Goal: Task Accomplishment & Management: Manage account settings

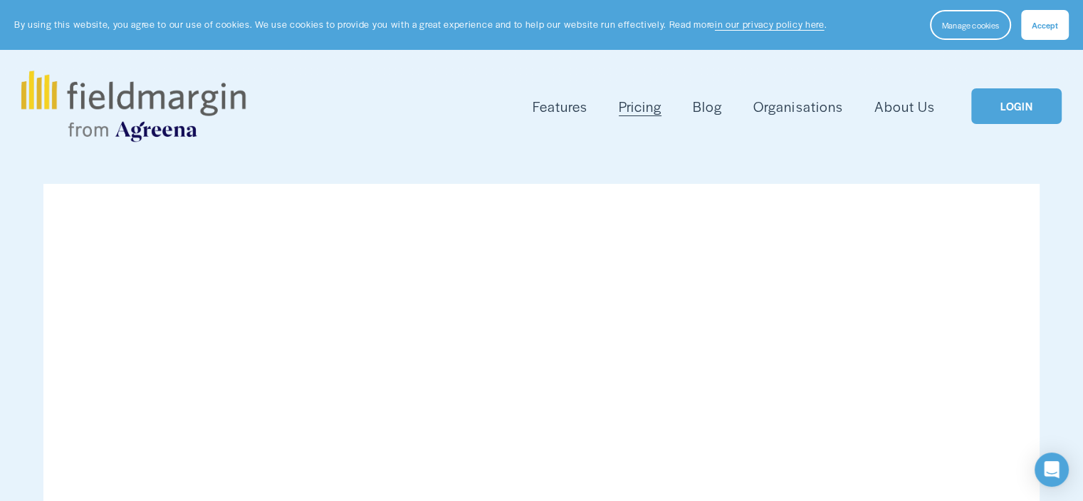
click at [1025, 94] on link "LOGIN" at bounding box center [1017, 106] width 90 height 36
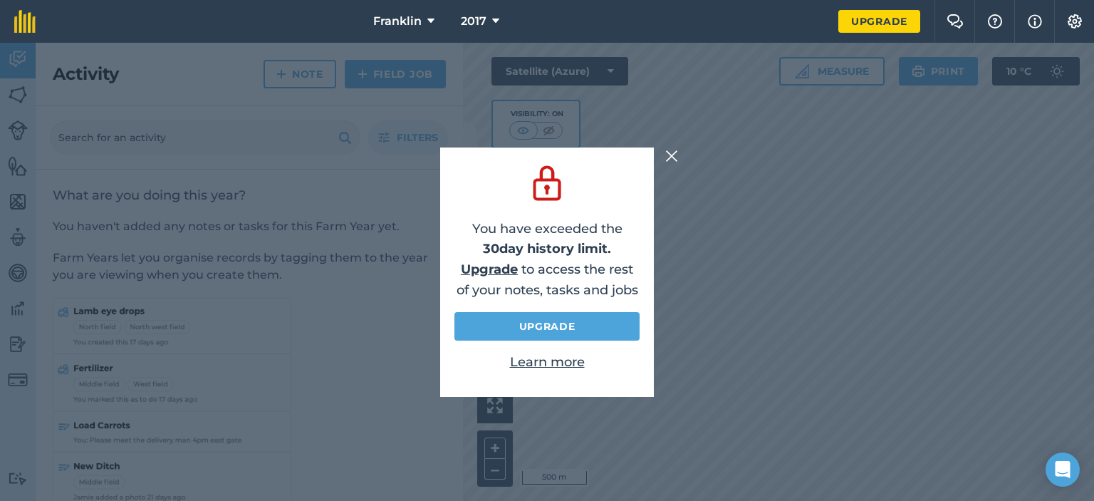
click at [673, 156] on img at bounding box center [671, 155] width 13 height 17
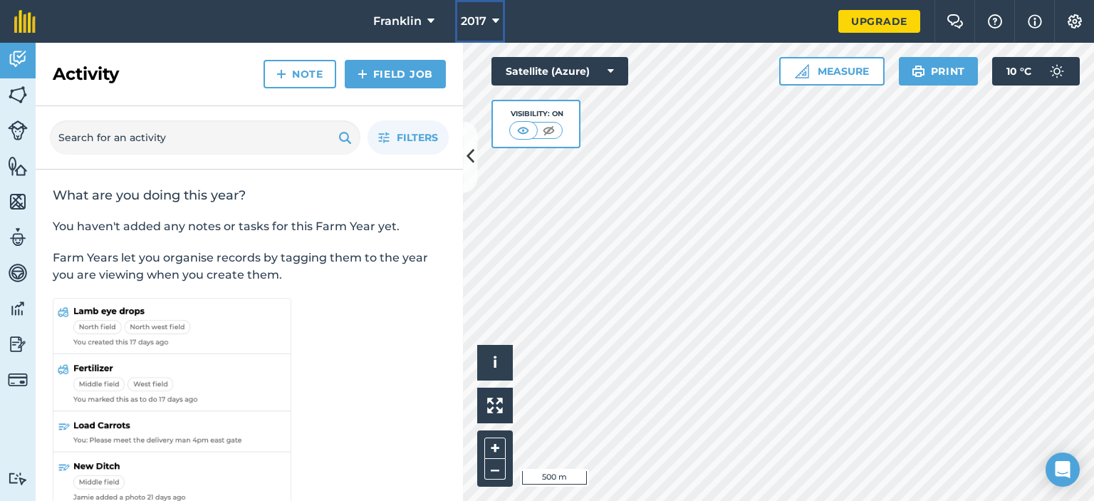
click at [487, 19] on button "2017" at bounding box center [480, 21] width 50 height 43
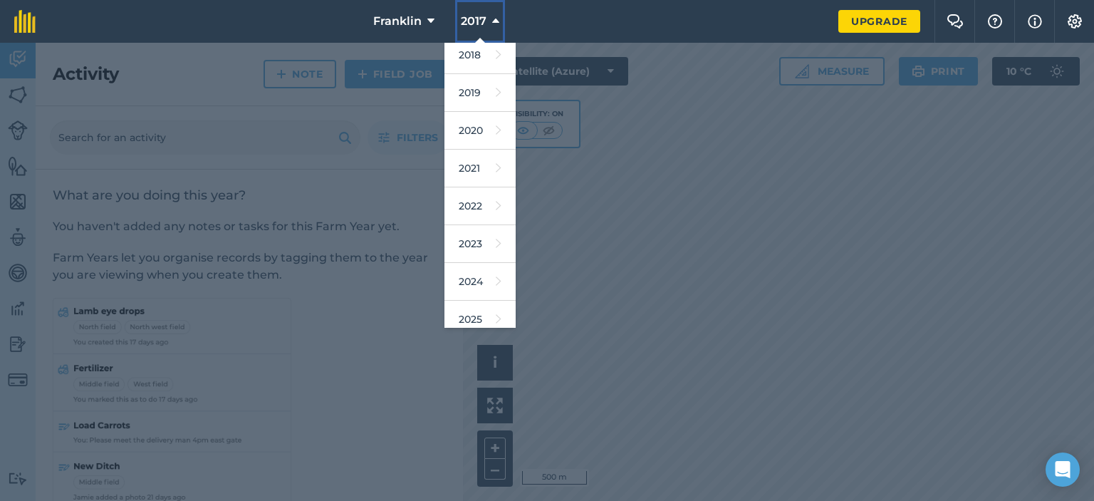
scroll to position [57, 0]
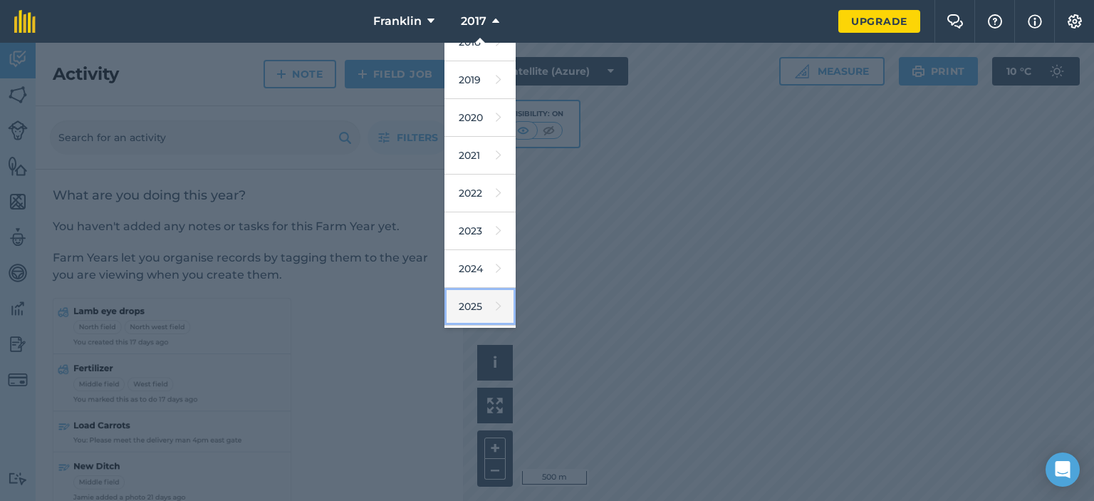
click at [484, 301] on link "2025" at bounding box center [479, 307] width 71 height 38
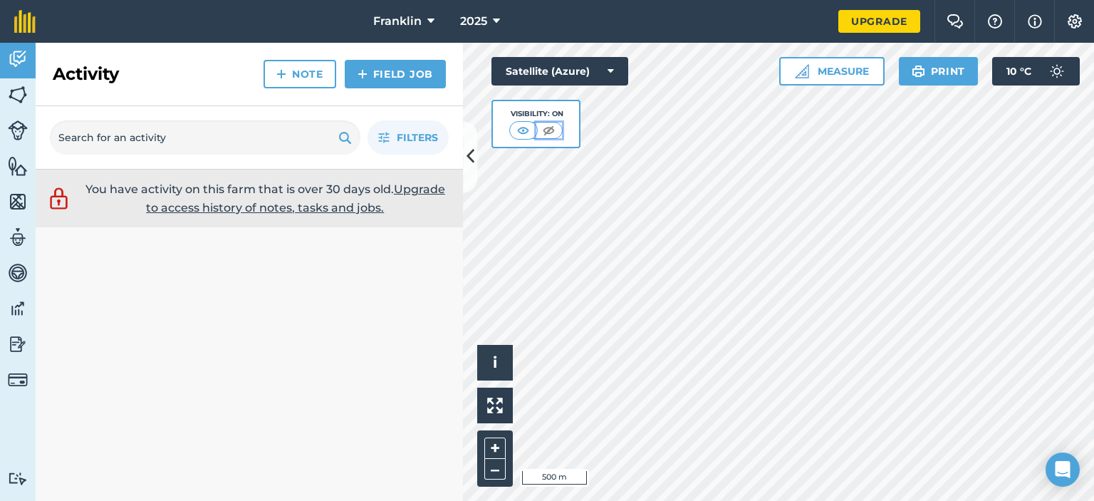
click at [548, 132] on img at bounding box center [549, 130] width 18 height 14
click at [526, 127] on img at bounding box center [524, 130] width 18 height 14
click at [543, 128] on img at bounding box center [549, 130] width 18 height 14
click at [515, 128] on img at bounding box center [524, 130] width 18 height 14
click at [608, 71] on icon at bounding box center [611, 71] width 6 height 14
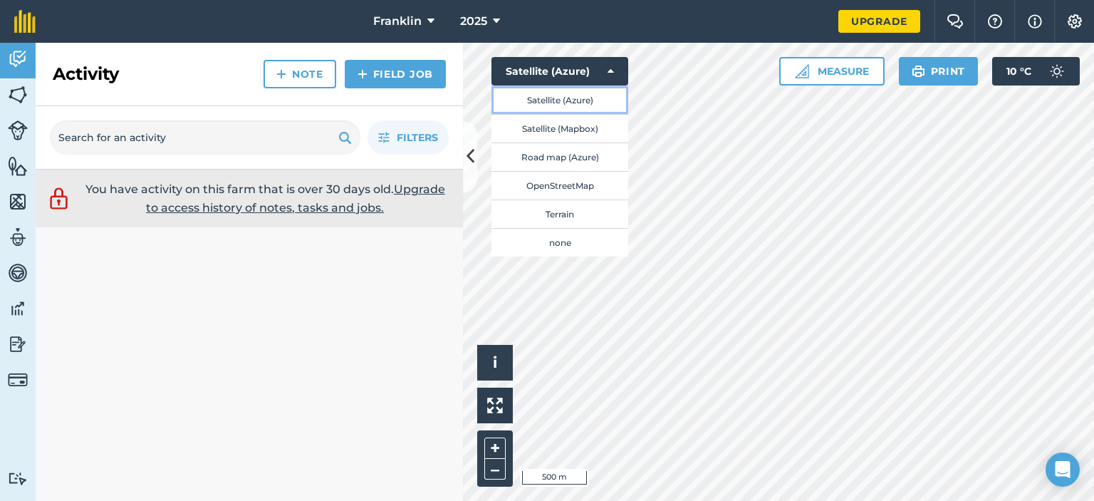
click at [586, 105] on button "Satellite (Azure)" at bounding box center [559, 99] width 137 height 28
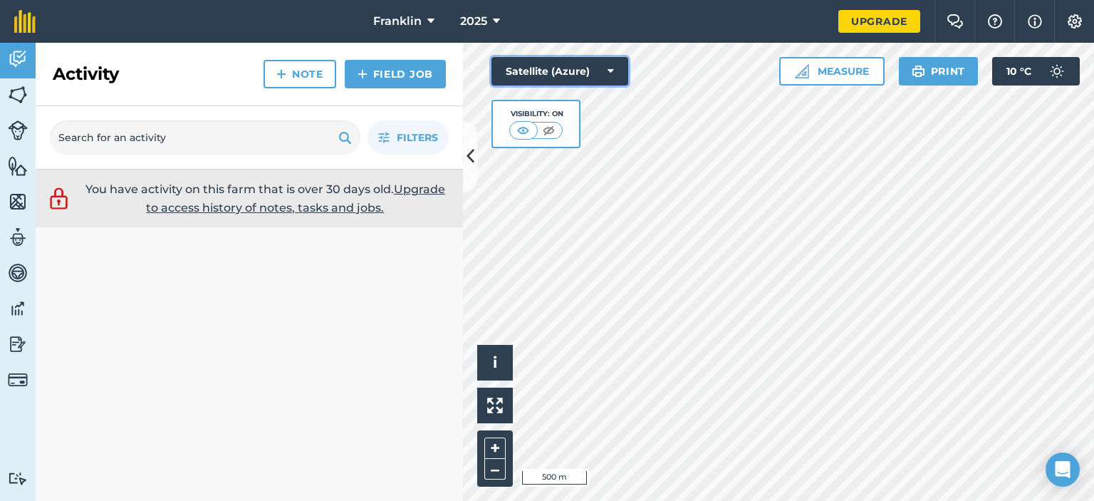
click at [613, 71] on icon at bounding box center [611, 71] width 6 height 14
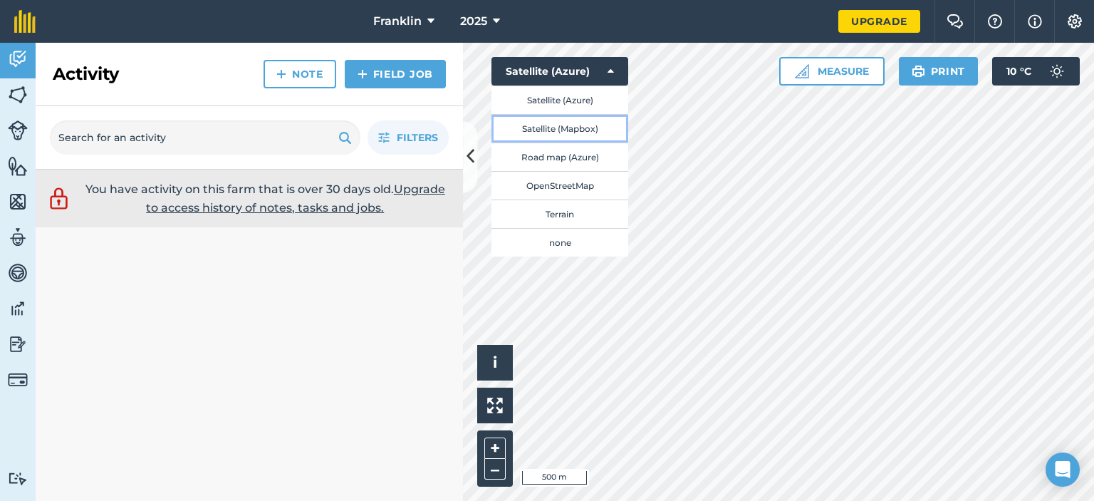
click at [581, 128] on button "Satellite (Mapbox)" at bounding box center [559, 128] width 137 height 28
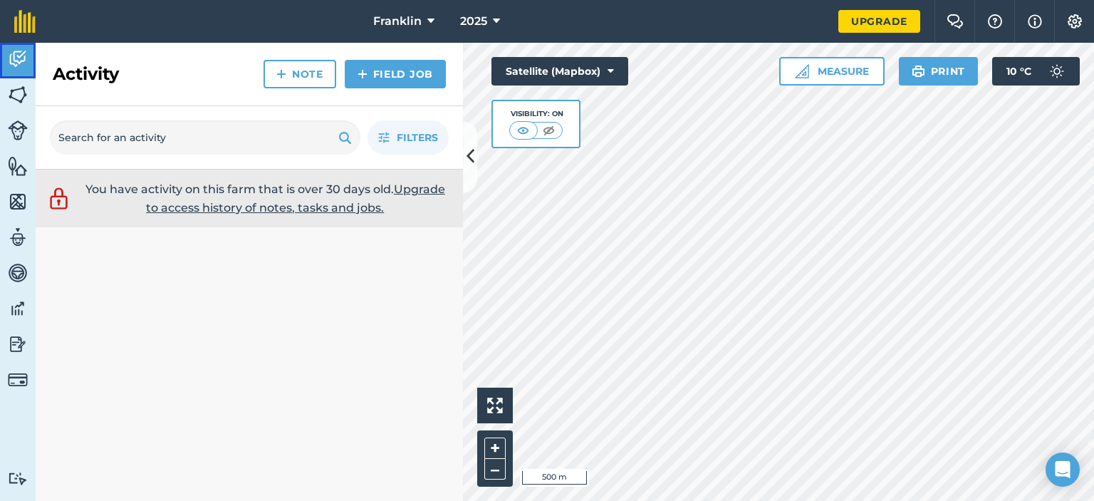
click at [17, 58] on img at bounding box center [18, 58] width 20 height 21
click at [26, 61] on img at bounding box center [18, 58] width 20 height 21
click at [467, 157] on icon at bounding box center [471, 157] width 8 height 25
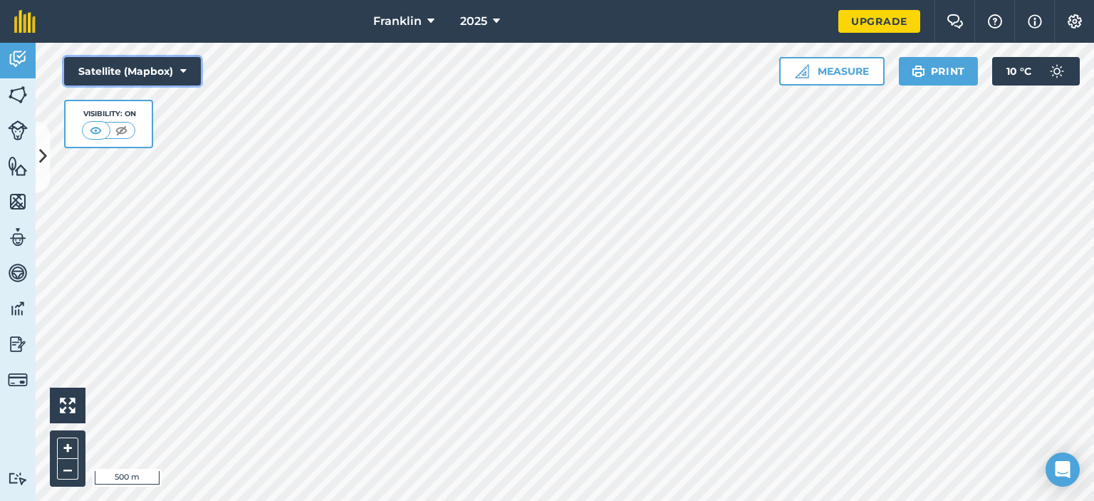
click at [179, 71] on button "Satellite (Mapbox)" at bounding box center [132, 71] width 137 height 28
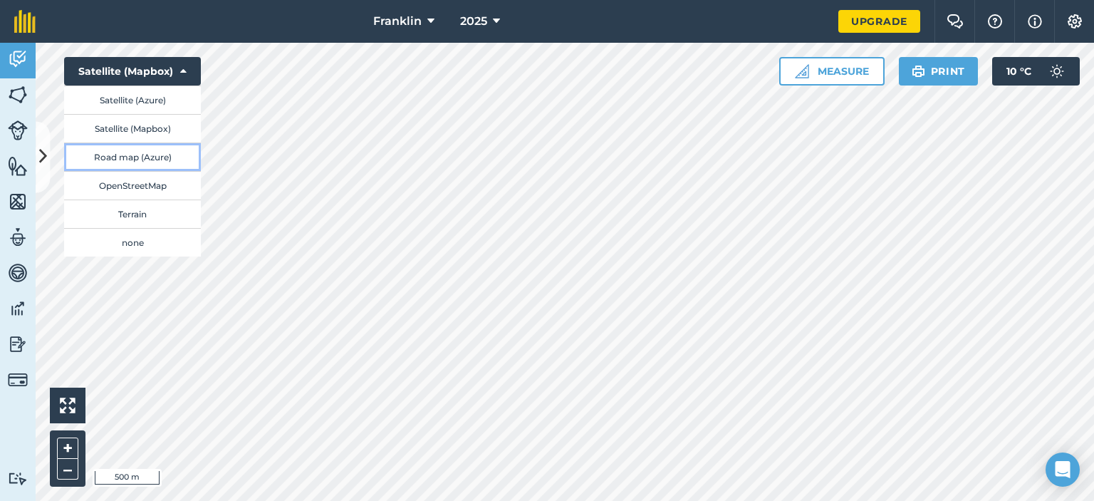
click at [160, 155] on button "Road map (Azure)" at bounding box center [132, 156] width 137 height 28
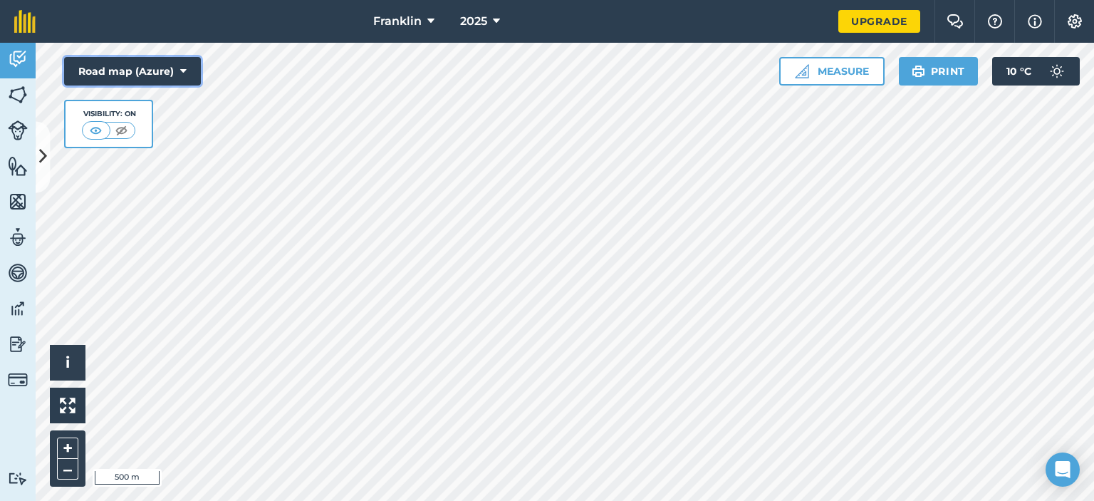
click at [187, 70] on button "Road map (Azure)" at bounding box center [132, 71] width 137 height 28
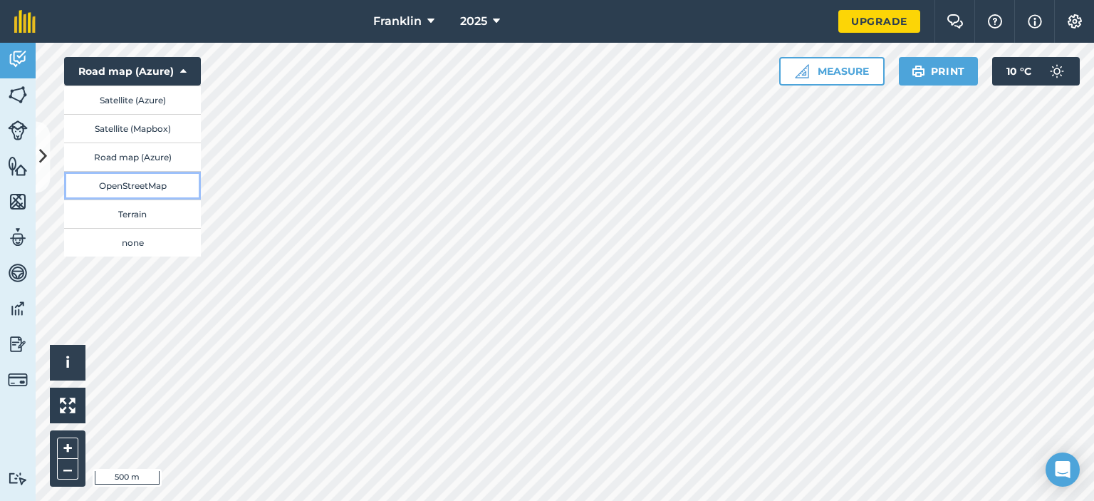
click at [142, 188] on button "OpenStreetMap" at bounding box center [132, 185] width 137 height 28
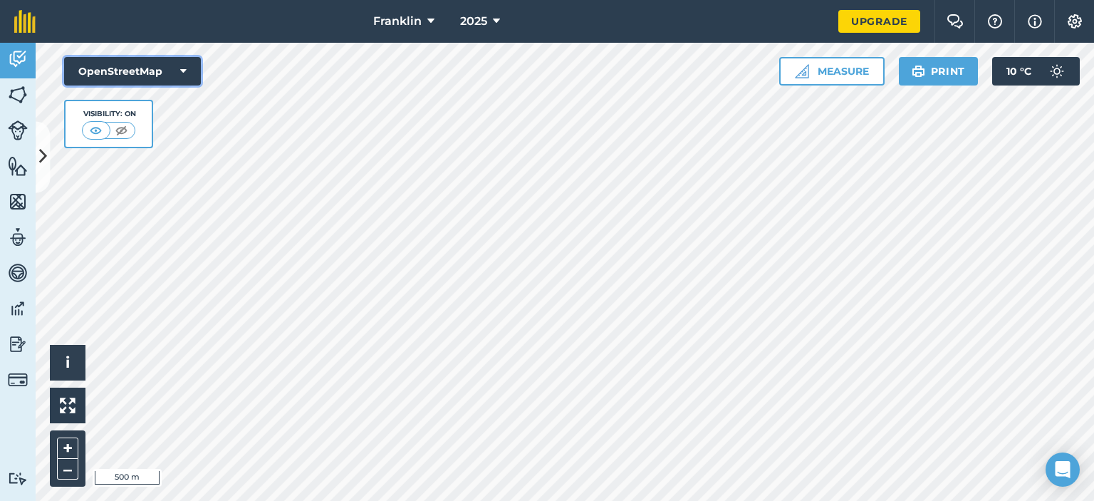
click at [182, 73] on icon at bounding box center [183, 71] width 6 height 14
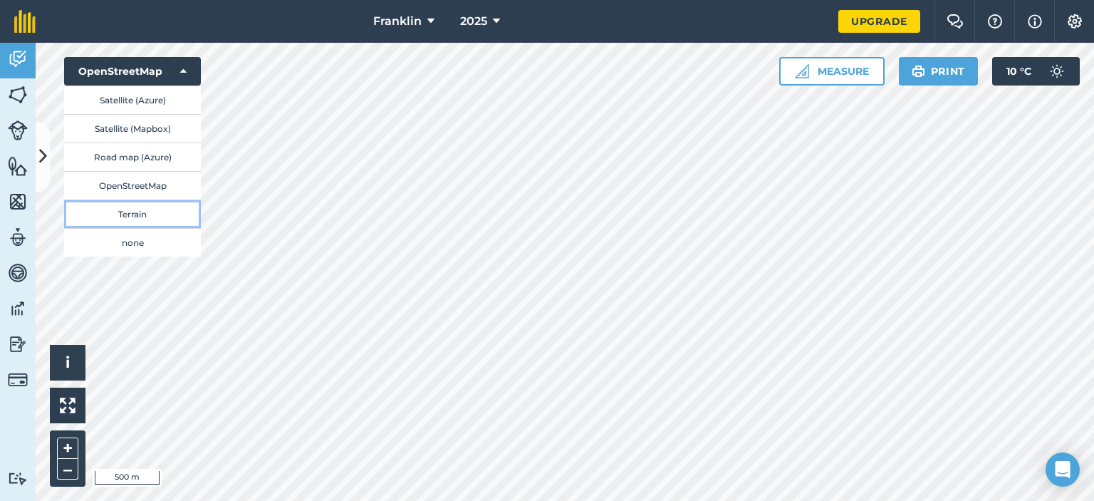
click at [151, 224] on button "Terrain" at bounding box center [132, 213] width 137 height 28
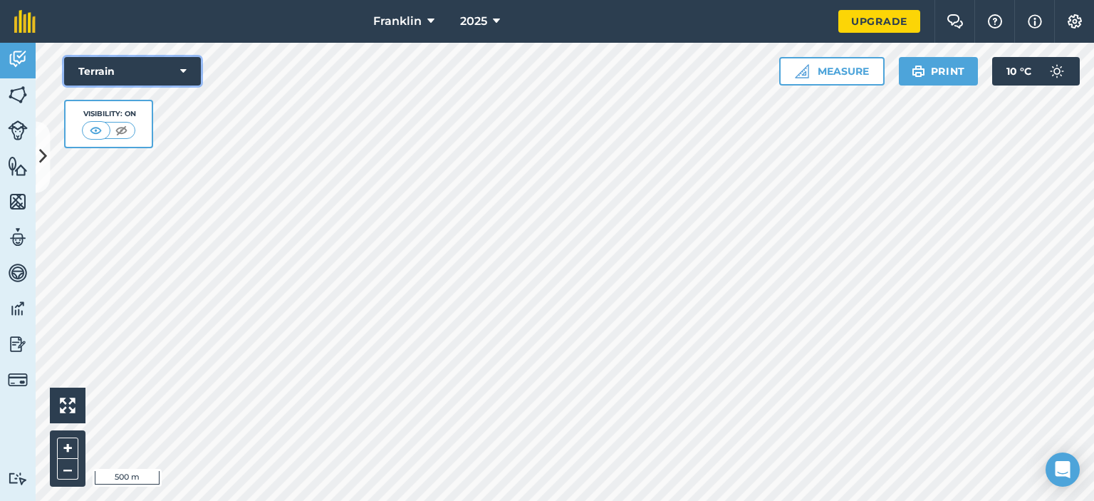
click at [186, 68] on button "Terrain" at bounding box center [132, 71] width 137 height 28
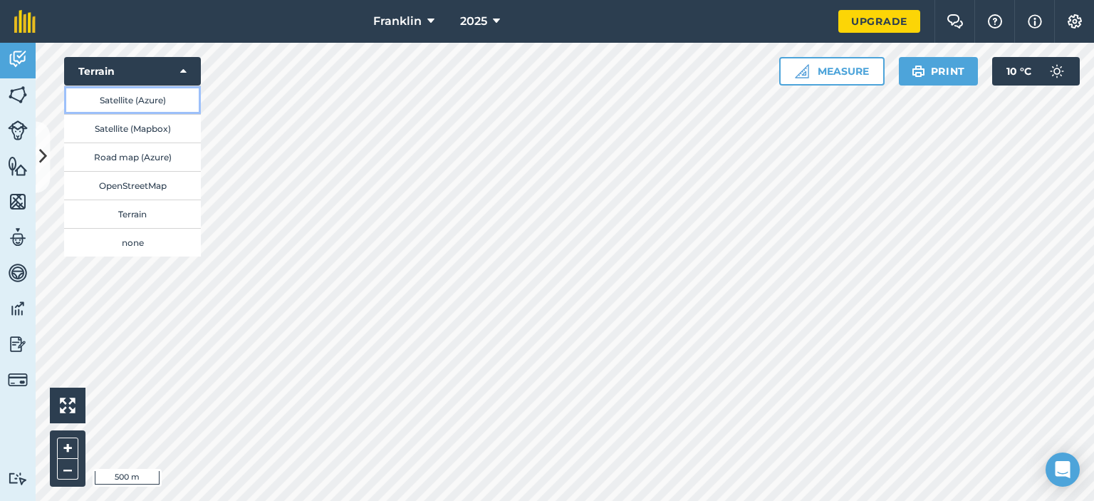
click at [137, 99] on button "Satellite (Azure)" at bounding box center [132, 99] width 137 height 28
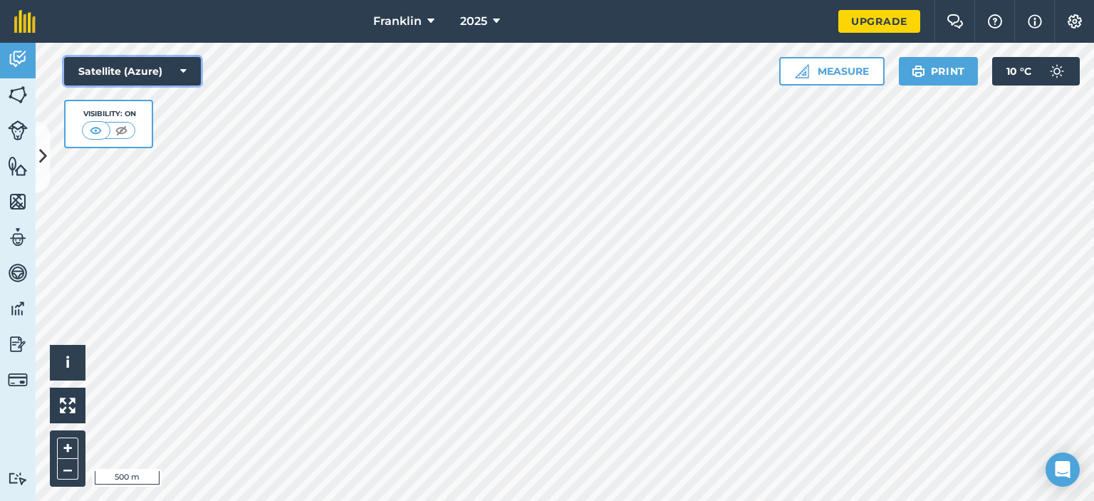
click at [180, 71] on icon at bounding box center [183, 71] width 6 height 14
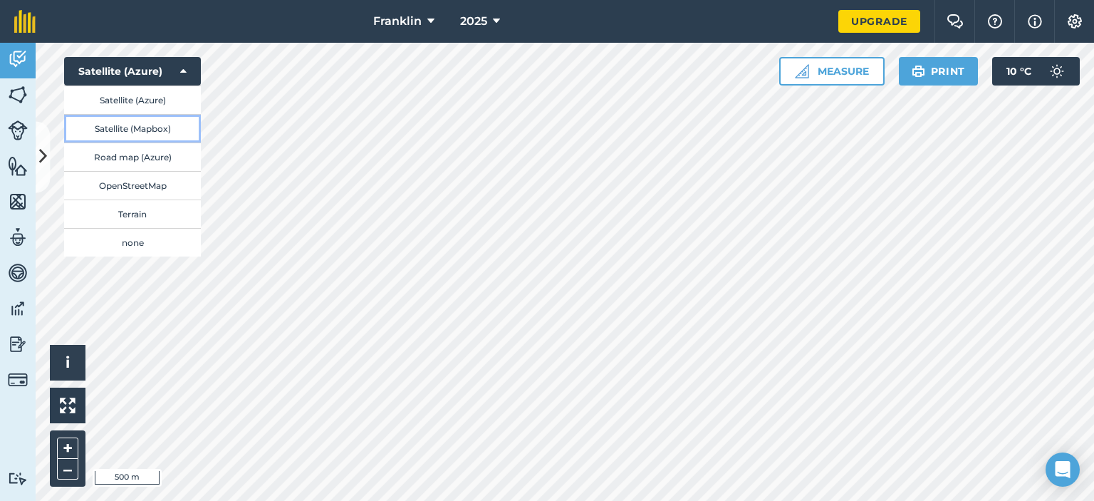
click at [141, 137] on button "Satellite (Mapbox)" at bounding box center [132, 128] width 137 height 28
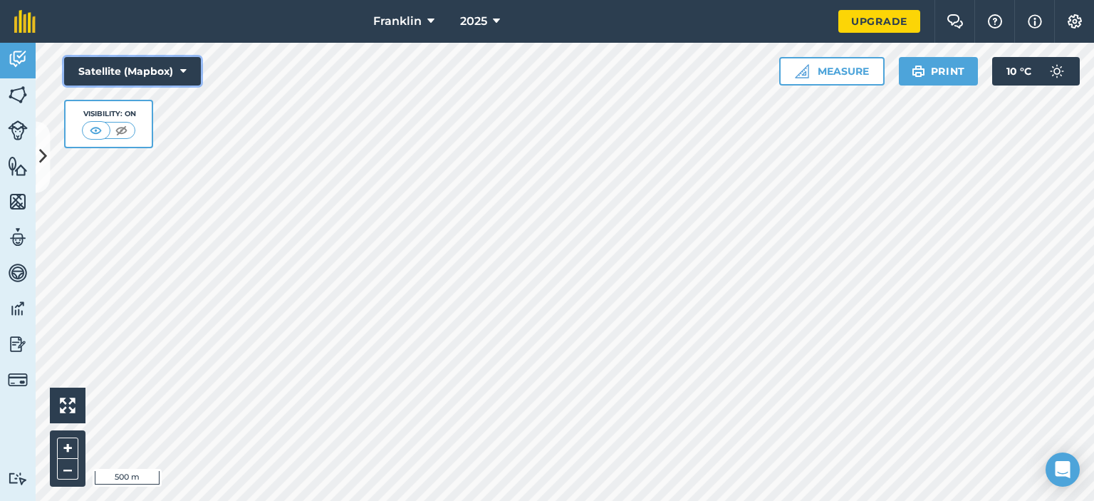
click at [182, 74] on icon at bounding box center [183, 71] width 6 height 14
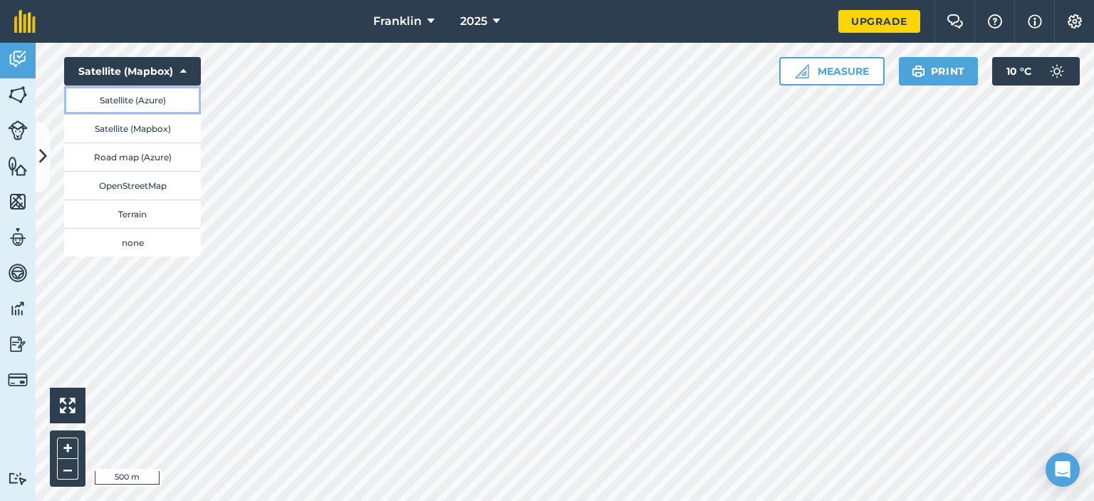
click at [142, 105] on button "Satellite (Azure)" at bounding box center [132, 99] width 137 height 28
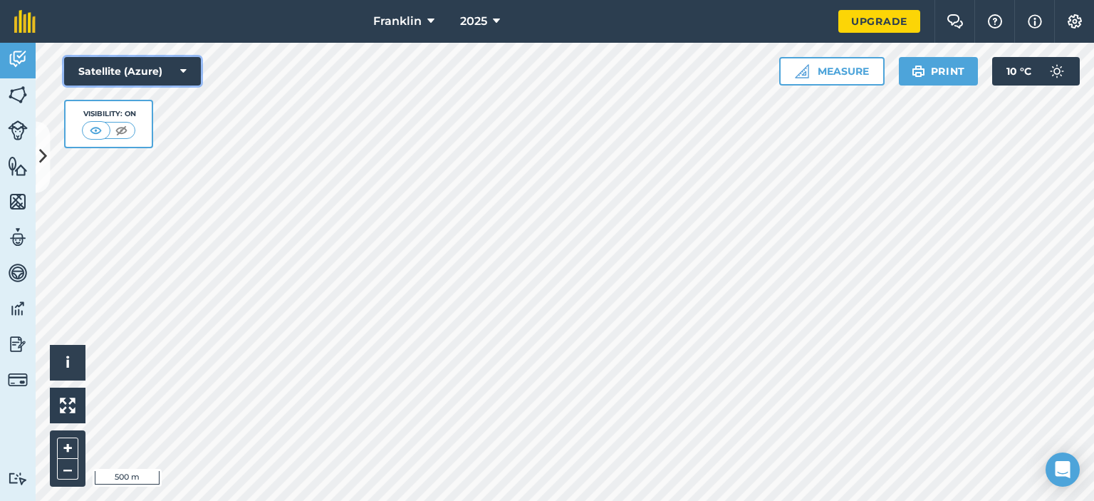
click at [187, 69] on button "Satellite (Azure)" at bounding box center [132, 71] width 137 height 28
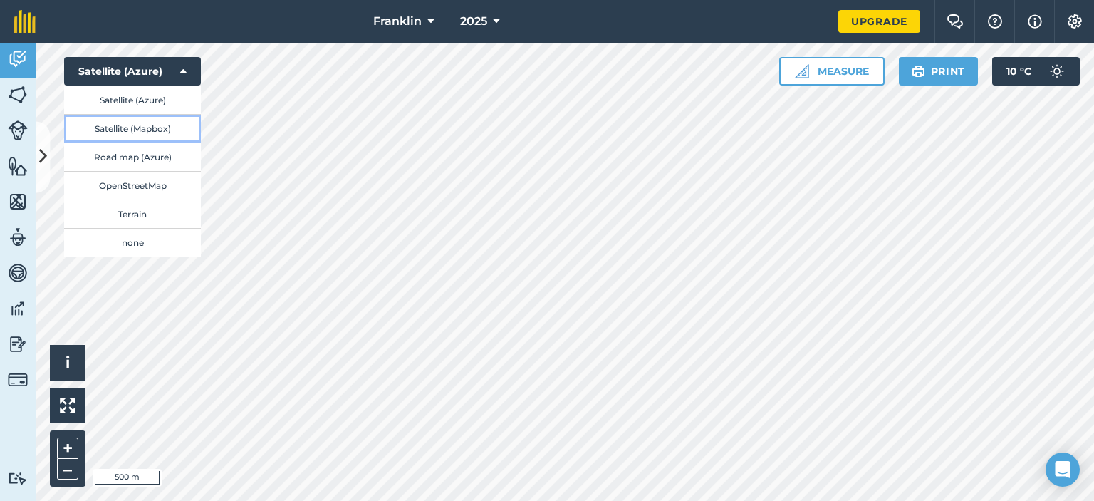
click at [150, 126] on button "Satellite (Mapbox)" at bounding box center [132, 128] width 137 height 28
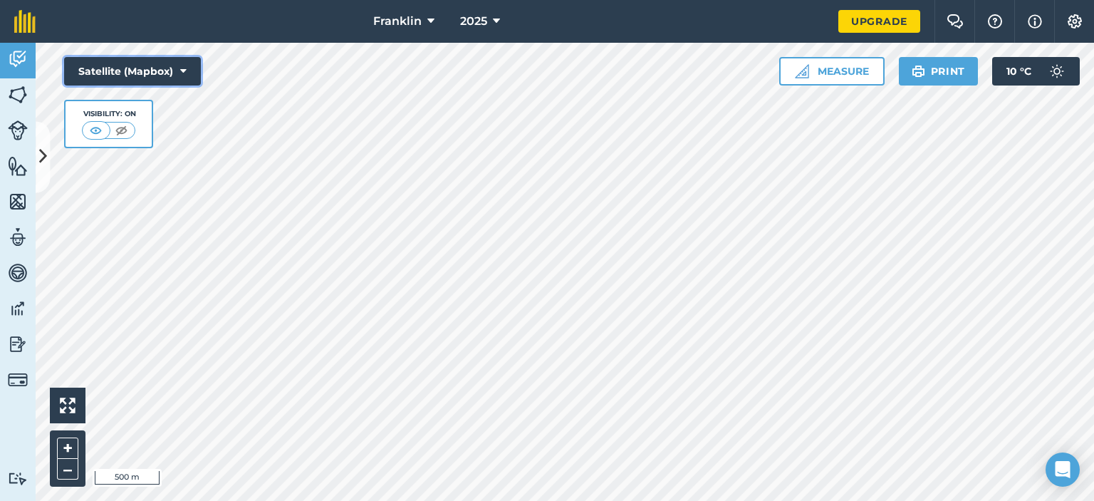
click at [185, 73] on icon at bounding box center [183, 71] width 6 height 14
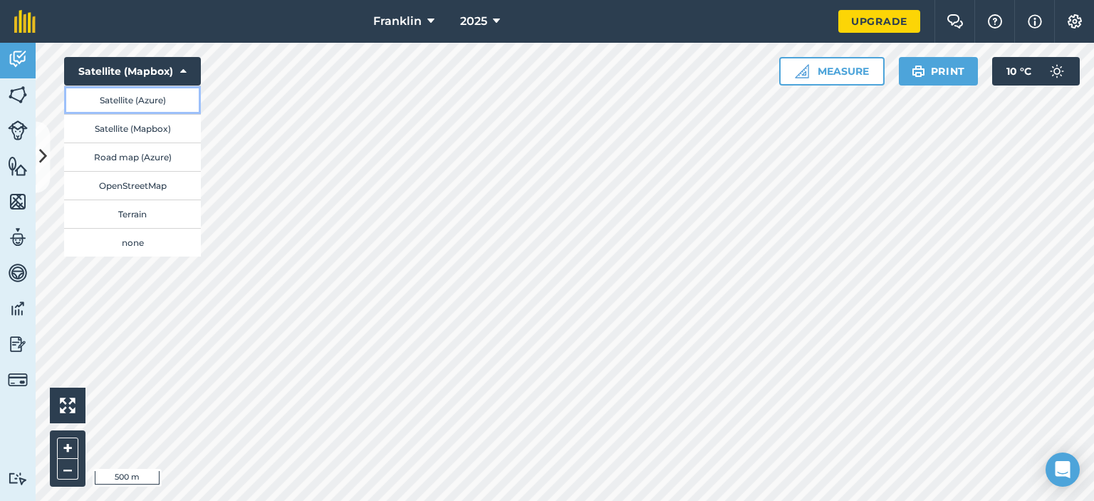
click at [142, 100] on button "Satellite (Azure)" at bounding box center [132, 99] width 137 height 28
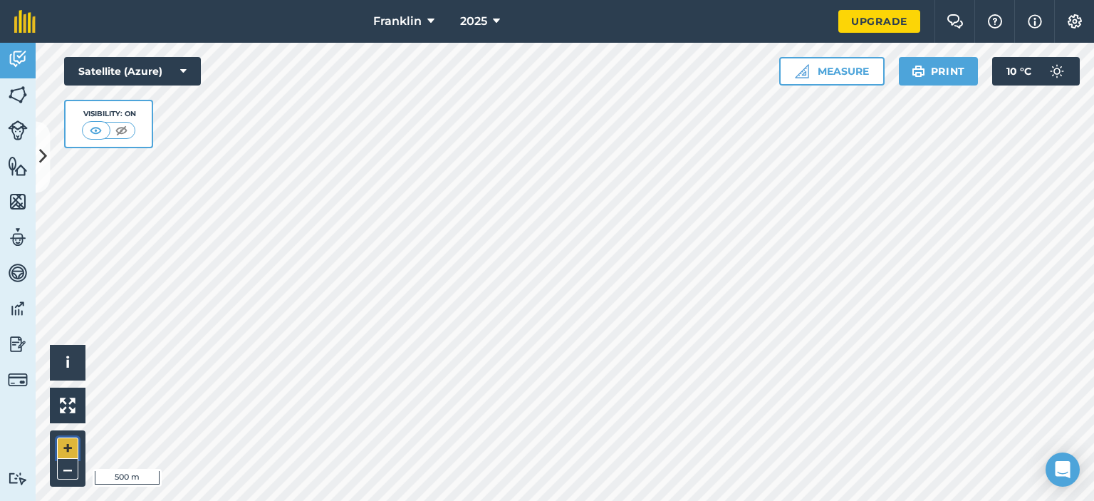
click at [65, 443] on button "+" at bounding box center [67, 447] width 21 height 21
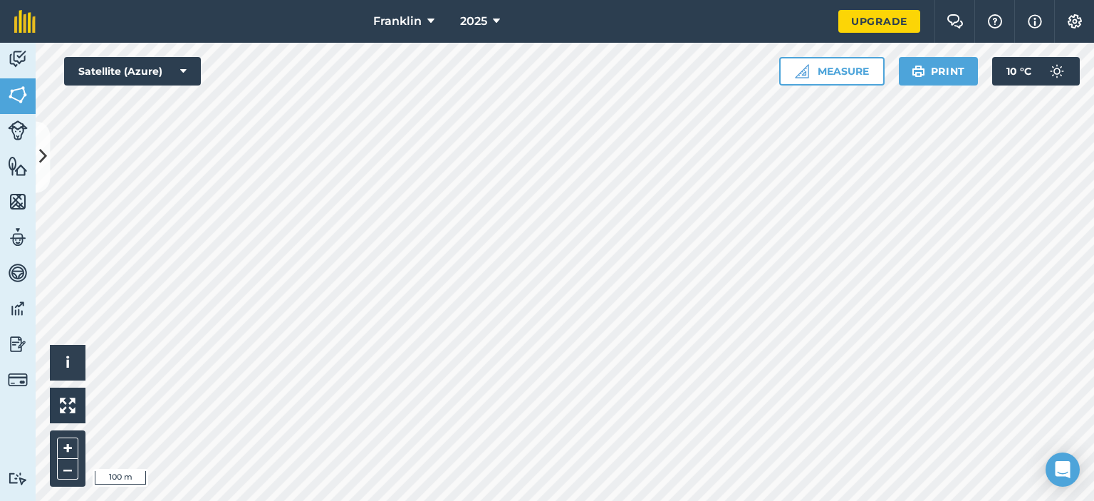
click at [790, 42] on div "Franklin 2025 Upgrade Farm Chat Help Info Settings Map printing is not availabl…" at bounding box center [547, 250] width 1094 height 501
click at [495, 21] on icon at bounding box center [496, 21] width 7 height 17
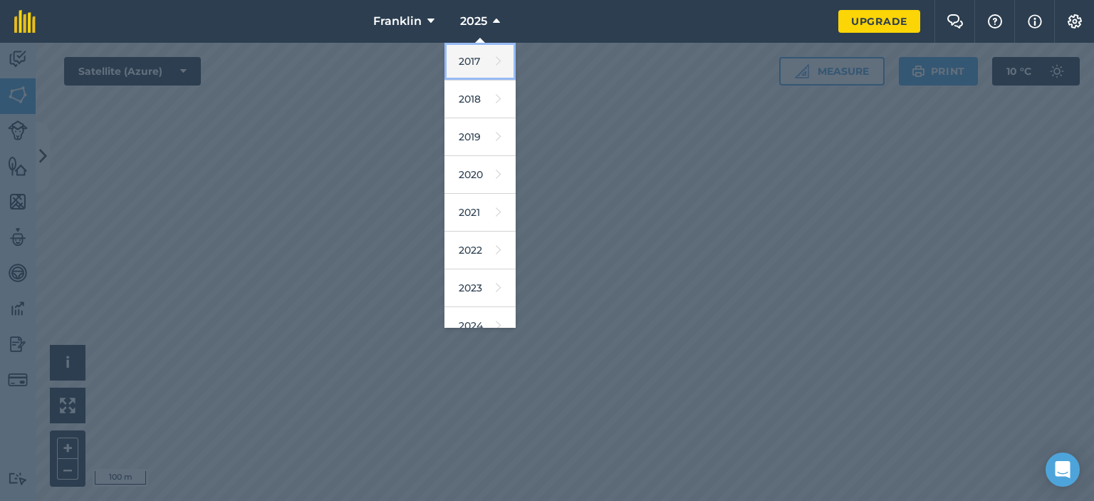
click at [481, 68] on link "2017" at bounding box center [479, 62] width 71 height 38
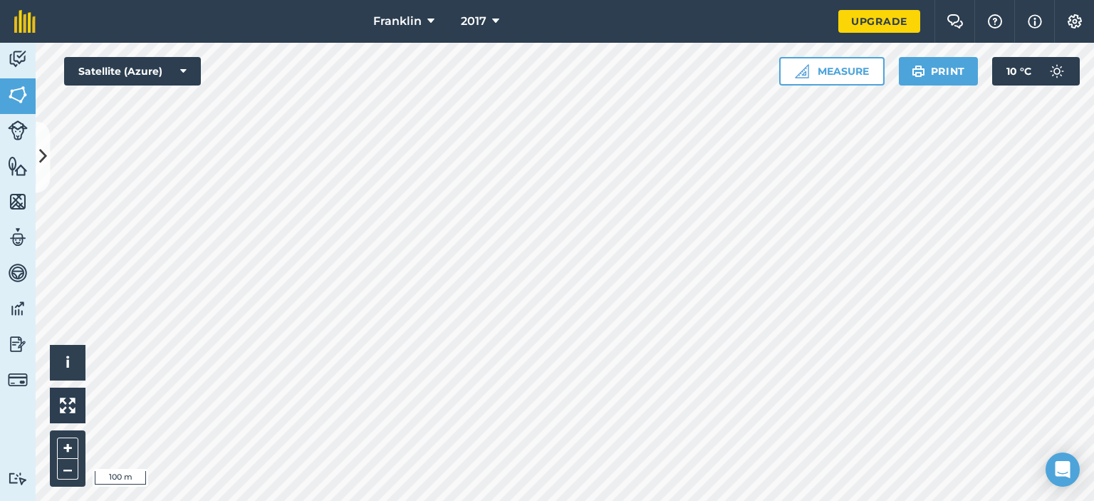
click at [692, 23] on div "Franklin 2017 Upgrade Farm Chat Help Info Settings Map printing is not availabl…" at bounding box center [547, 250] width 1094 height 501
click at [604, 500] on html "Franklin 2017 Upgrade Farm Chat Help Info Settings Map printing is not availabl…" at bounding box center [547, 250] width 1094 height 501
click at [485, 19] on span "2017" at bounding box center [474, 21] width 26 height 17
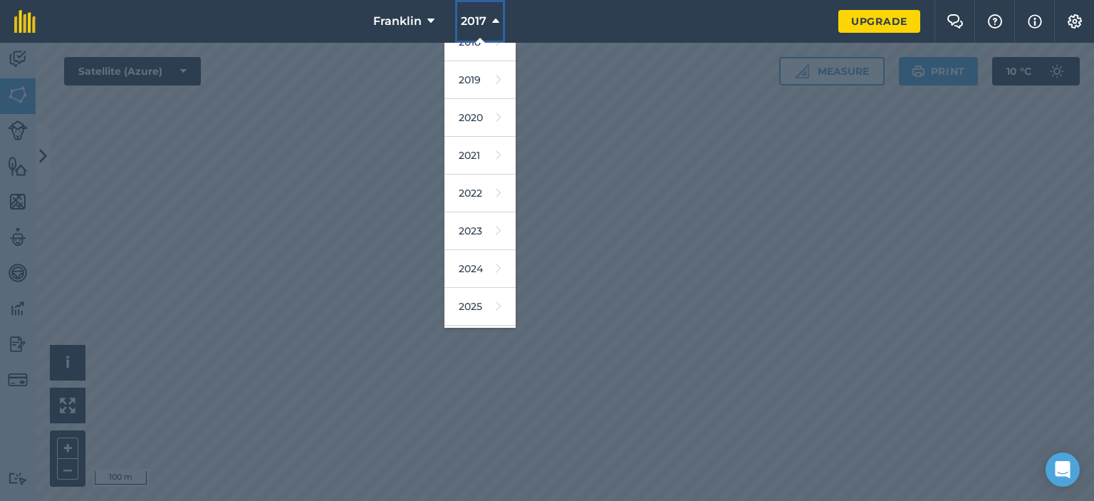
scroll to position [85, 0]
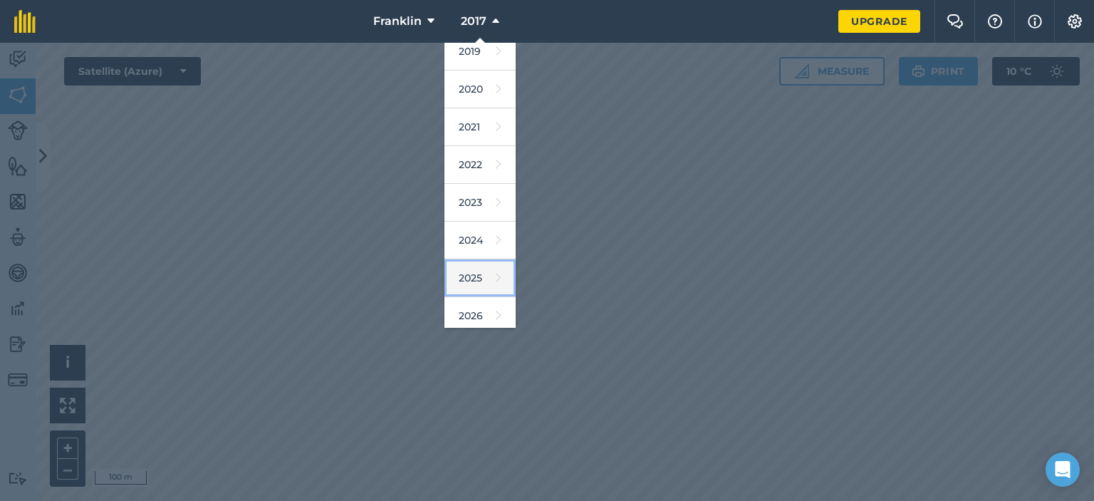
click at [473, 275] on link "2025" at bounding box center [479, 278] width 71 height 38
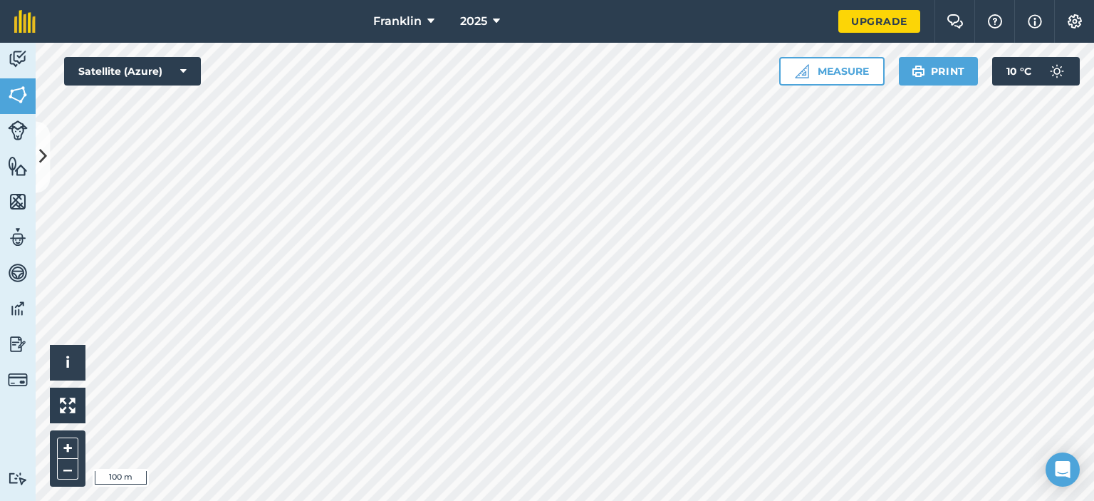
click at [236, 0] on html "Franklin 2025 Upgrade Farm Chat Help Info Settings Map printing is not availabl…" at bounding box center [547, 250] width 1094 height 501
click at [220, 0] on html "Franklin 2025 Upgrade Farm Chat Help Info Settings Map printing is not availabl…" at bounding box center [547, 250] width 1094 height 501
click at [490, 22] on button "2025" at bounding box center [479, 21] width 51 height 43
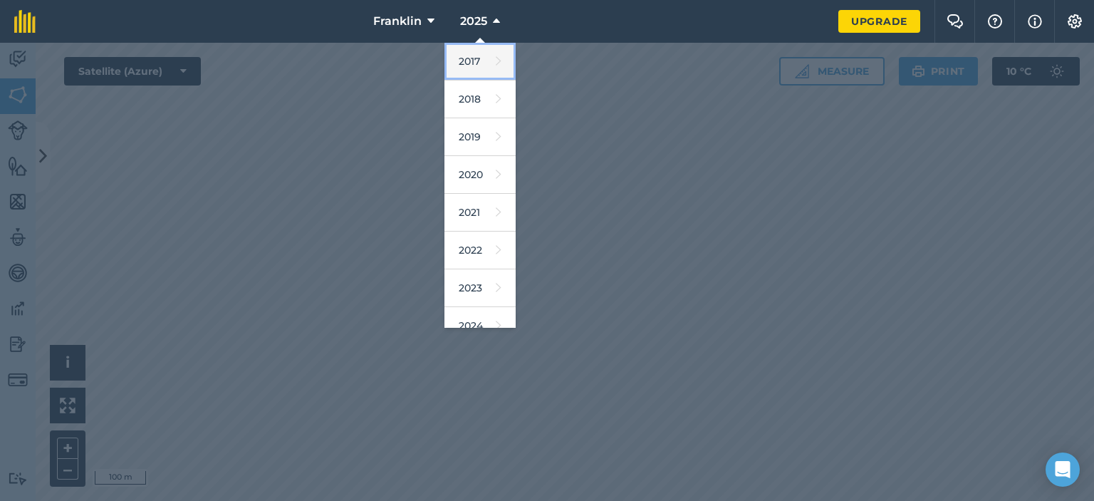
click at [474, 68] on link "2017" at bounding box center [479, 62] width 71 height 38
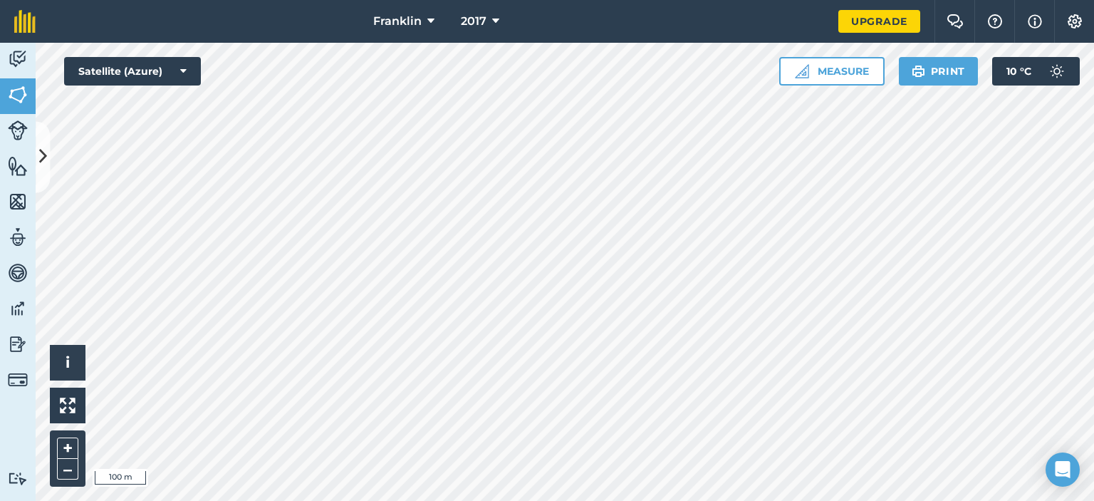
click at [550, 500] on html "Franklin 2017 Upgrade Farm Chat Help Info Settings Map printing is not availabl…" at bounding box center [547, 250] width 1094 height 501
click at [274, 0] on html "Franklin 2017 Upgrade Farm Chat Help Info Settings Map printing is not availabl…" at bounding box center [547, 250] width 1094 height 501
click at [0, 0] on html "Franklin 2017 Upgrade Farm Chat Help Info Settings Map printing is not availabl…" at bounding box center [547, 250] width 1094 height 501
click at [558, 500] on html "Franklin 2017 Upgrade Farm Chat Help Info Settings Map printing is not availabl…" at bounding box center [547, 250] width 1094 height 501
click at [27, 53] on link "Activity" at bounding box center [18, 61] width 36 height 36
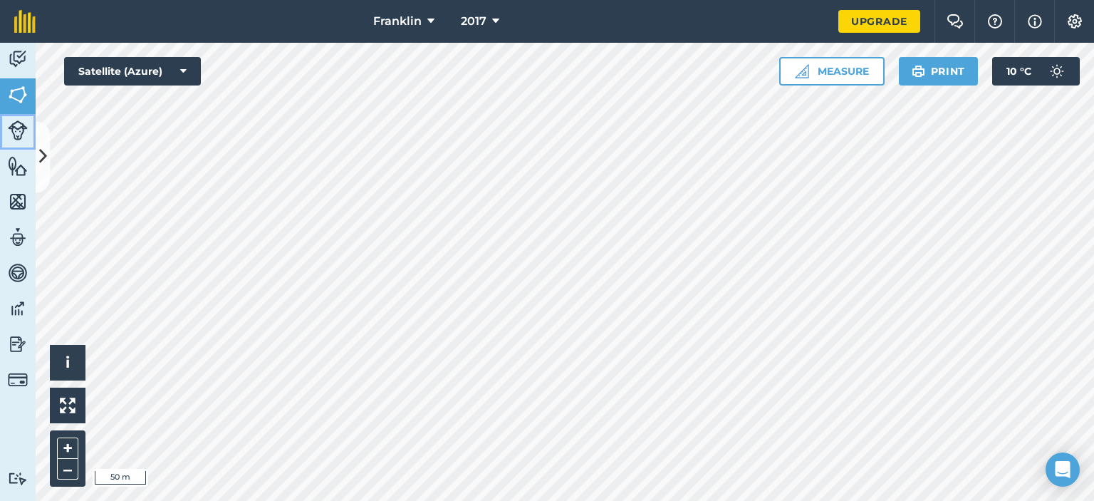
click at [14, 123] on img at bounding box center [18, 130] width 20 height 20
click at [26, 239] on img at bounding box center [18, 237] width 20 height 21
click at [24, 199] on img at bounding box center [18, 201] width 20 height 21
click at [22, 62] on img at bounding box center [18, 58] width 20 height 21
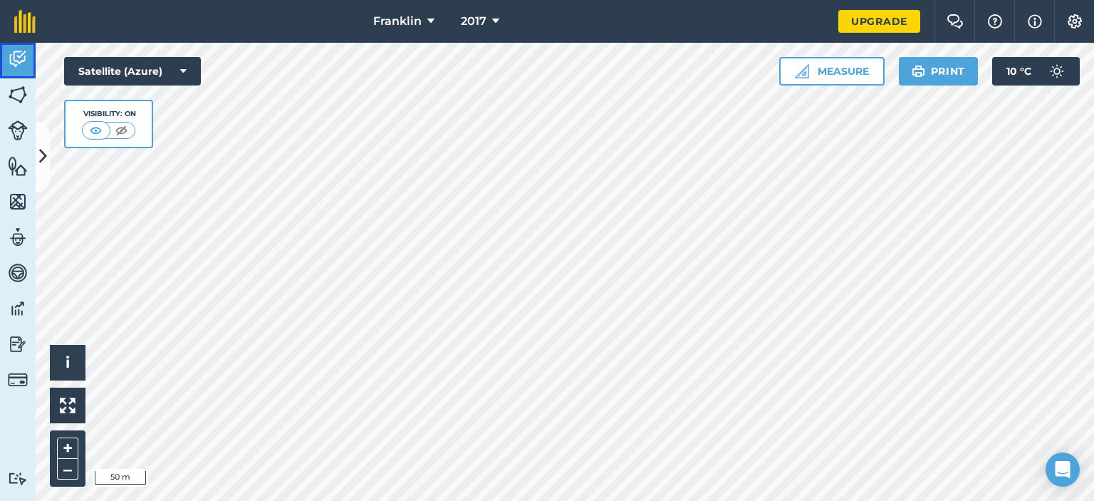
click at [22, 62] on img at bounding box center [18, 58] width 20 height 21
click at [123, 125] on img at bounding box center [122, 130] width 18 height 14
click at [91, 125] on img at bounding box center [97, 130] width 18 height 14
click at [21, 51] on img at bounding box center [18, 58] width 20 height 21
click at [23, 13] on img at bounding box center [24, 21] width 21 height 23
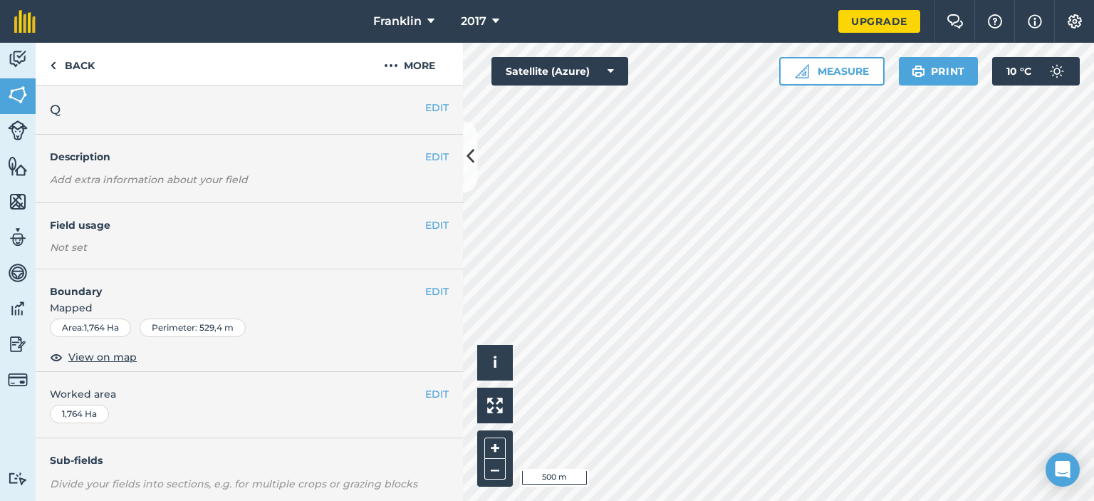
click at [167, 249] on div "Not set" at bounding box center [249, 247] width 399 height 14
click at [425, 224] on button "EDIT" at bounding box center [437, 225] width 24 height 16
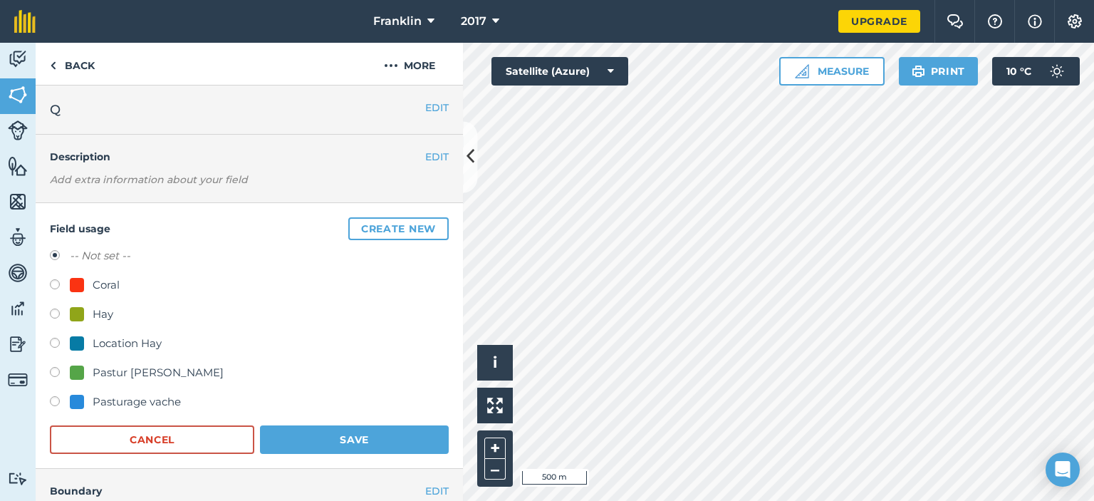
drag, startPoint x: 241, startPoint y: 396, endPoint x: 216, endPoint y: 418, distance: 33.8
click at [216, 418] on form "-- Not set -- Coral Hay Location Hay Pastur mouton Pasturage vache Cancel Save" at bounding box center [249, 350] width 399 height 207
click at [51, 373] on label at bounding box center [60, 374] width 20 height 14
radio input "true"
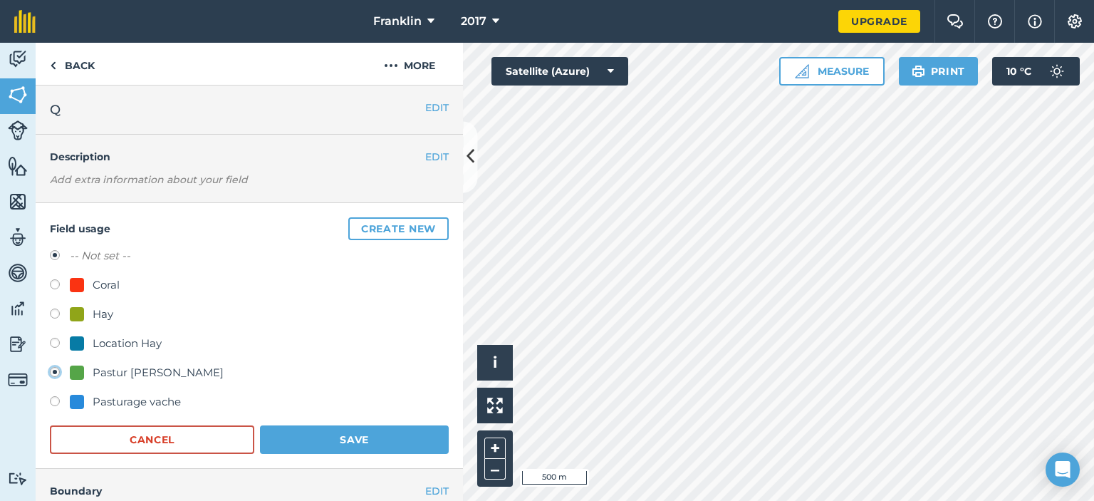
radio input "false"
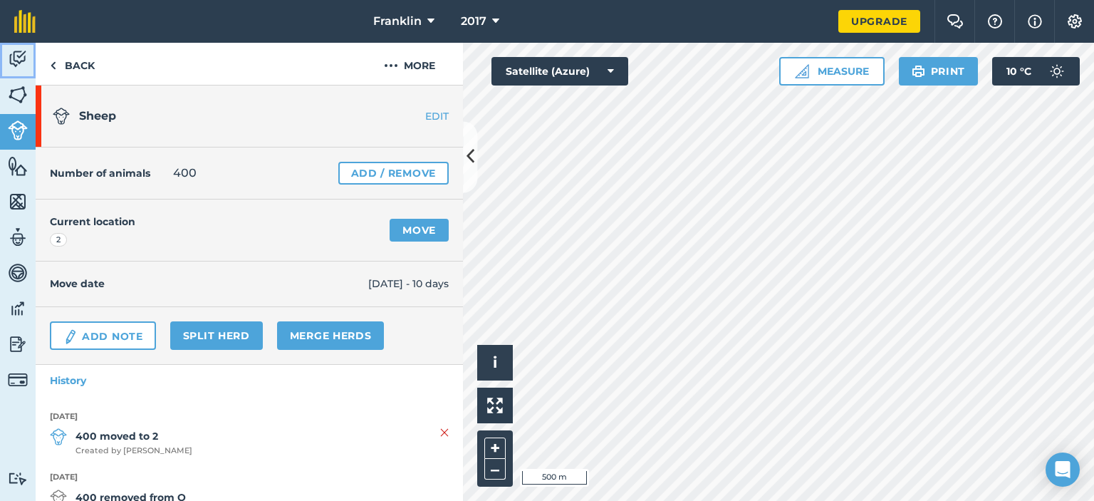
click at [26, 61] on img at bounding box center [18, 58] width 20 height 21
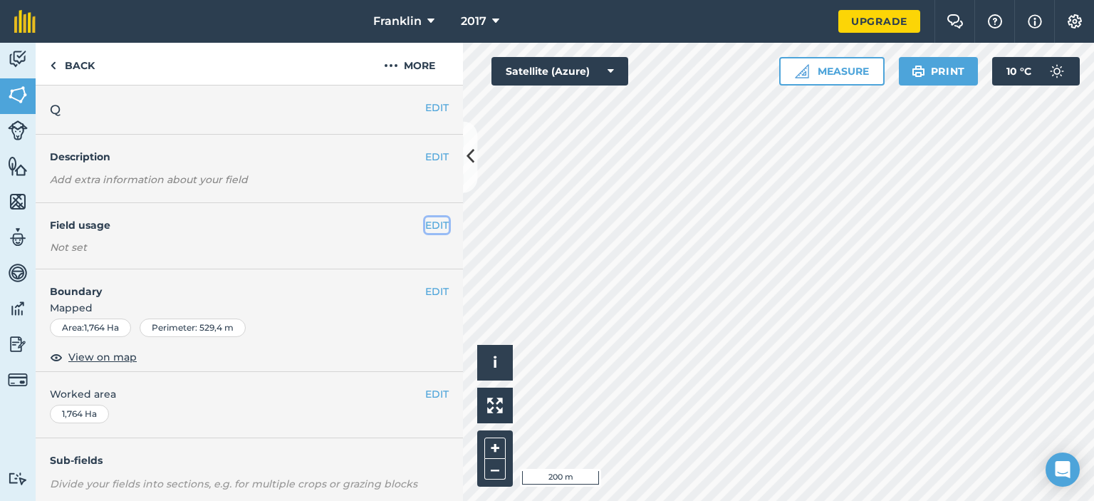
click at [429, 222] on button "EDIT" at bounding box center [437, 225] width 24 height 16
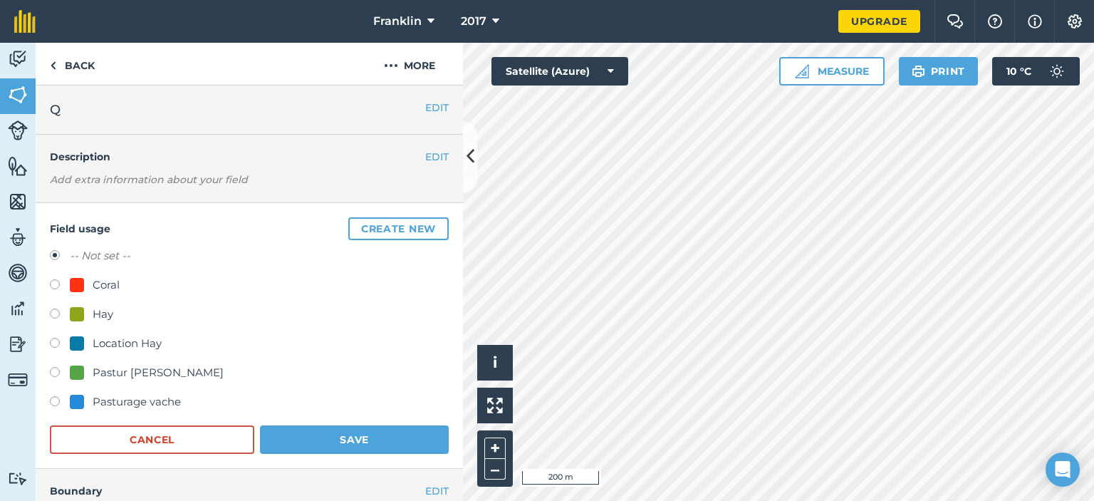
click at [53, 370] on label at bounding box center [60, 374] width 20 height 14
radio input "true"
radio input "false"
click at [319, 445] on button "Save" at bounding box center [354, 439] width 189 height 28
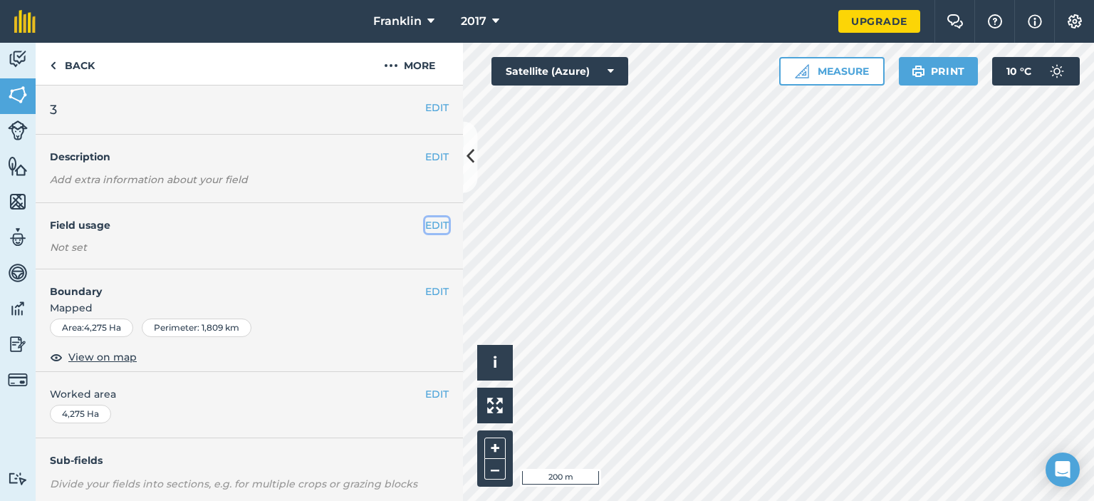
click at [434, 222] on button "EDIT" at bounding box center [437, 225] width 24 height 16
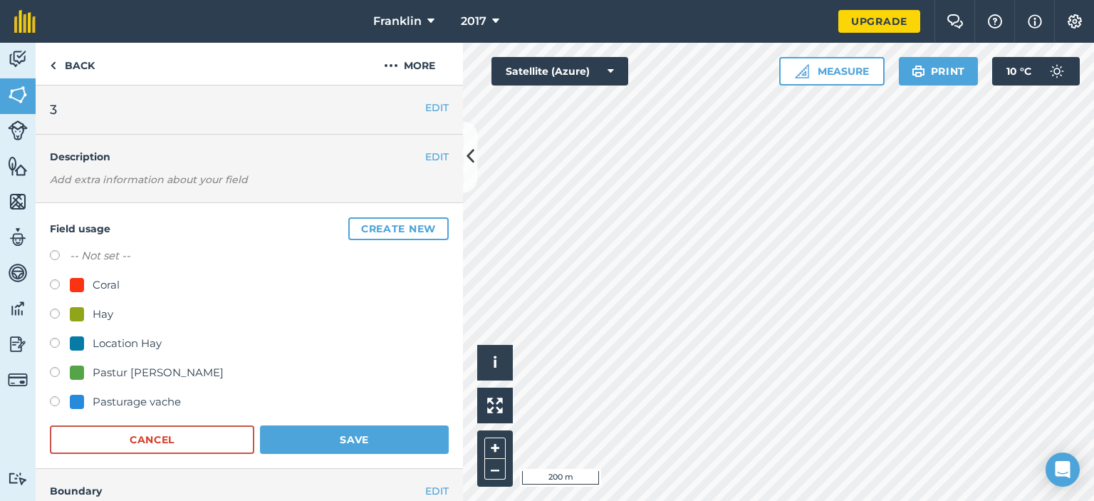
click at [54, 370] on label at bounding box center [60, 374] width 20 height 14
radio input "true"
click at [333, 432] on button "Save" at bounding box center [354, 439] width 189 height 28
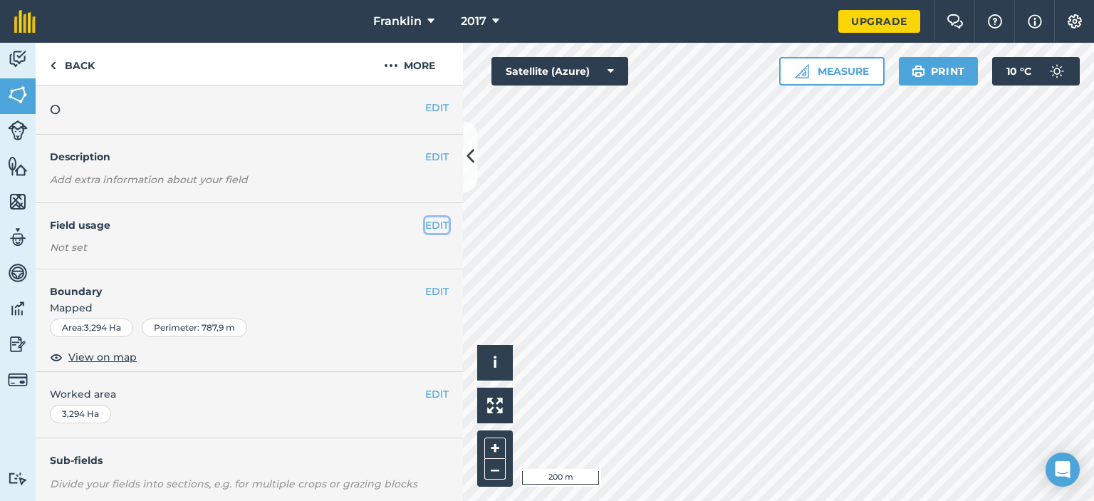
click at [425, 225] on button "EDIT" at bounding box center [437, 225] width 24 height 16
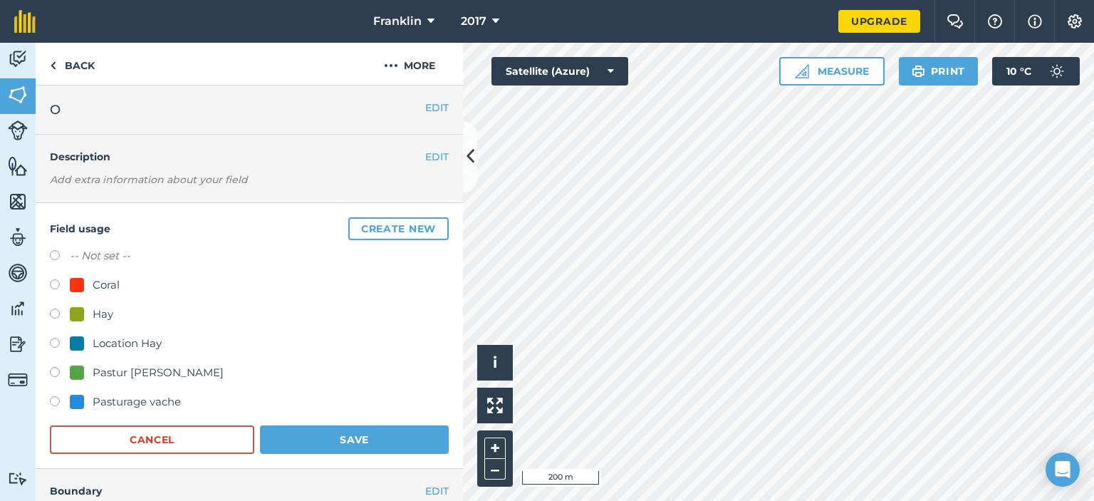
click at [56, 370] on label at bounding box center [60, 374] width 20 height 14
radio input "true"
click at [317, 430] on button "Save" at bounding box center [354, 439] width 189 height 28
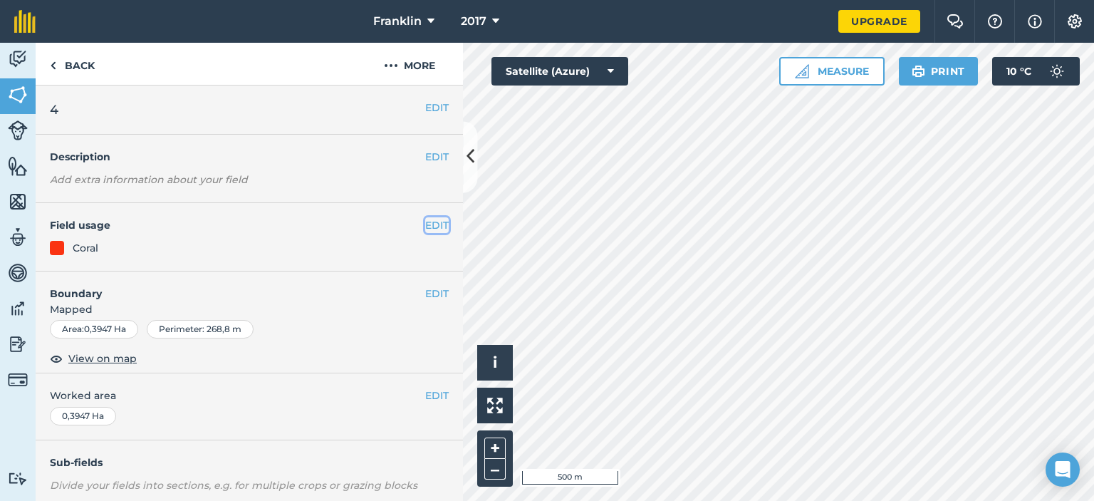
click at [425, 226] on button "EDIT" at bounding box center [437, 225] width 24 height 16
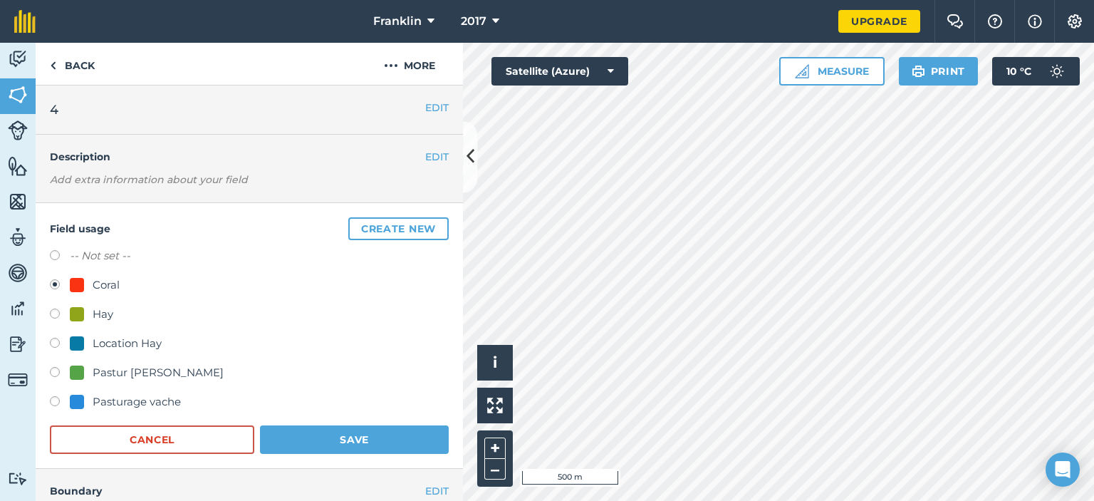
click at [54, 370] on label at bounding box center [60, 374] width 20 height 14
radio input "true"
radio input "false"
click at [341, 432] on button "Save" at bounding box center [354, 439] width 189 height 28
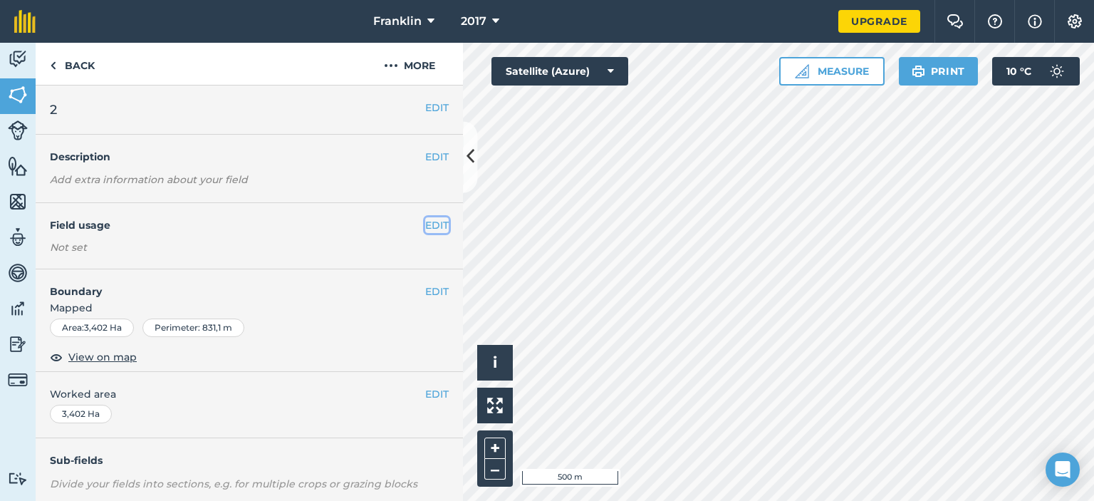
click at [425, 229] on button "EDIT" at bounding box center [437, 225] width 24 height 16
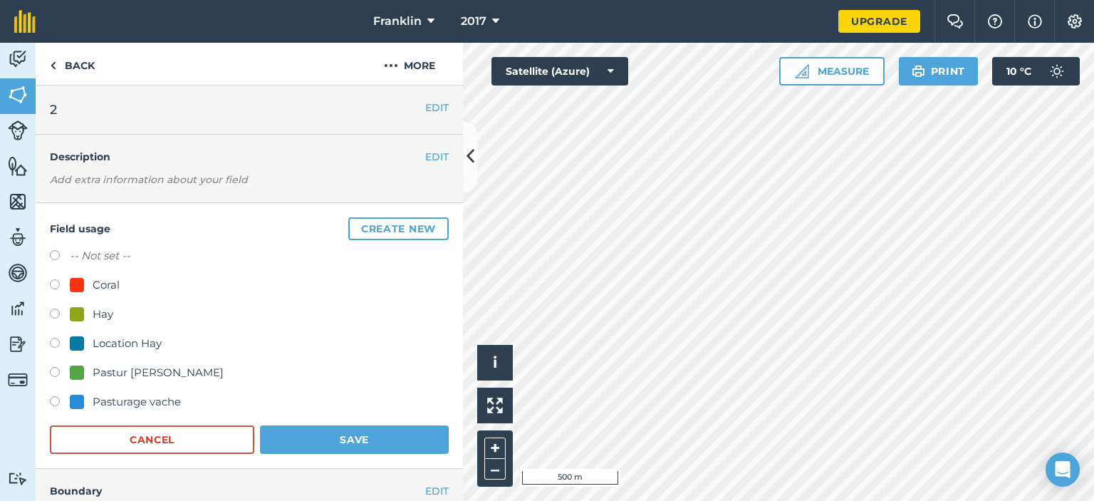
click at [53, 375] on label at bounding box center [60, 374] width 20 height 14
radio input "true"
click at [326, 440] on button "Save" at bounding box center [354, 439] width 189 height 28
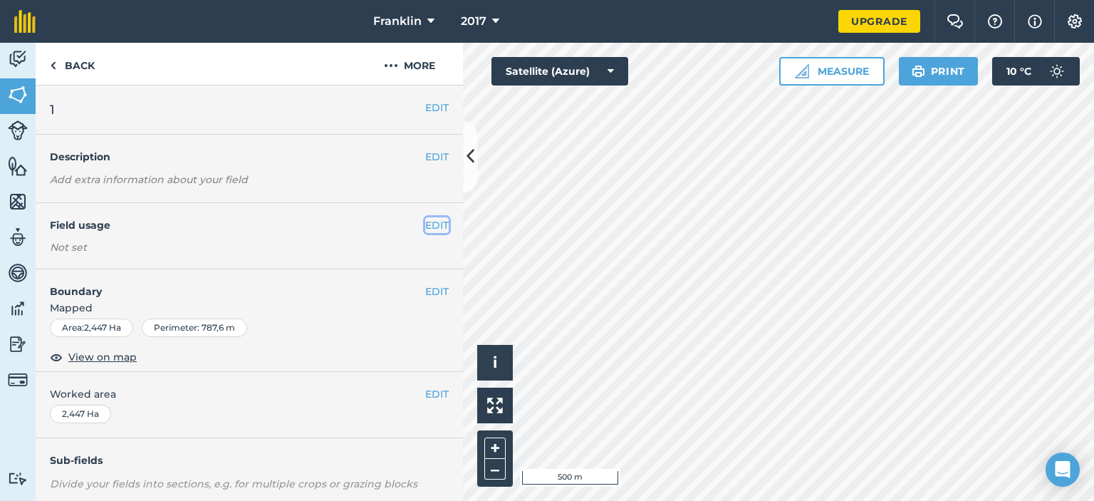
click at [427, 225] on button "EDIT" at bounding box center [437, 225] width 24 height 16
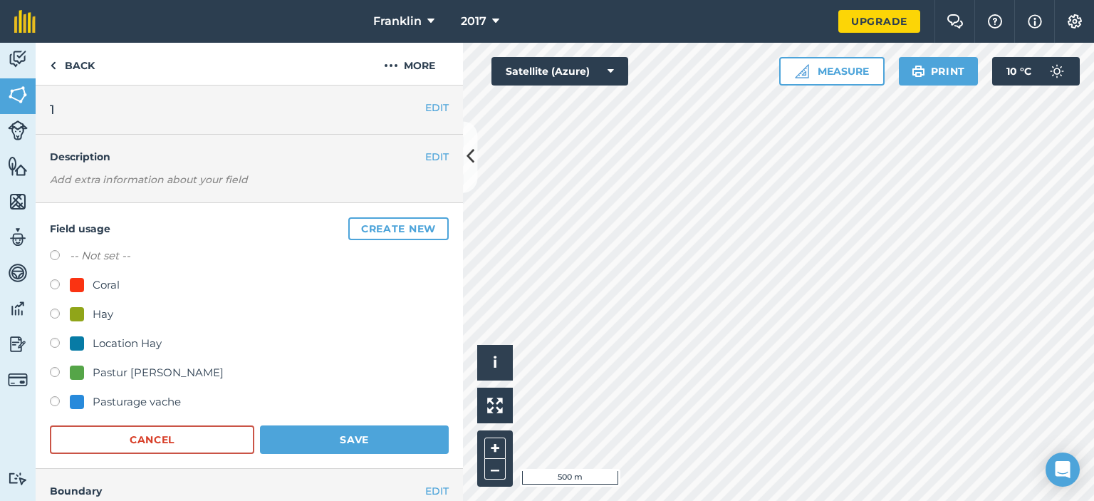
click at [57, 370] on label at bounding box center [60, 374] width 20 height 14
radio input "true"
click at [290, 434] on button "Save" at bounding box center [354, 439] width 189 height 28
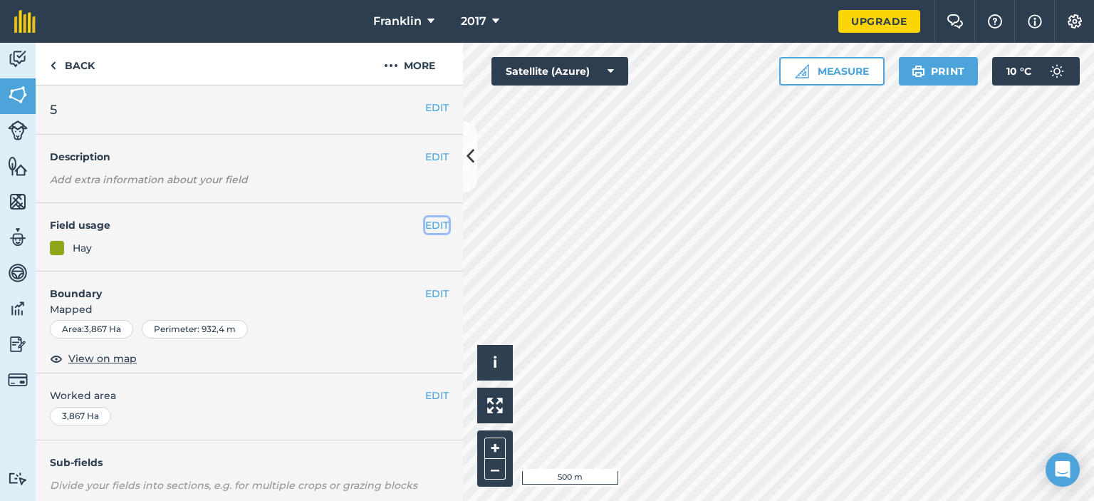
click at [425, 231] on button "EDIT" at bounding box center [437, 225] width 24 height 16
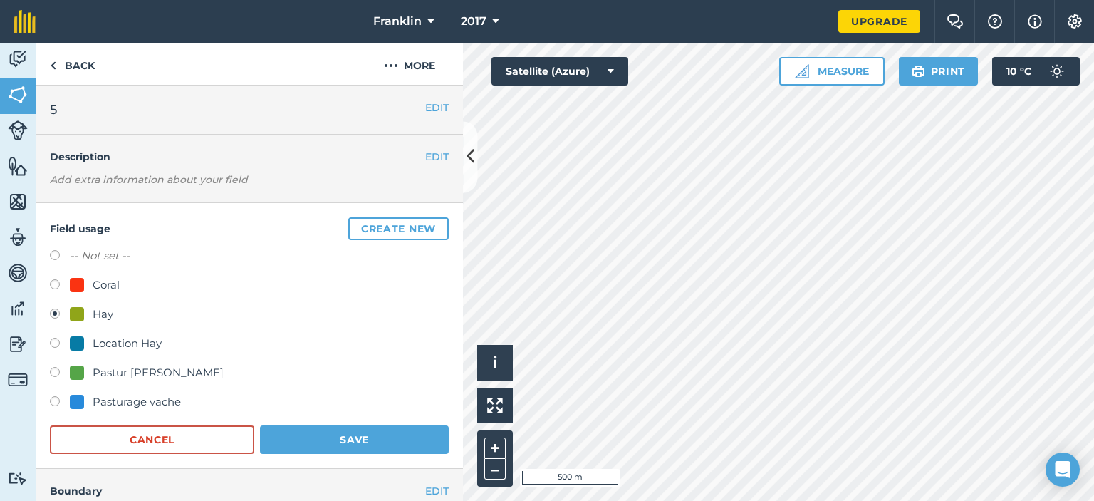
click at [58, 370] on label at bounding box center [60, 374] width 20 height 14
radio input "true"
radio input "false"
click at [300, 432] on button "Save" at bounding box center [354, 439] width 189 height 28
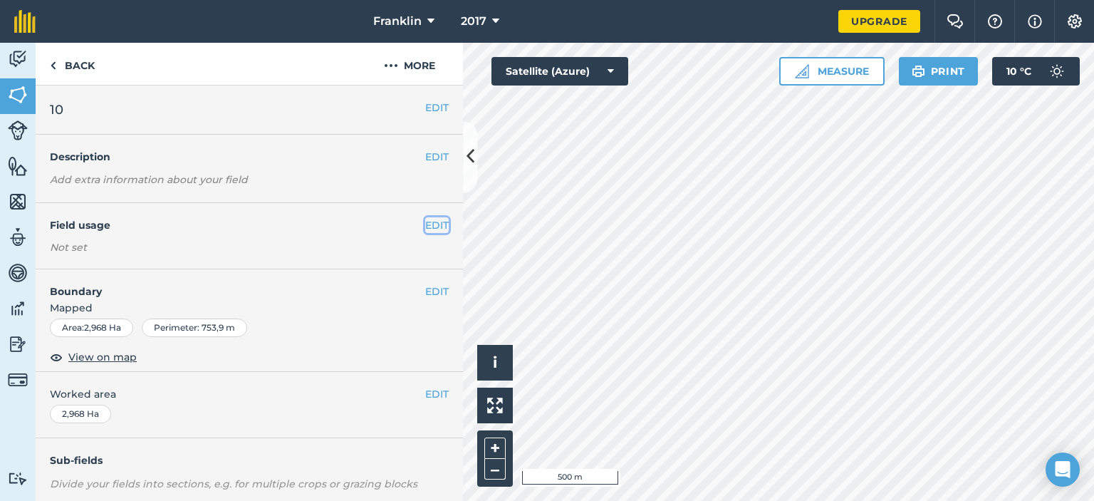
click at [437, 224] on button "EDIT" at bounding box center [437, 225] width 24 height 16
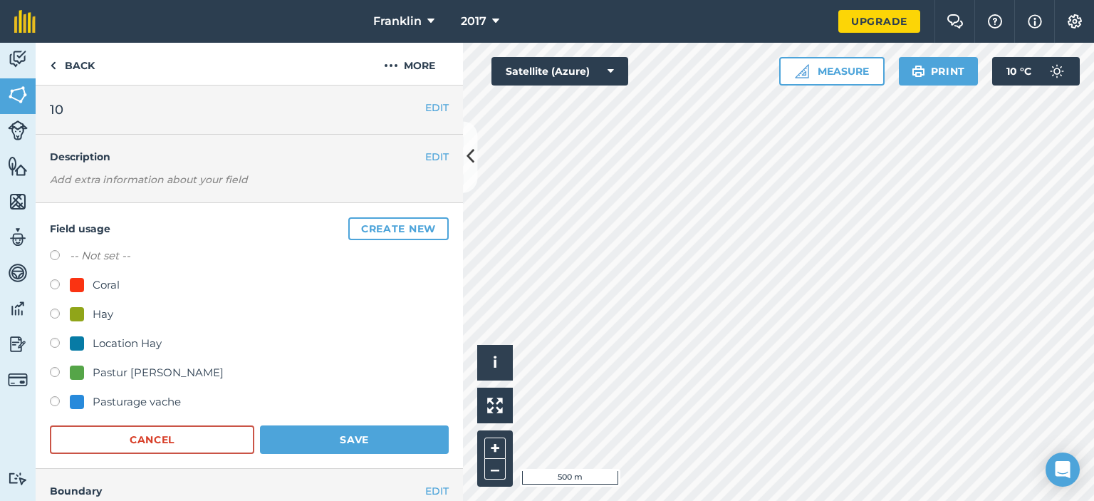
click at [55, 373] on label at bounding box center [60, 374] width 20 height 14
radio input "true"
click at [309, 437] on button "Save" at bounding box center [354, 439] width 189 height 28
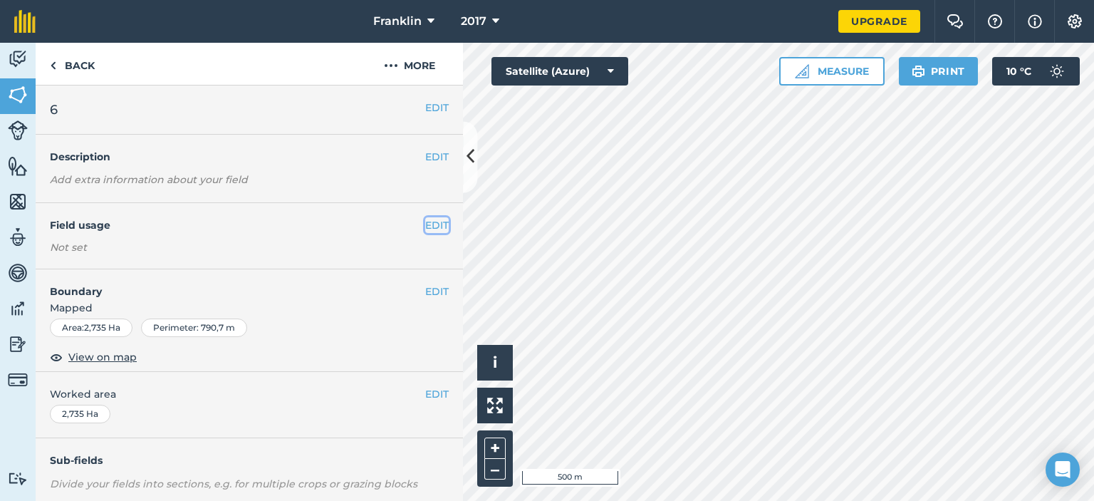
click at [431, 222] on button "EDIT" at bounding box center [437, 225] width 24 height 16
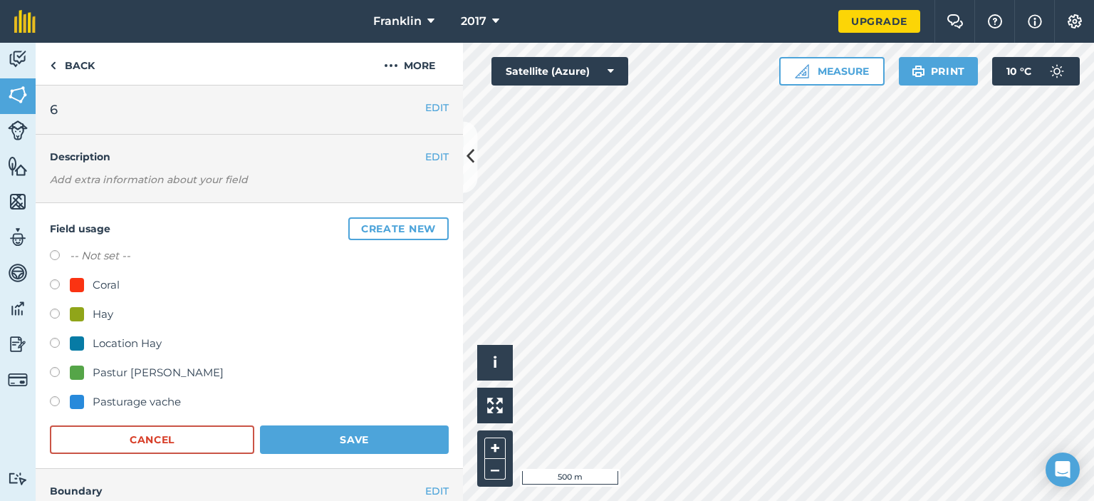
click at [54, 373] on label at bounding box center [60, 374] width 20 height 14
radio input "true"
click at [325, 434] on button "Save" at bounding box center [354, 439] width 189 height 28
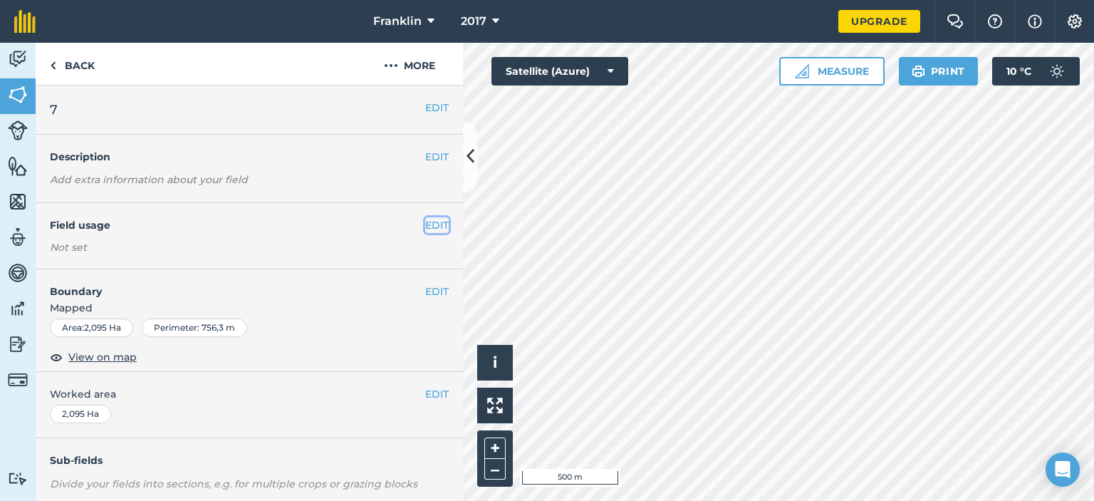
click at [427, 222] on button "EDIT" at bounding box center [437, 225] width 24 height 16
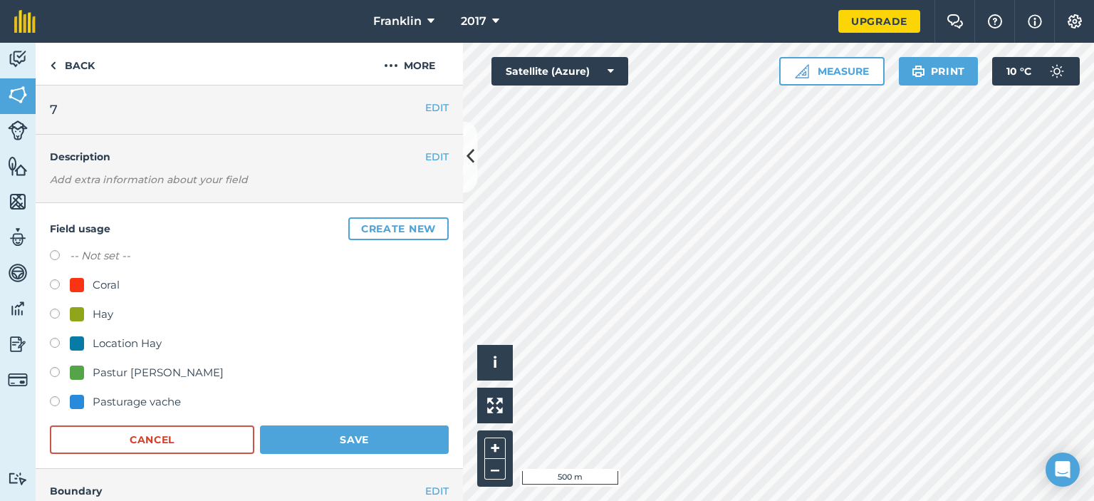
click at [52, 373] on label at bounding box center [60, 374] width 20 height 14
radio input "true"
click at [308, 438] on button "Save" at bounding box center [354, 439] width 189 height 28
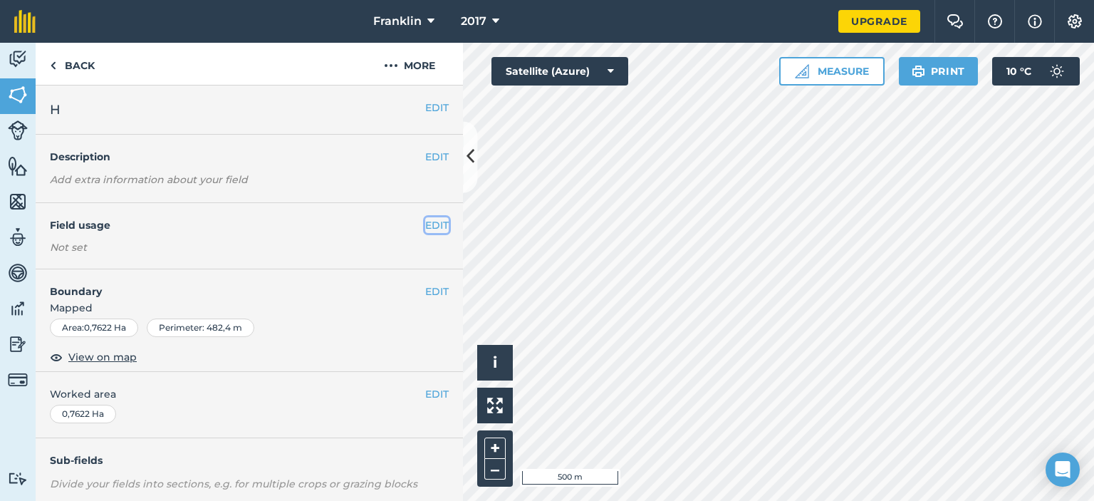
click at [427, 229] on button "EDIT" at bounding box center [437, 225] width 24 height 16
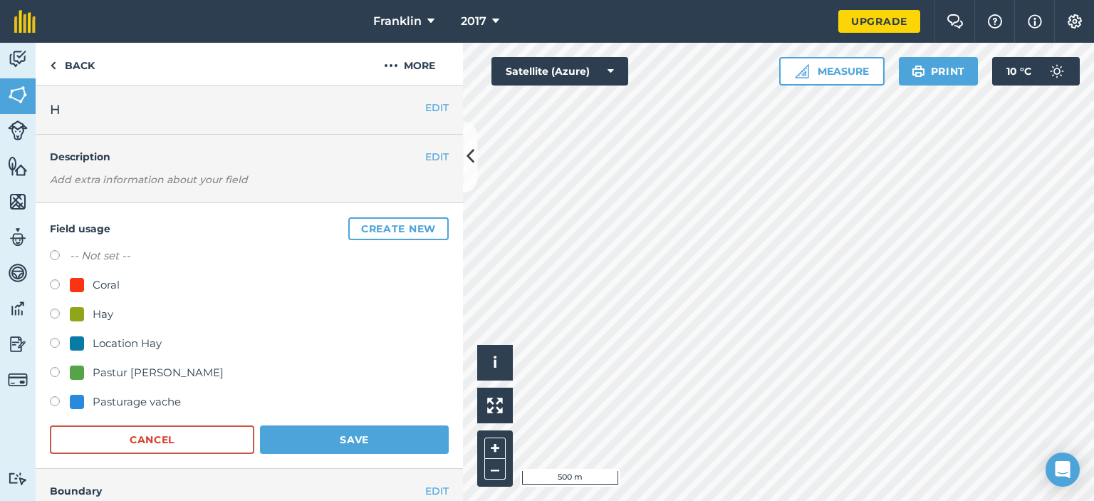
click at [51, 370] on label at bounding box center [60, 374] width 20 height 14
radio input "true"
click at [276, 431] on button "Save" at bounding box center [354, 439] width 189 height 28
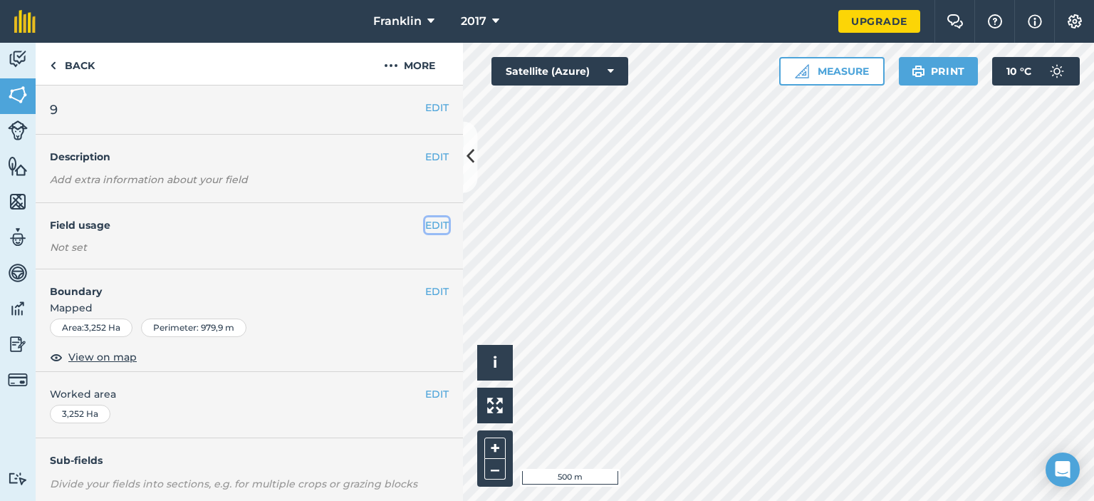
click at [434, 227] on button "EDIT" at bounding box center [437, 225] width 24 height 16
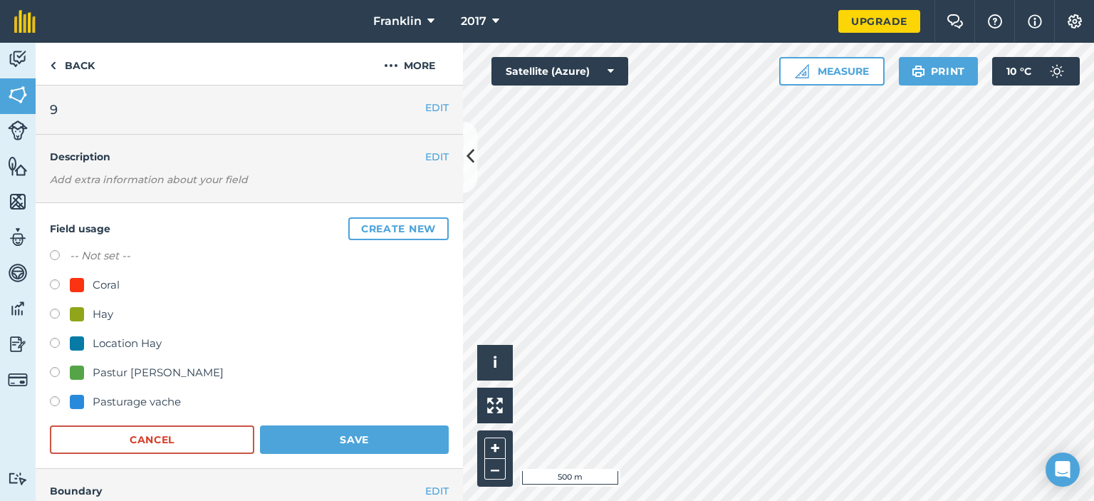
click at [56, 370] on label at bounding box center [60, 374] width 20 height 14
radio input "true"
click at [288, 447] on button "Save" at bounding box center [354, 439] width 189 height 28
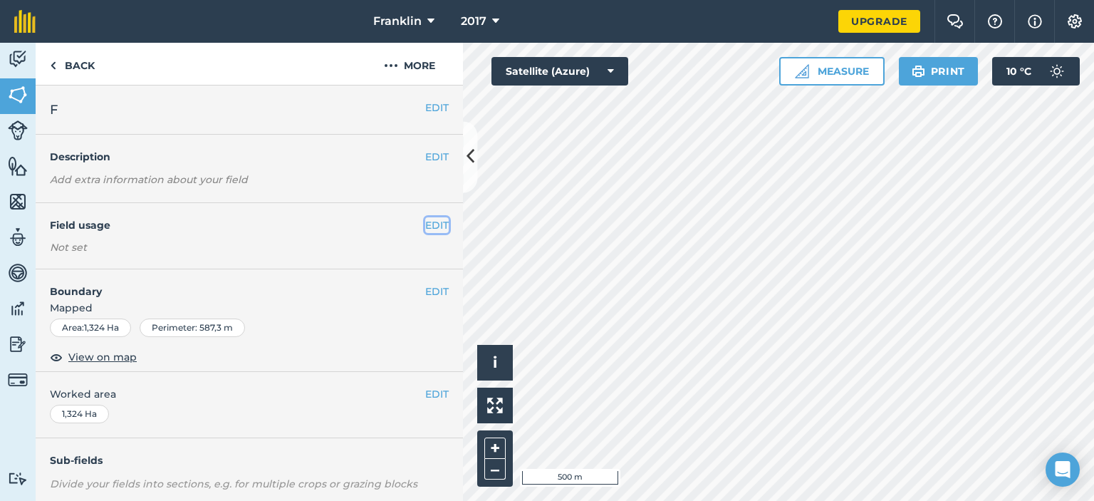
click at [430, 218] on button "EDIT" at bounding box center [437, 225] width 24 height 16
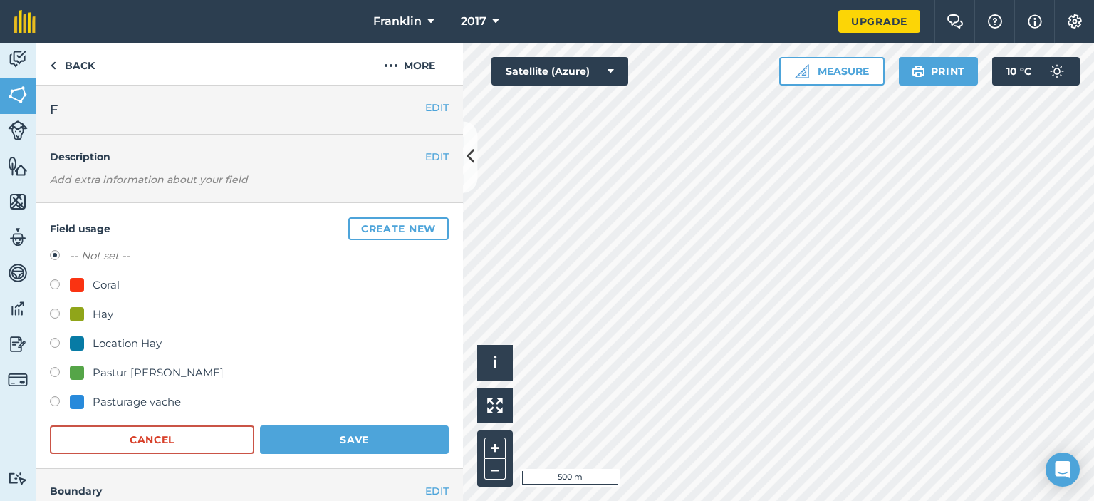
click at [57, 341] on label at bounding box center [60, 345] width 20 height 14
radio input "true"
radio input "false"
click at [318, 434] on button "Save" at bounding box center [354, 439] width 189 height 28
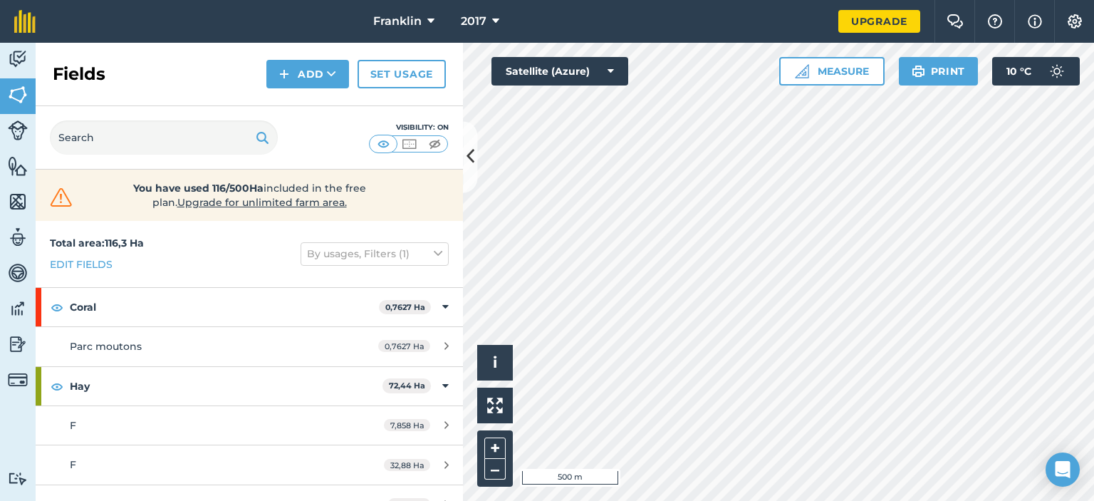
click at [378, 113] on div "Activity Fields Livestock Features Maps Team Vehicles Data Reporting Billing Tu…" at bounding box center [547, 272] width 1094 height 458
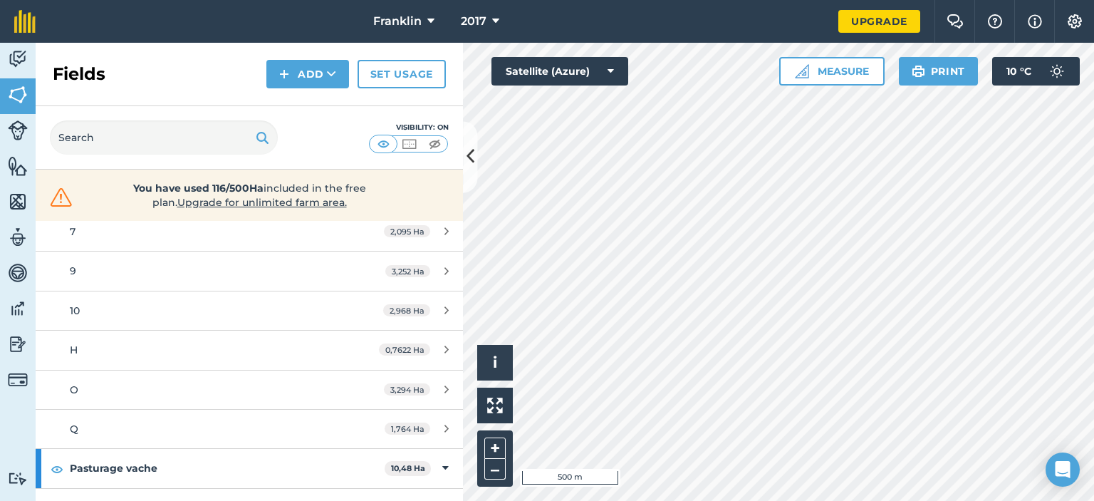
scroll to position [1004, 0]
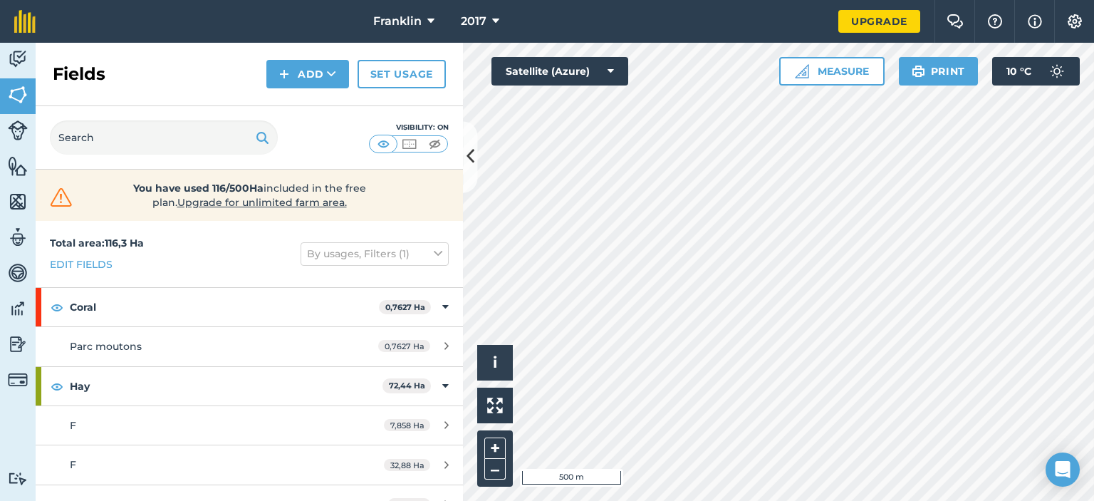
click at [584, 0] on html "Franklin 2017 Upgrade Farm Chat Help Info Settings Map printing is not availabl…" at bounding box center [547, 250] width 1094 height 501
click at [17, 58] on img at bounding box center [18, 58] width 20 height 21
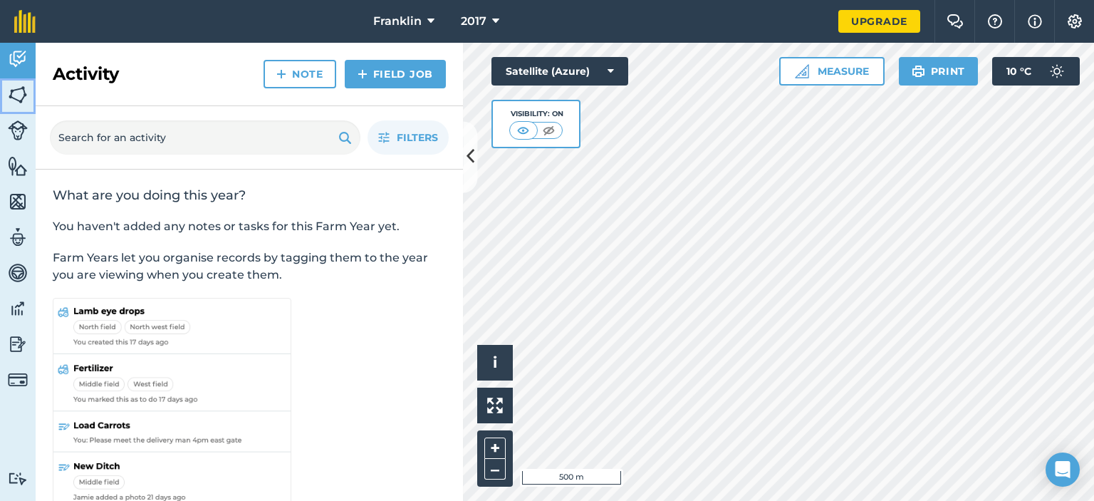
click at [15, 94] on img at bounding box center [18, 94] width 20 height 21
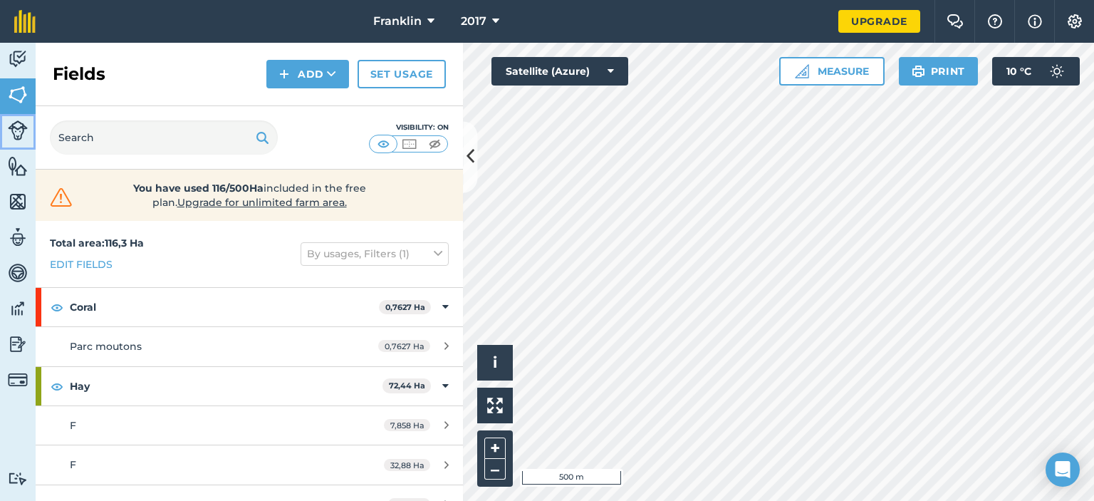
click at [17, 128] on img at bounding box center [18, 130] width 20 height 20
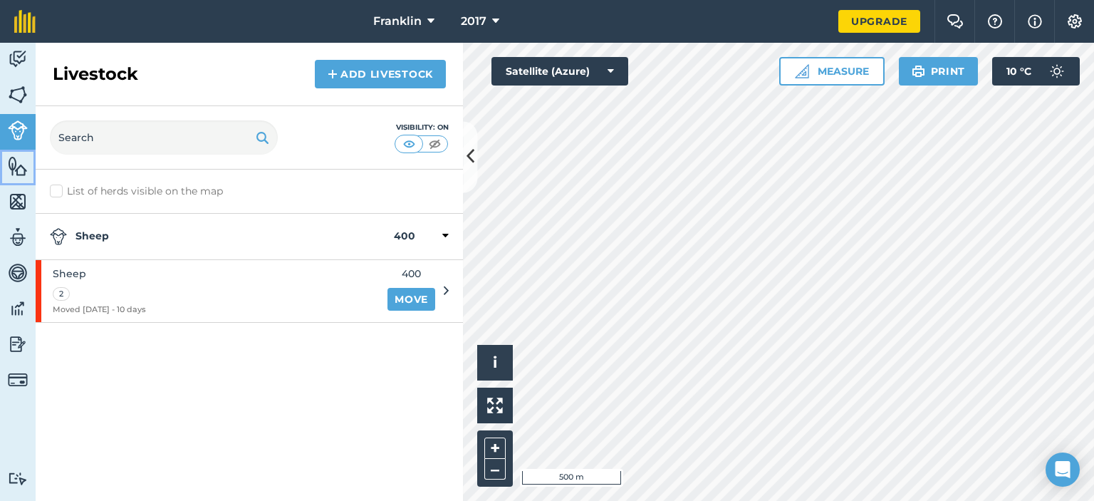
click at [15, 160] on img at bounding box center [18, 165] width 20 height 21
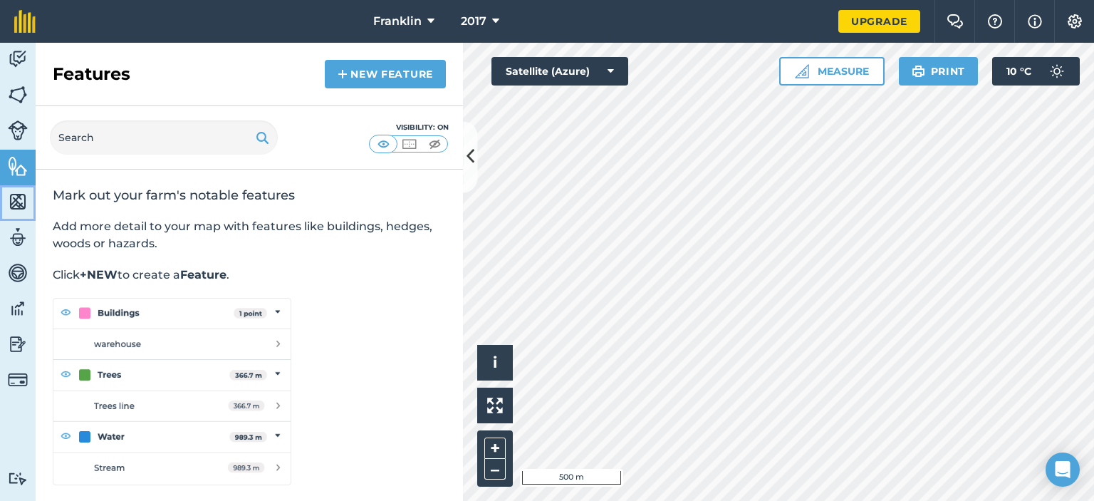
click at [20, 199] on img at bounding box center [18, 201] width 20 height 21
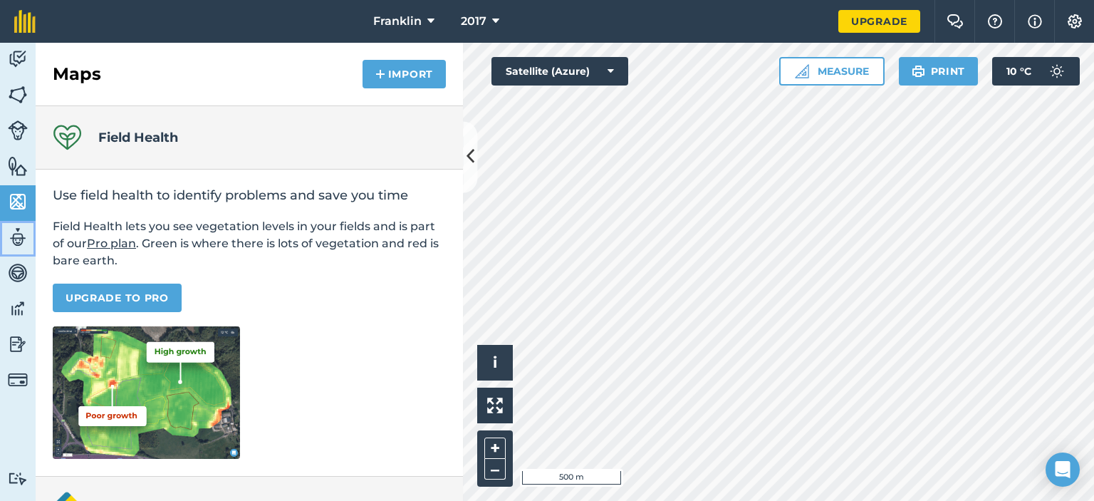
click at [17, 233] on img at bounding box center [18, 237] width 20 height 21
select select "MEMBER"
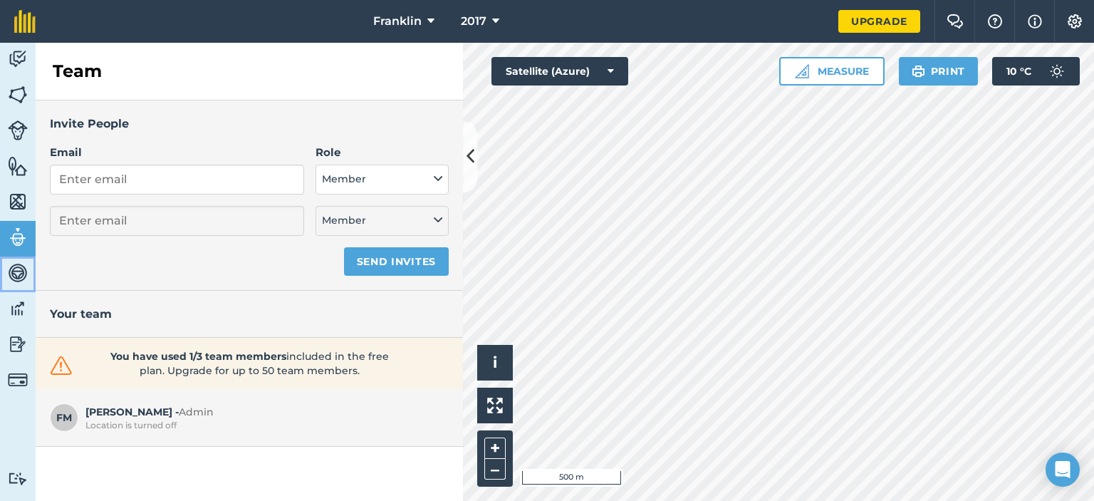
click at [19, 269] on img at bounding box center [18, 272] width 20 height 21
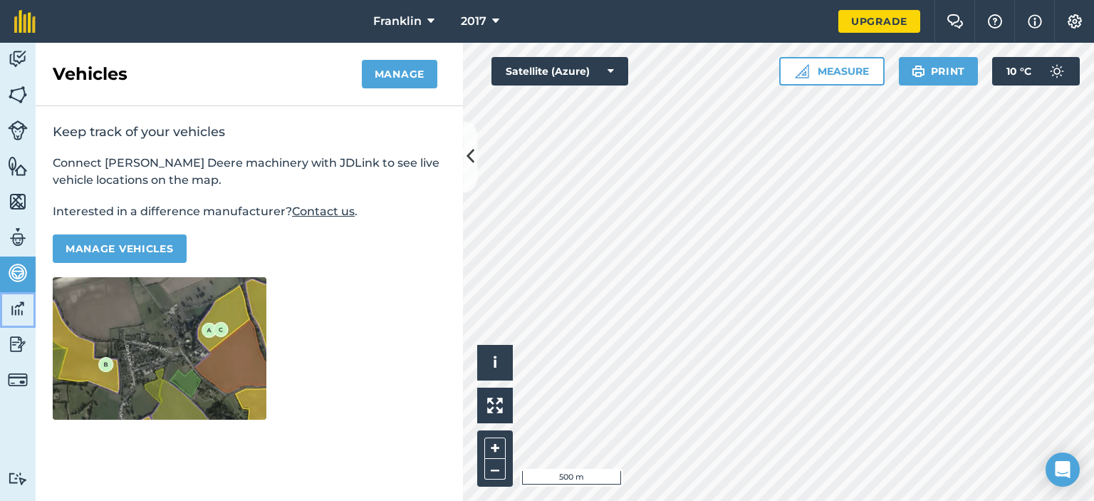
click at [22, 316] on img at bounding box center [18, 308] width 20 height 21
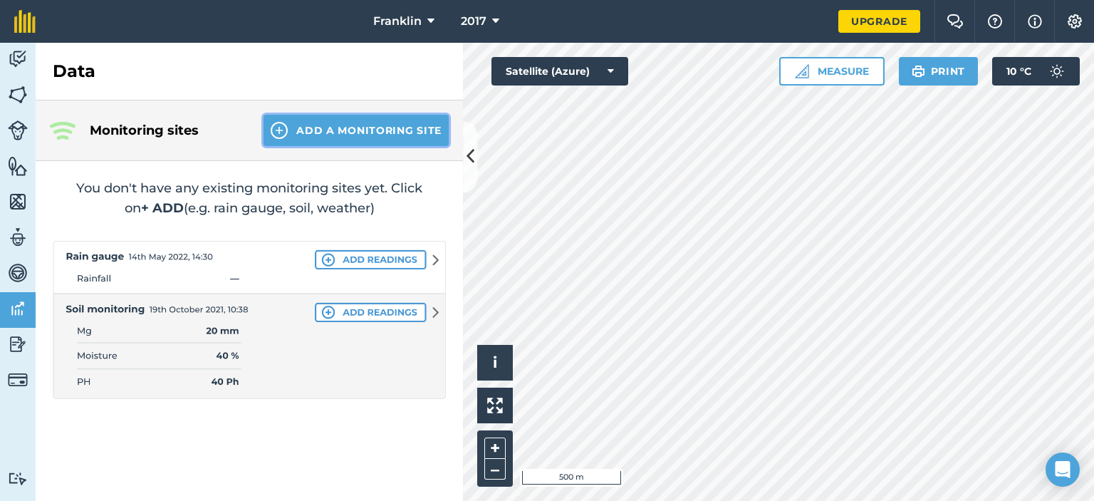
click at [419, 126] on button "Add a Monitoring Site" at bounding box center [356, 130] width 185 height 31
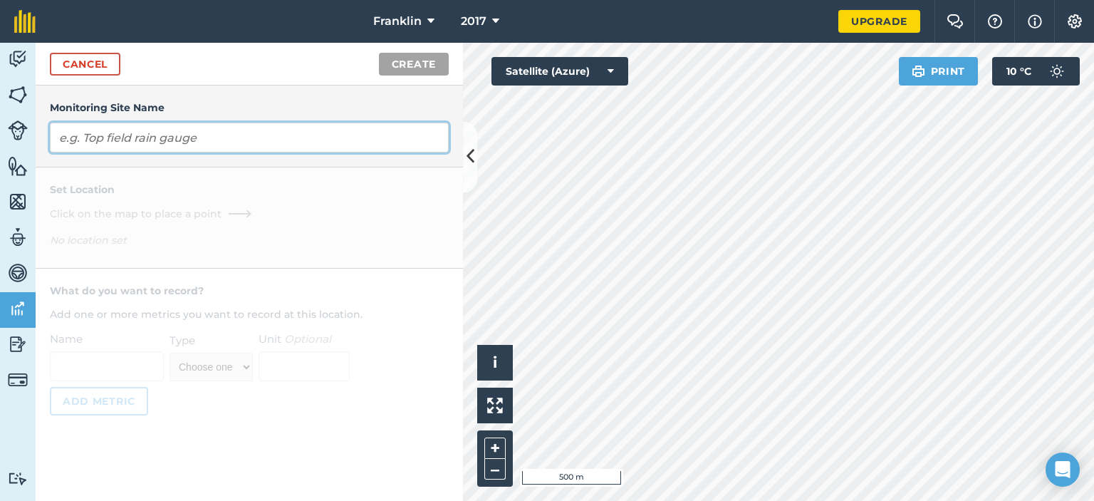
click at [419, 126] on input "text" at bounding box center [249, 138] width 399 height 30
click at [185, 137] on input "text" at bounding box center [249, 138] width 399 height 30
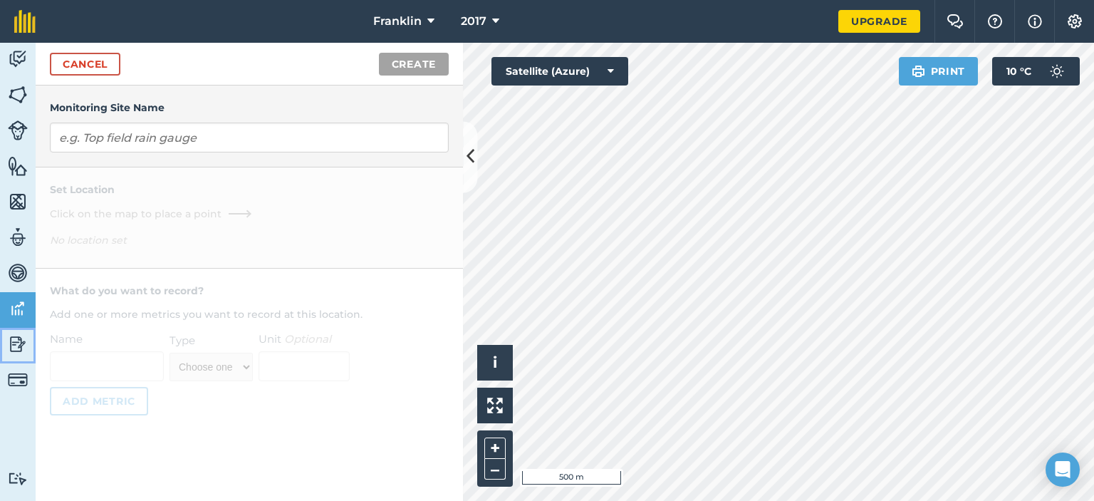
click at [14, 350] on img at bounding box center [18, 343] width 20 height 21
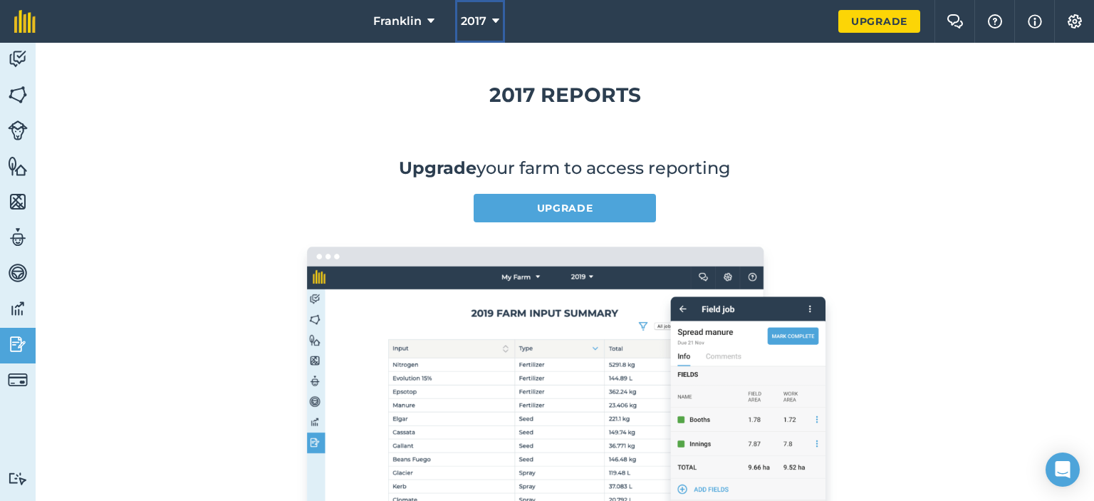
click at [490, 14] on button "2017" at bounding box center [480, 21] width 50 height 43
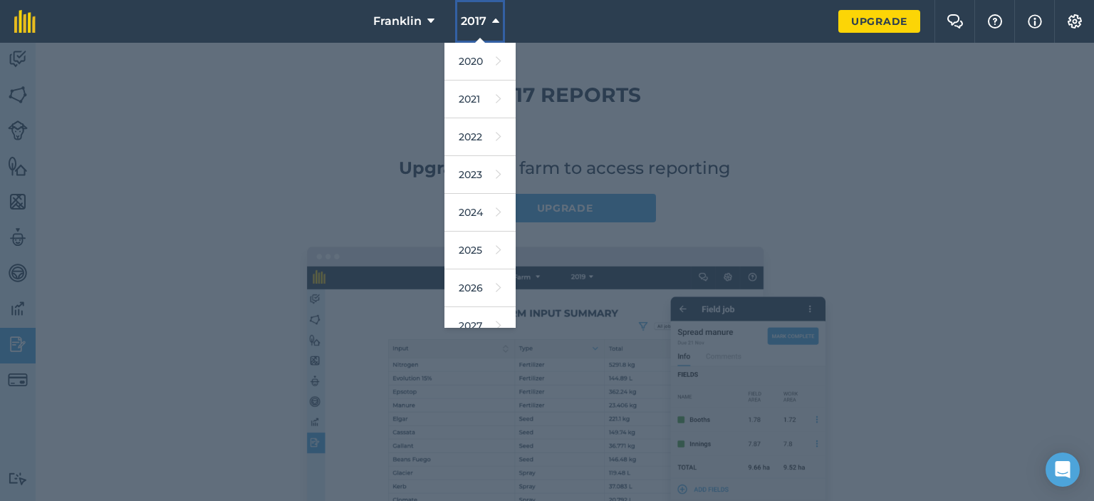
scroll to position [128, 0]
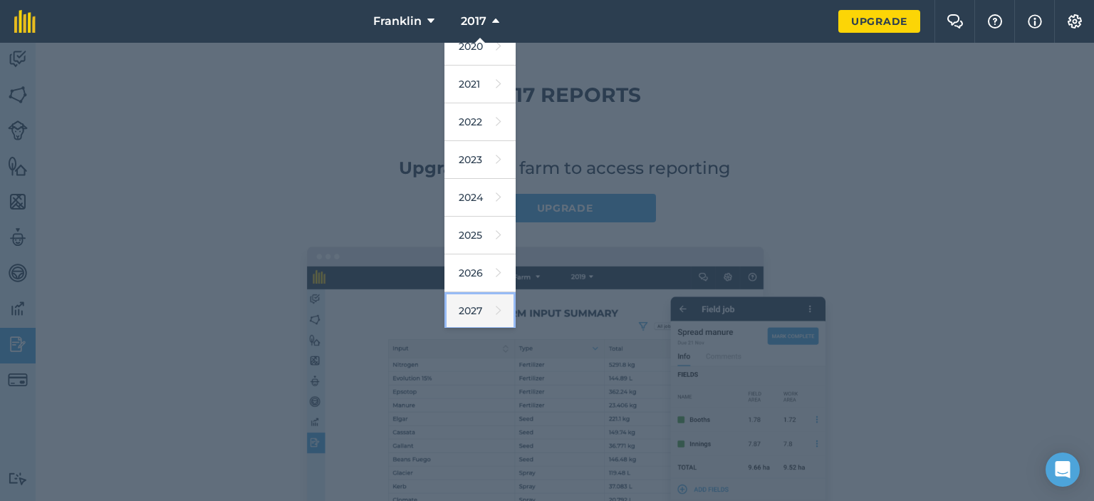
click at [480, 311] on link "2027" at bounding box center [479, 311] width 71 height 38
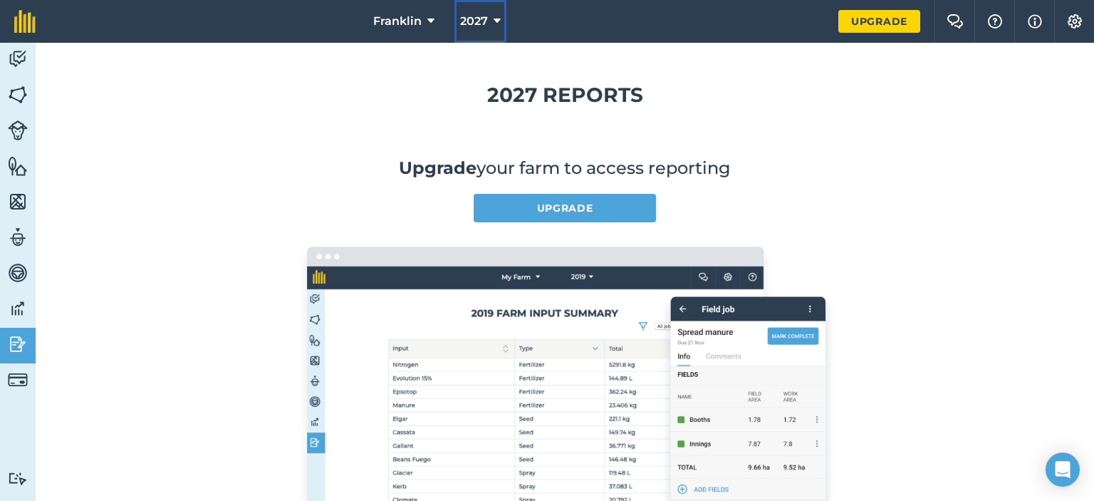
click at [499, 17] on icon at bounding box center [497, 21] width 7 height 17
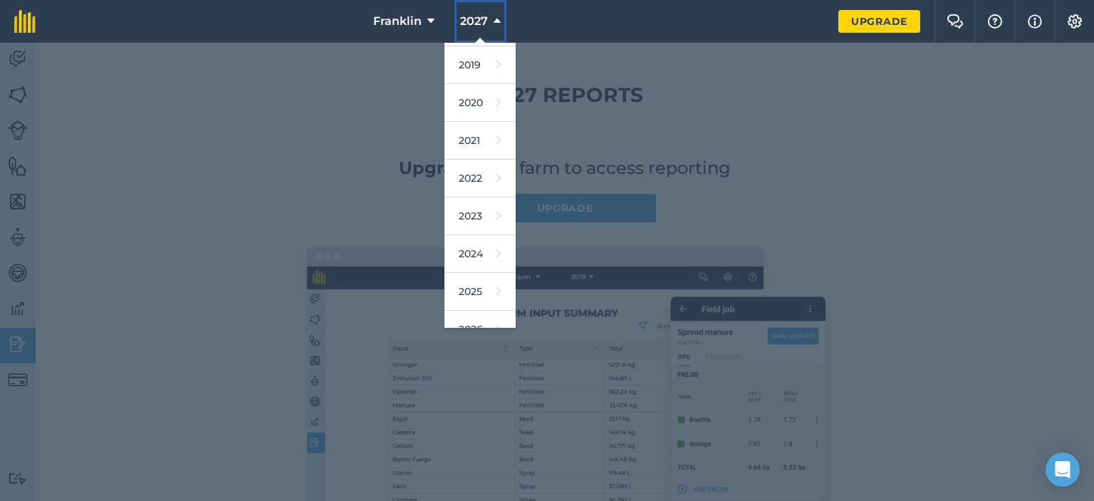
scroll to position [77, 0]
click at [496, 286] on icon at bounding box center [499, 286] width 6 height 20
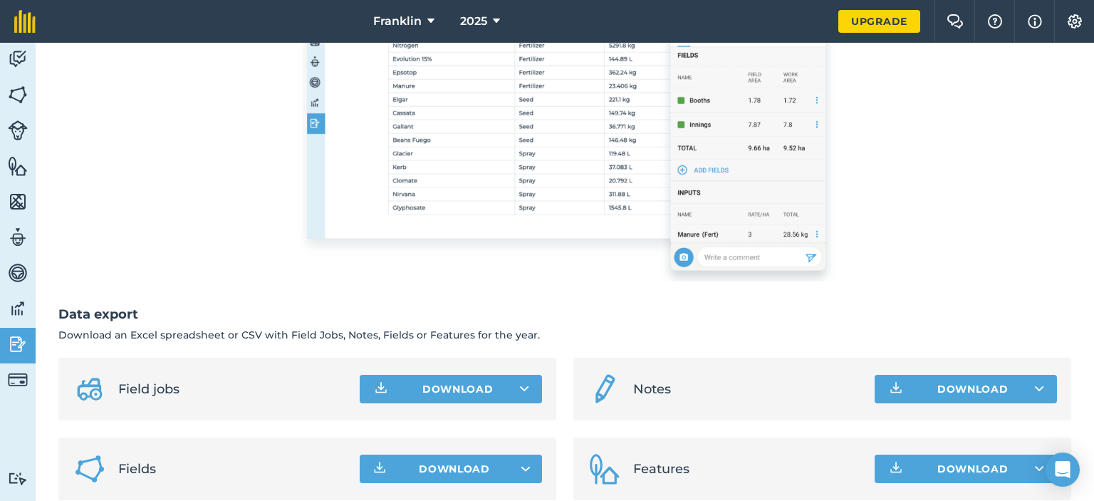
scroll to position [340, 0]
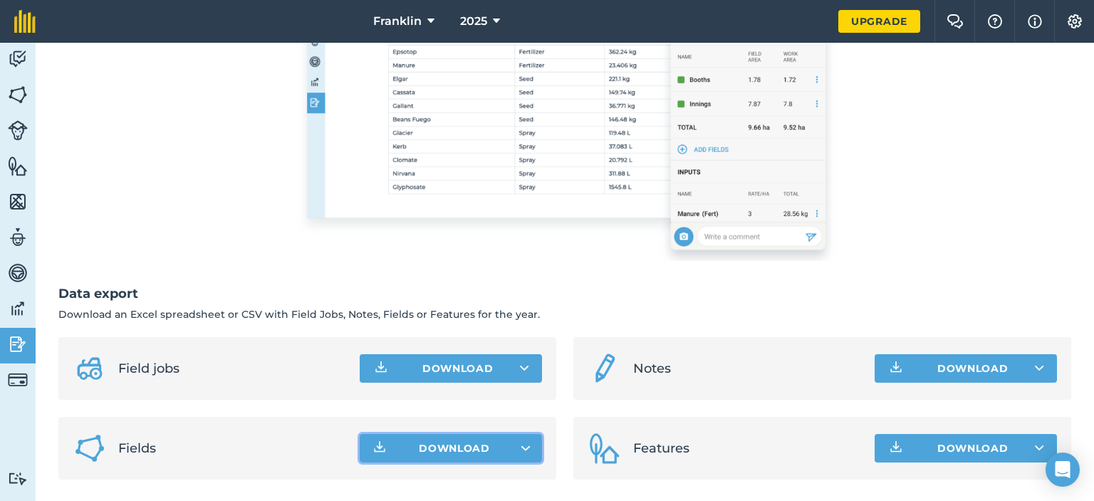
click at [449, 445] on span "Download" at bounding box center [454, 448] width 71 height 14
click at [922, 124] on div "Upgrade your farm to access reporting Upgrade" at bounding box center [564, 39] width 1013 height 444
click at [462, 358] on button "Download" at bounding box center [451, 368] width 182 height 28
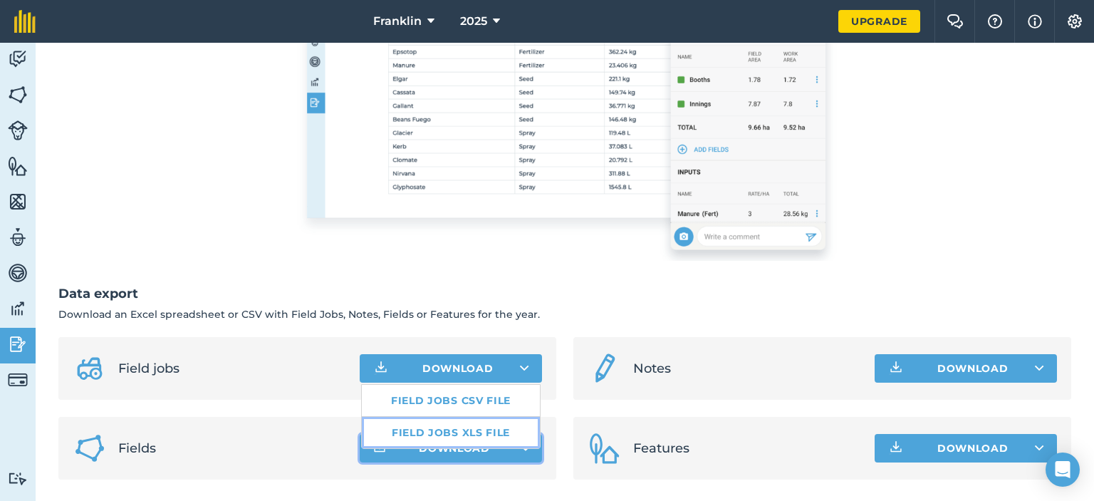
click at [478, 431] on link "Field jobs XLS file" at bounding box center [451, 432] width 178 height 31
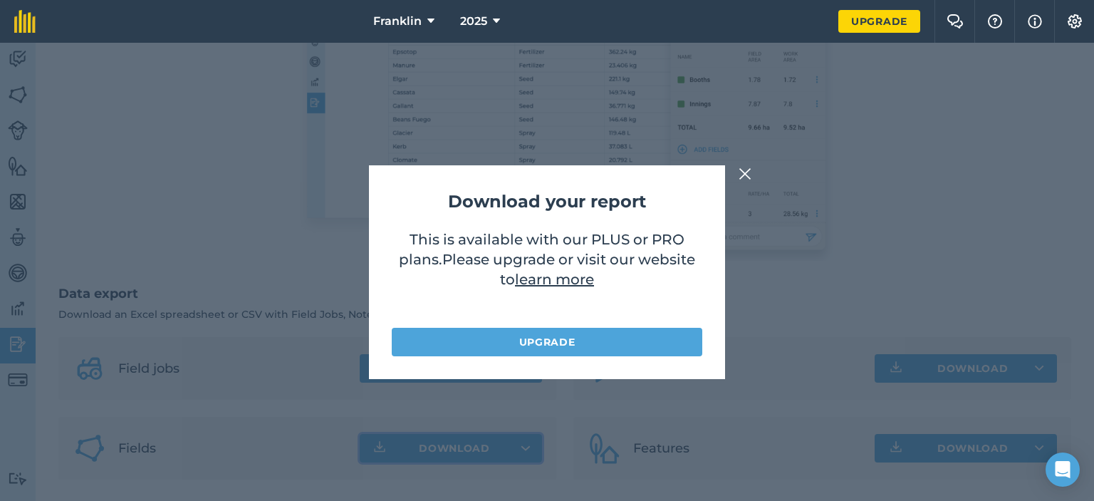
click at [898, 252] on div "Download your report This is available with our PLUS or PRO plans . Please upgr…" at bounding box center [547, 272] width 1094 height 458
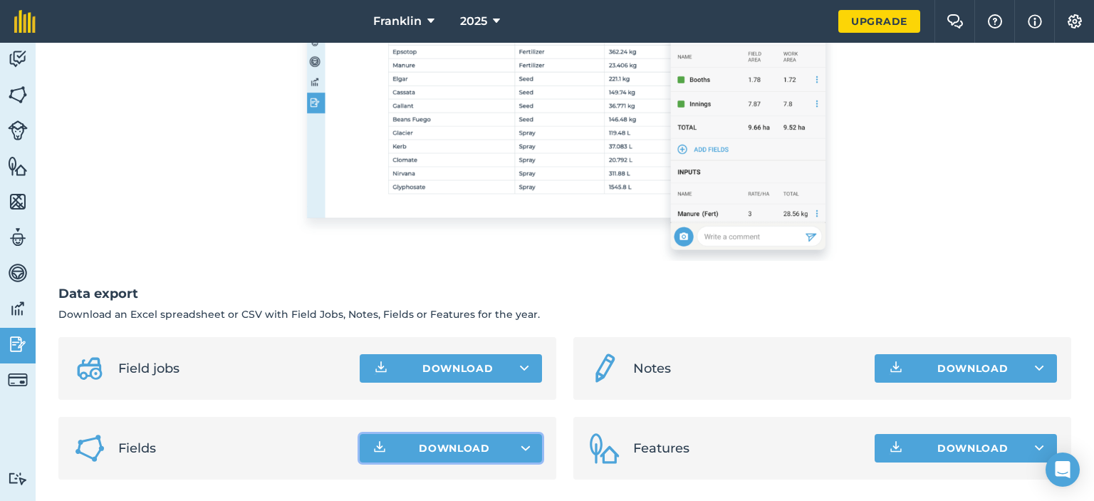
scroll to position [0, 0]
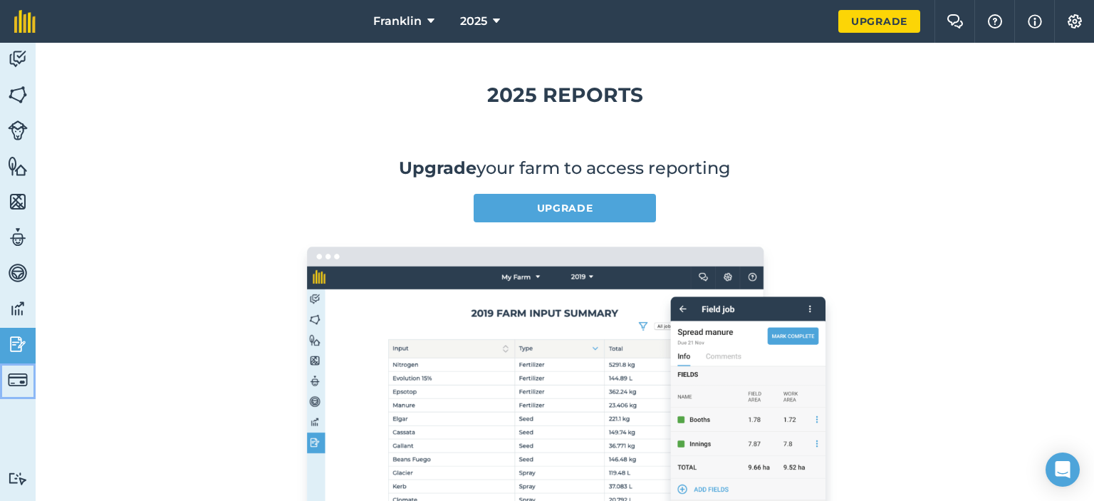
click at [20, 370] on img at bounding box center [18, 380] width 20 height 20
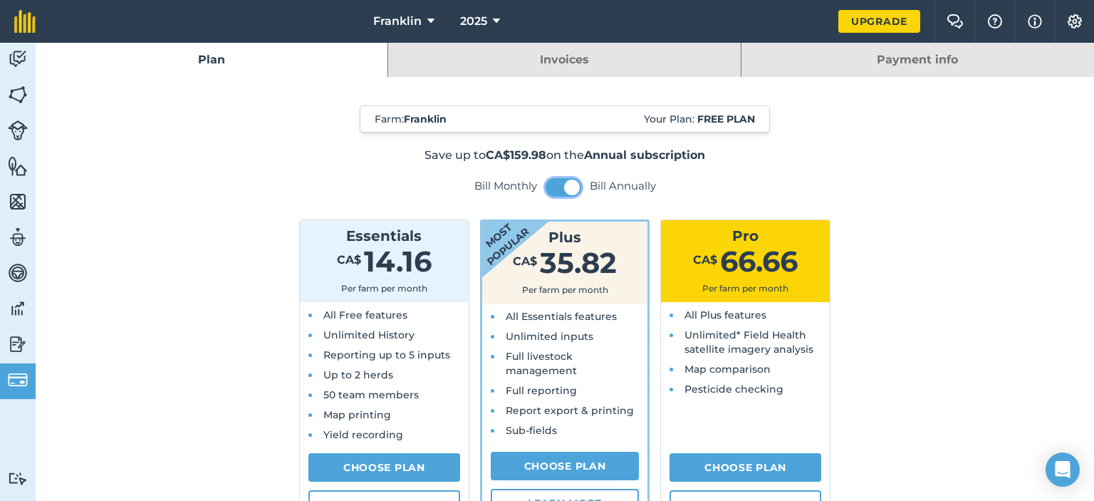
drag, startPoint x: 565, startPoint y: 189, endPoint x: 538, endPoint y: 189, distance: 27.1
click at [539, 189] on div "Bill Monthly Bill Annually" at bounding box center [565, 187] width 726 height 19
click at [537, 187] on div "Bill Monthly Bill Annually" at bounding box center [565, 187] width 726 height 19
click at [548, 184] on button at bounding box center [564, 187] width 36 height 19
click at [575, 187] on button at bounding box center [564, 187] width 36 height 19
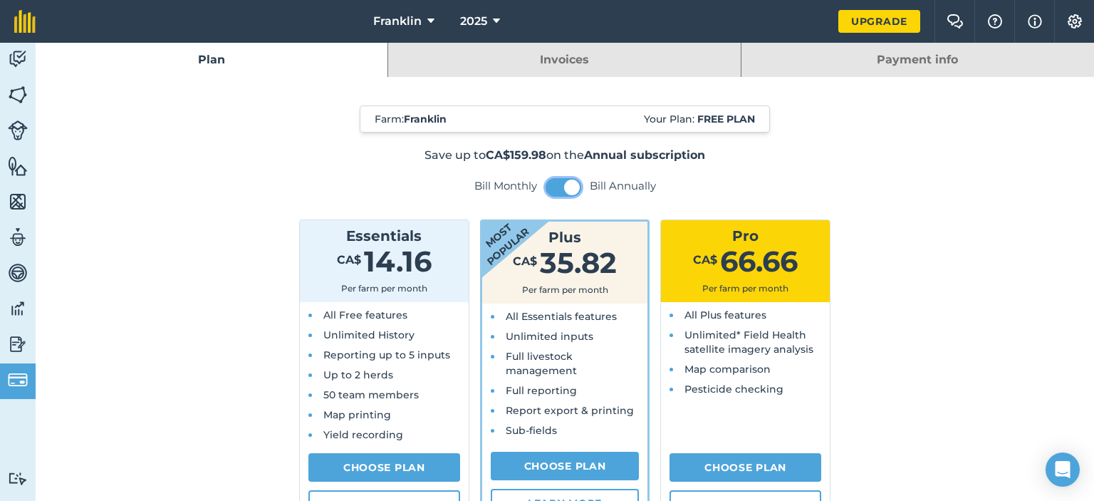
click at [547, 184] on button at bounding box center [564, 187] width 36 height 19
click at [581, 190] on div "Bill Monthly Bill Annually" at bounding box center [565, 187] width 726 height 19
click at [568, 184] on button at bounding box center [564, 187] width 36 height 19
click at [546, 184] on button at bounding box center [564, 187] width 36 height 19
click at [575, 187] on button at bounding box center [564, 187] width 36 height 19
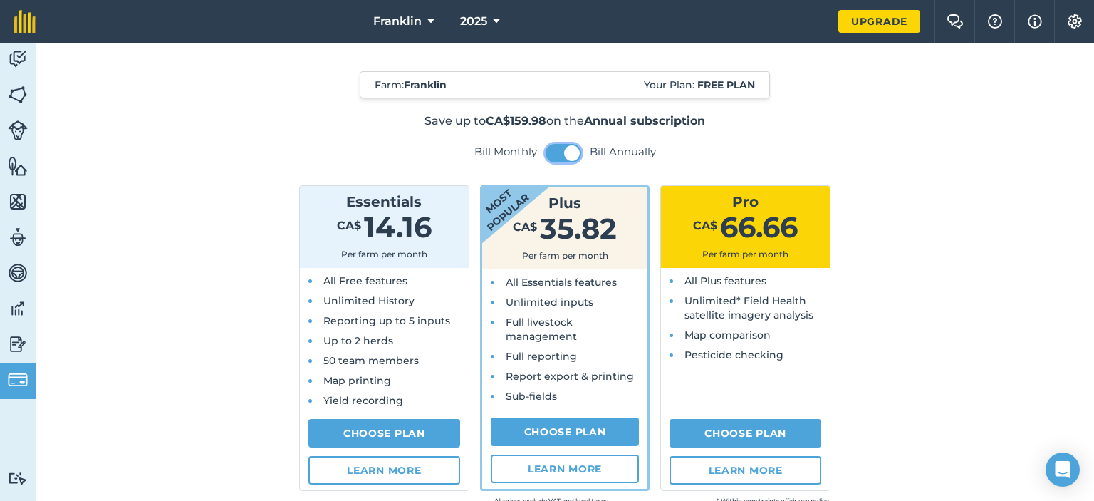
scroll to position [33, 0]
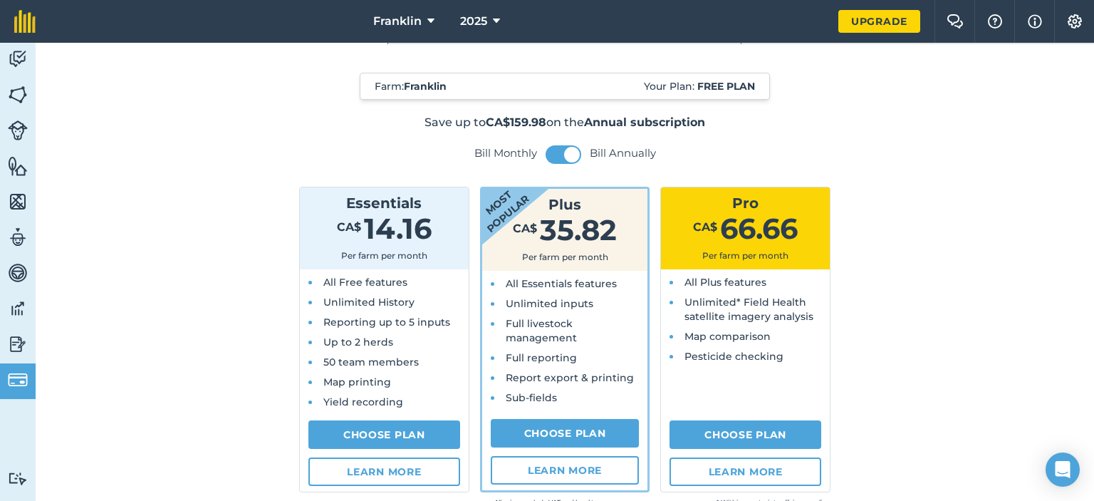
click at [22, 133] on img at bounding box center [18, 130] width 20 height 20
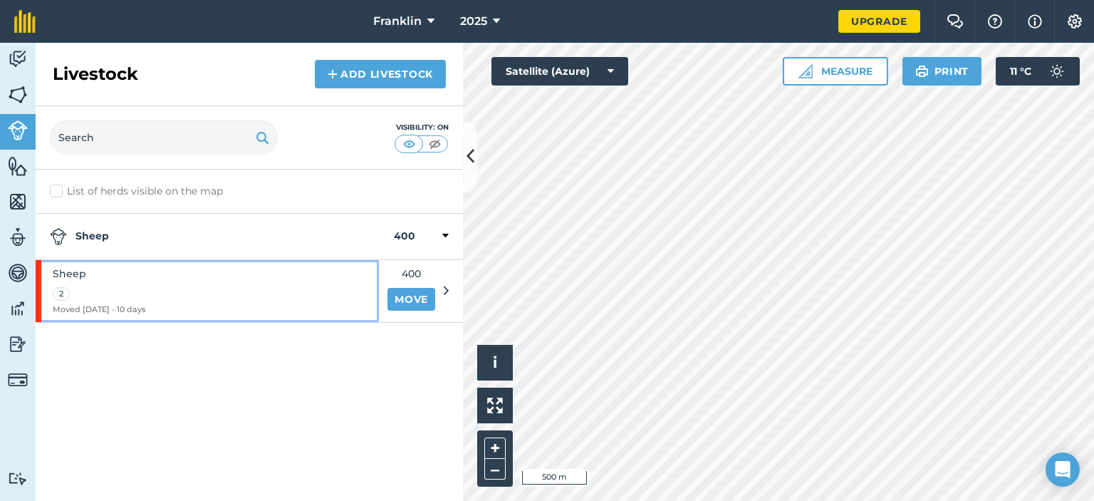
click at [285, 303] on div "Sheep 2 Moved 06/09/25 - 10 days" at bounding box center [207, 291] width 343 height 62
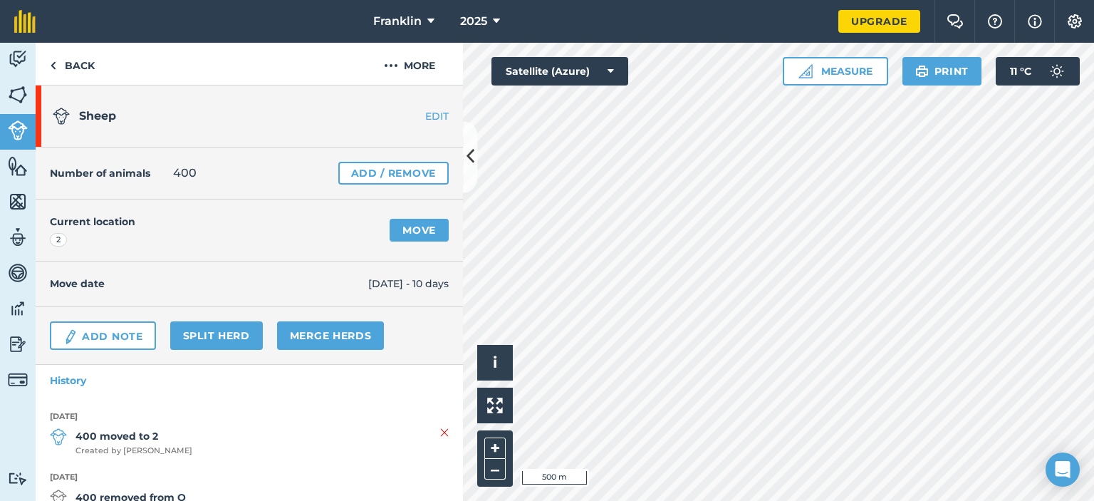
click at [85, 105] on h1 "Sheep" at bounding box center [213, 116] width 321 height 46
click at [335, 331] on link "Merge Herds" at bounding box center [331, 335] width 108 height 28
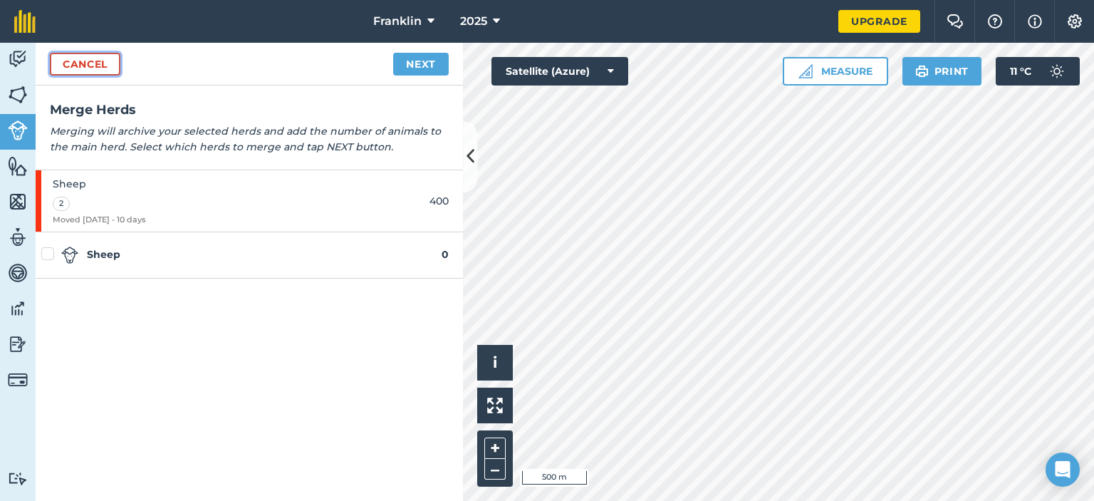
click at [101, 71] on link "Cancel" at bounding box center [85, 64] width 71 height 23
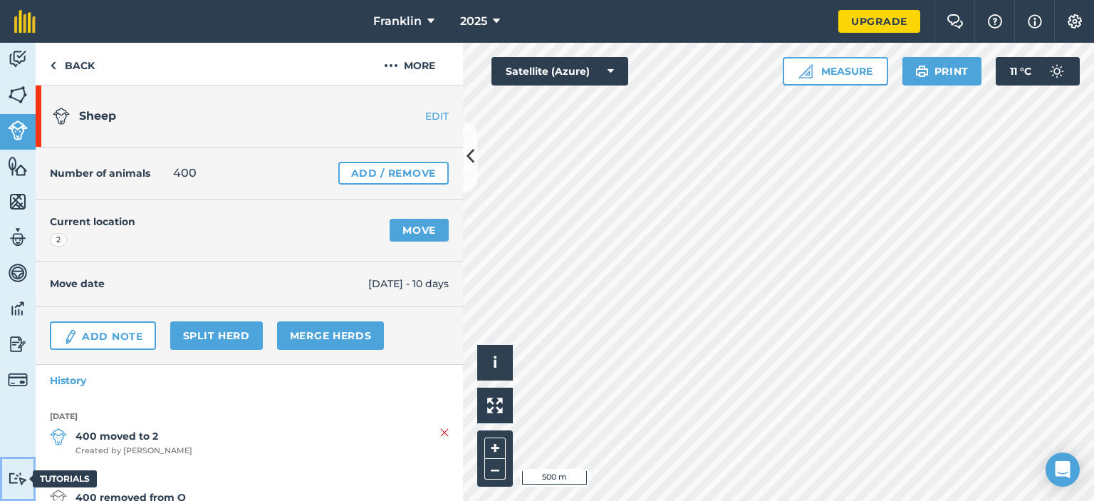
click at [23, 477] on img at bounding box center [18, 479] width 20 height 14
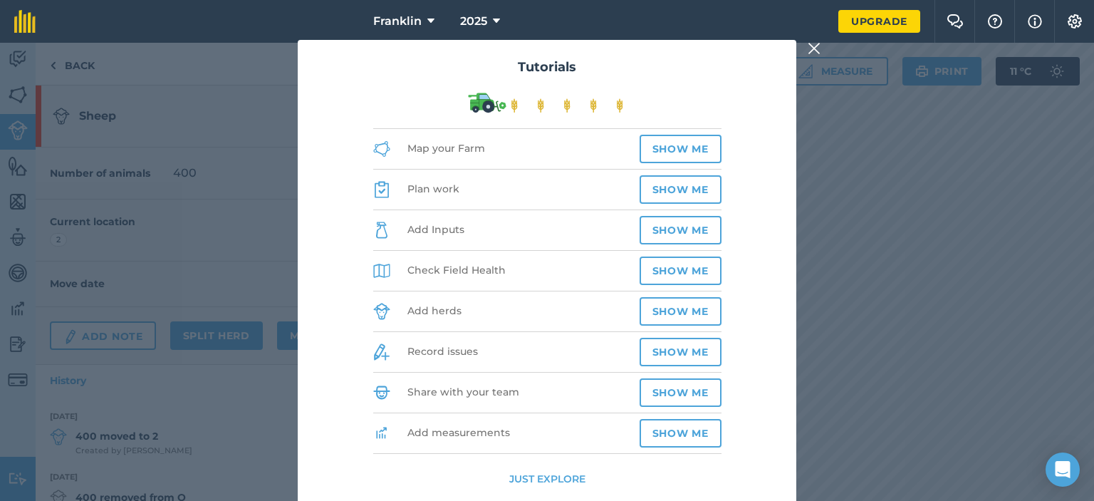
click at [567, 479] on button "Just explore" at bounding box center [547, 479] width 76 height 16
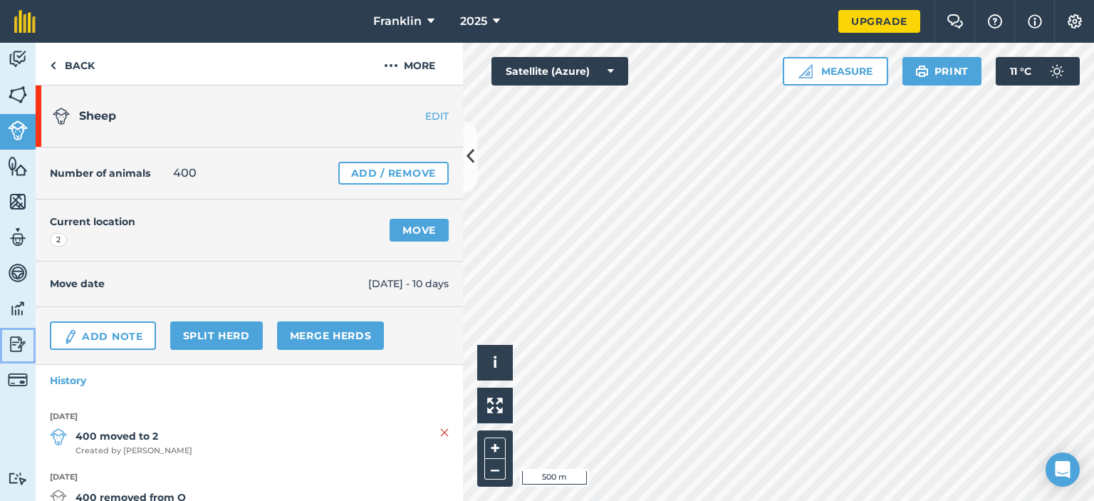
click at [31, 344] on link "Reporting" at bounding box center [18, 346] width 36 height 36
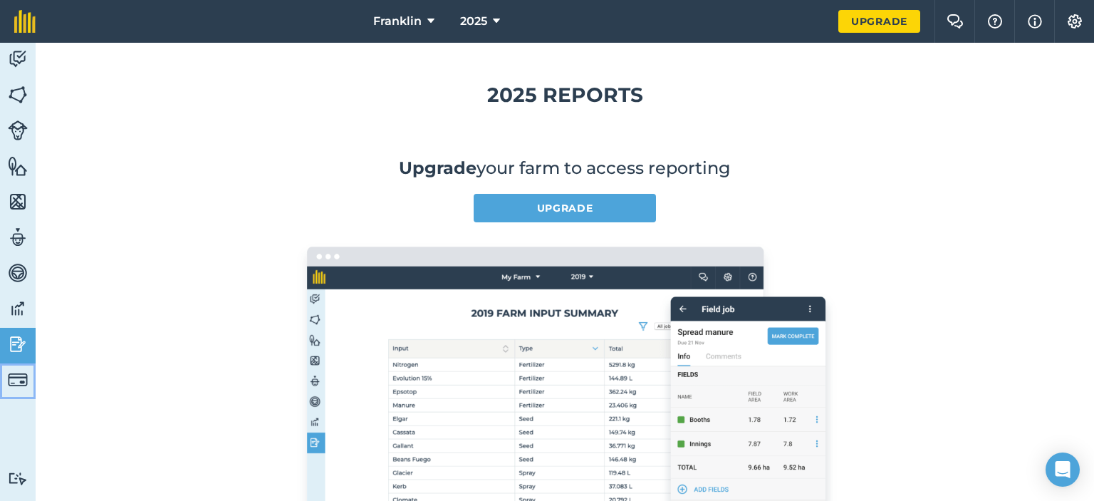
click at [16, 373] on img at bounding box center [18, 380] width 20 height 20
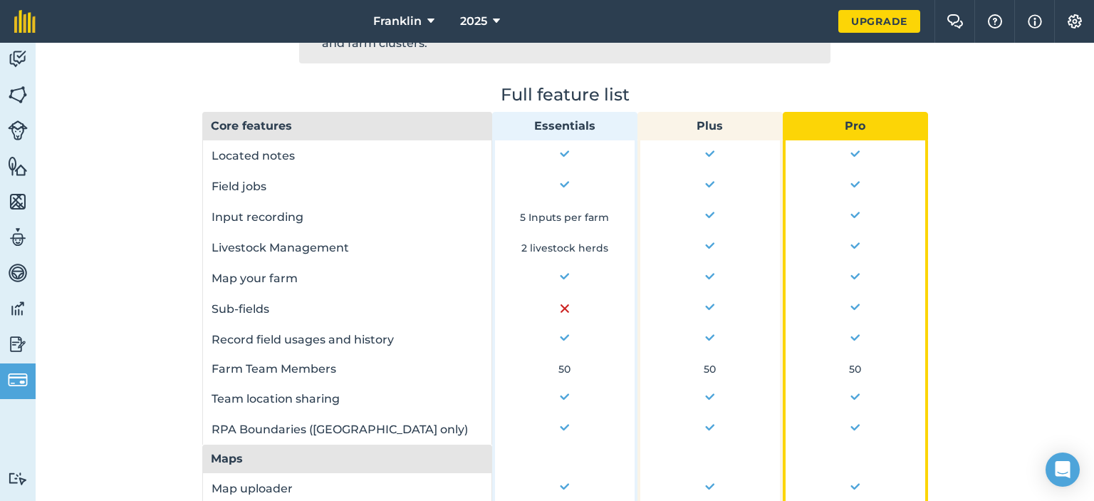
scroll to position [594, 0]
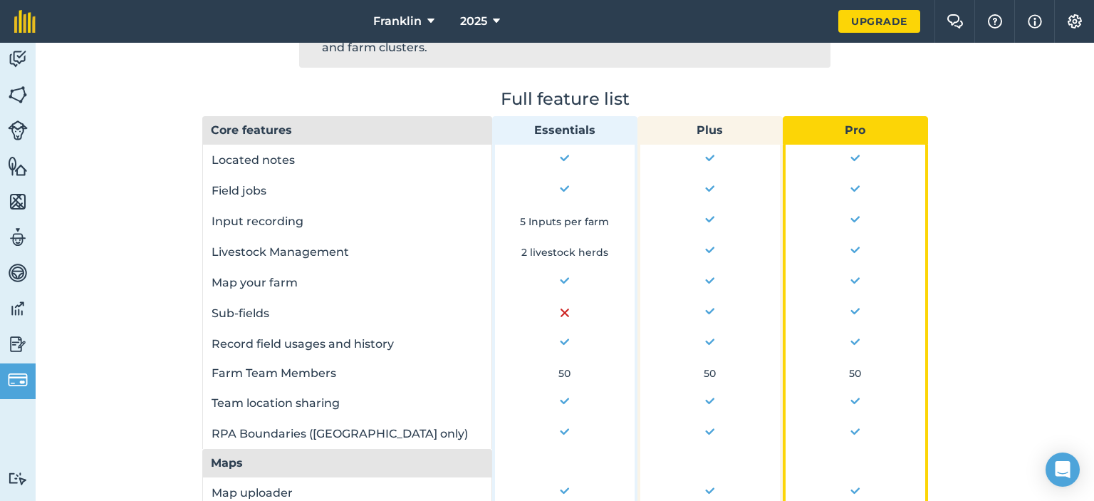
click at [1071, 300] on div "Farm : Franklin Your Plan: Free plan Save up to CA$159.98 on the Annual subscri…" at bounding box center [565, 226] width 1058 height 1486
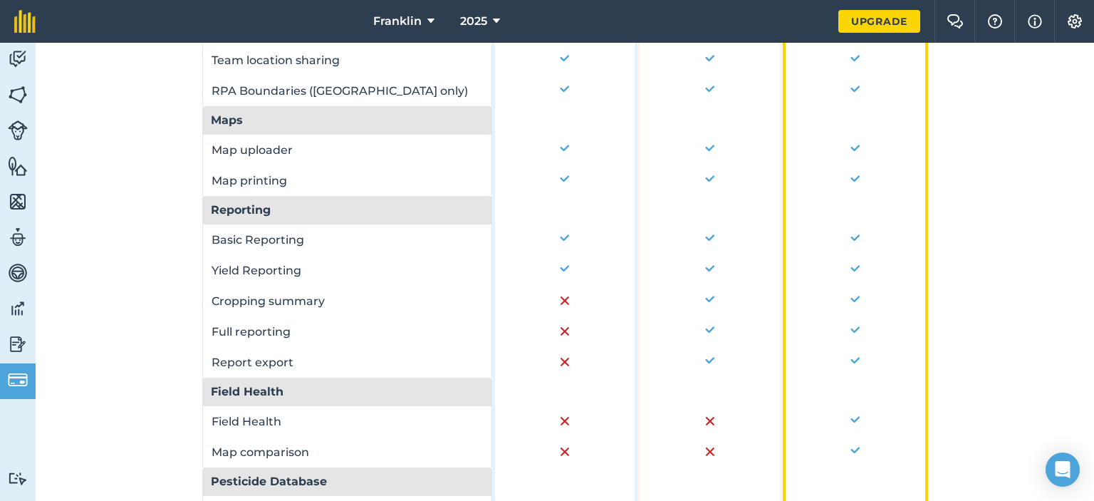
scroll to position [932, 0]
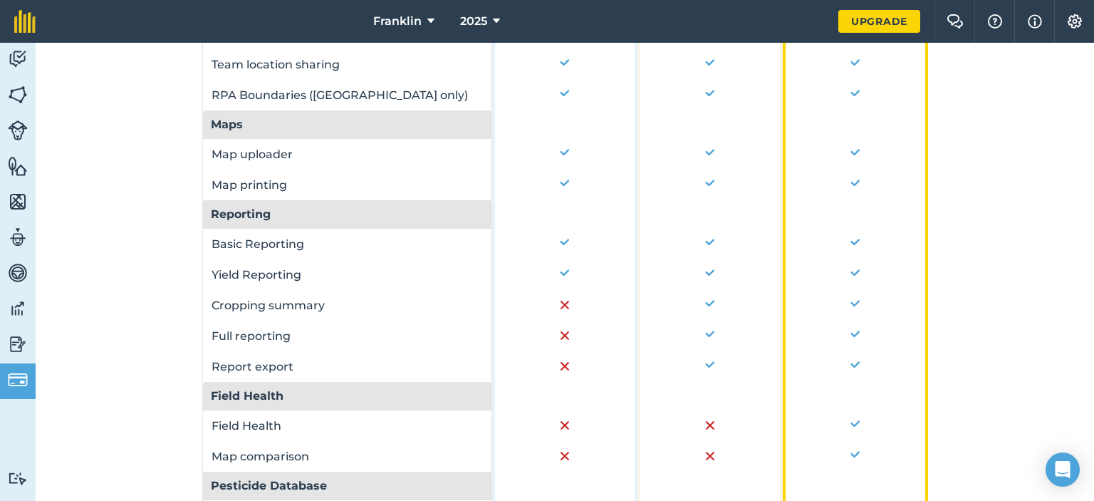
drag, startPoint x: 1093, startPoint y: 393, endPoint x: 1093, endPoint y: 358, distance: 35.6
click at [1093, 358] on div "Plan Invoices Payment info Farm : Franklin Your Plan: Free plan Save up to CA$1…" at bounding box center [565, 272] width 1058 height 458
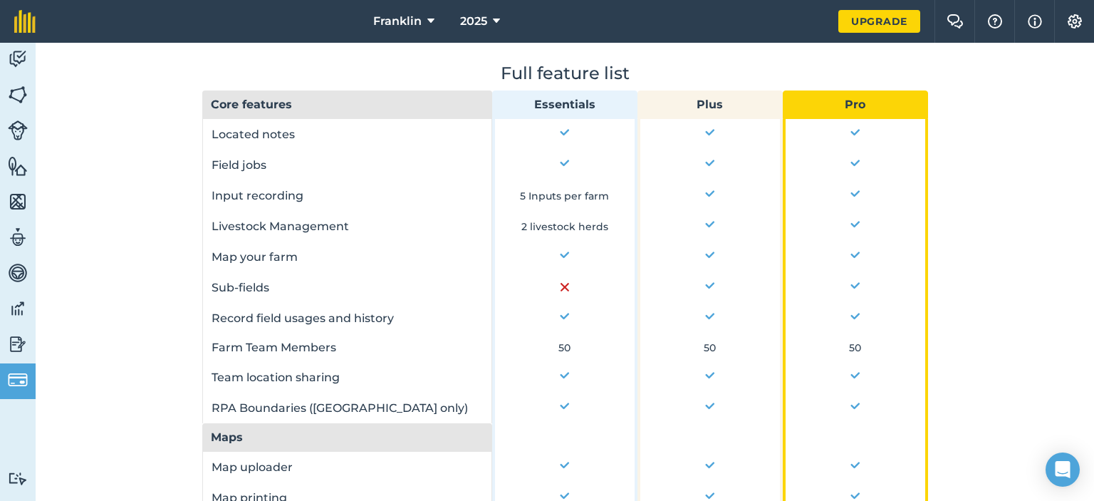
scroll to position [612, 0]
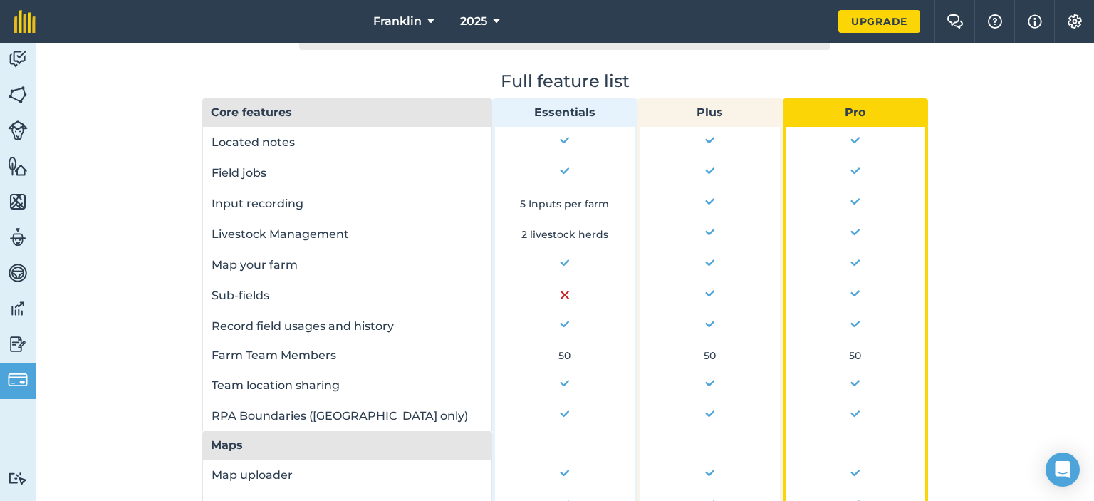
drag, startPoint x: 1093, startPoint y: 358, endPoint x: 1024, endPoint y: 267, distance: 113.8
click at [1024, 267] on div "Plan Invoices Payment info Farm : Franklin Your Plan: Free plan Save up to CA$1…" at bounding box center [565, 272] width 1058 height 458
drag, startPoint x: 1024, startPoint y: 267, endPoint x: 1016, endPoint y: 180, distance: 87.2
click at [1016, 180] on div "Farm : Franklin Your Plan: Free plan Save up to CA$159.98 on the Annual subscri…" at bounding box center [565, 208] width 1058 height 1486
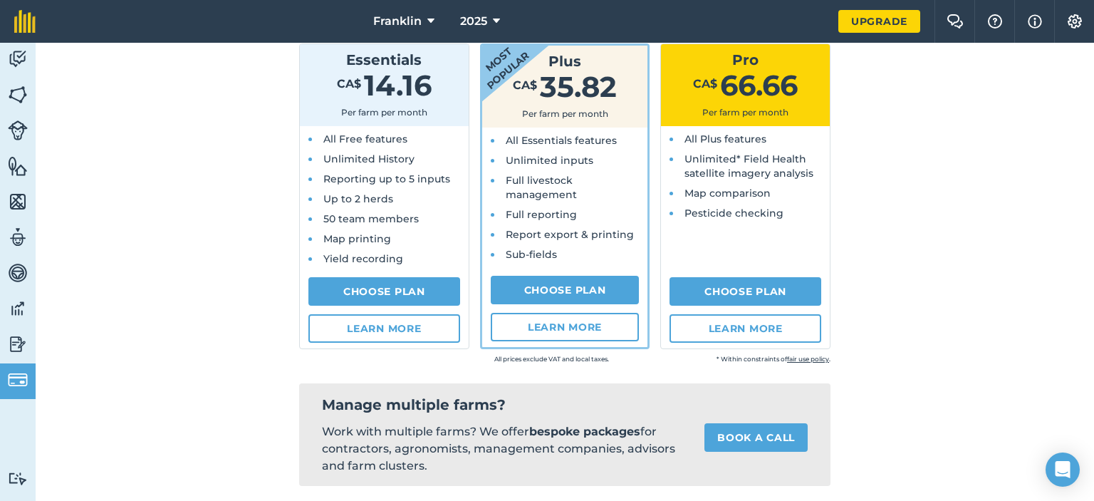
scroll to position [170, 0]
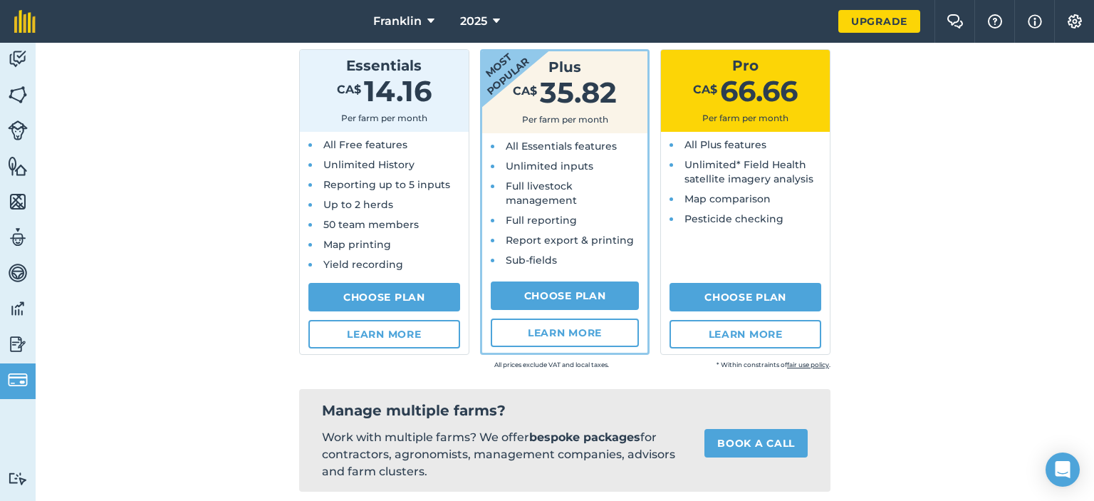
drag, startPoint x: 1068, startPoint y: 131, endPoint x: 1072, endPoint y: 152, distance: 21.7
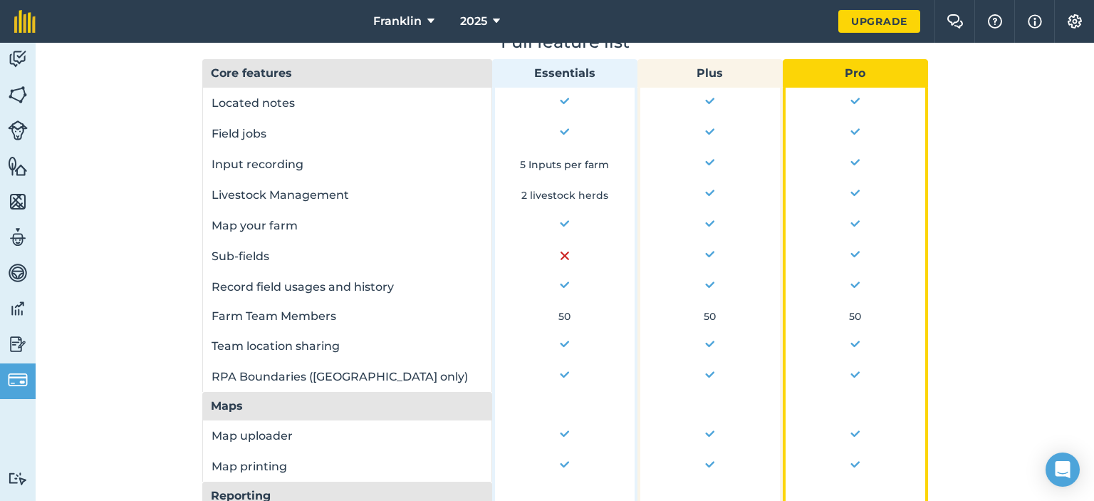
scroll to position [649, 0]
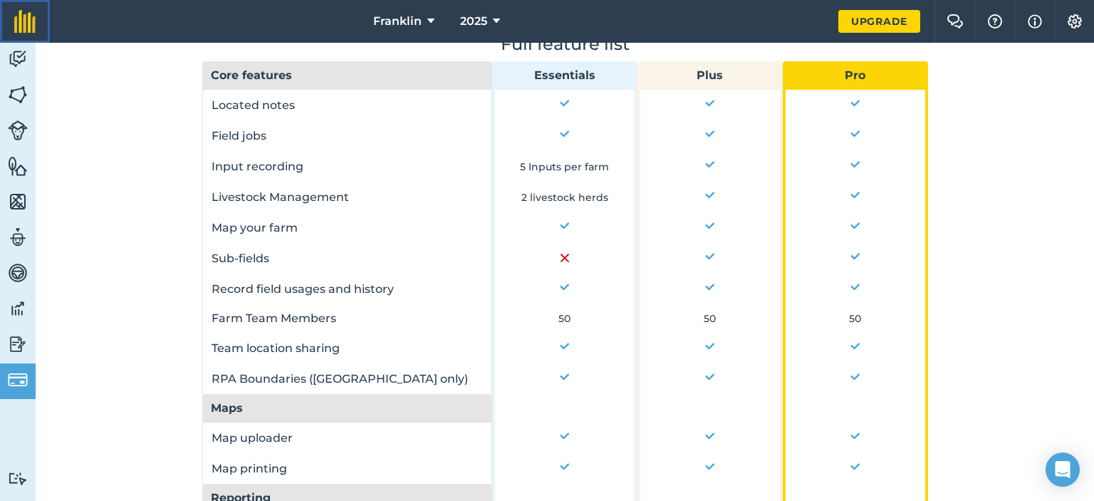
click at [21, 42] on link at bounding box center [25, 21] width 50 height 43
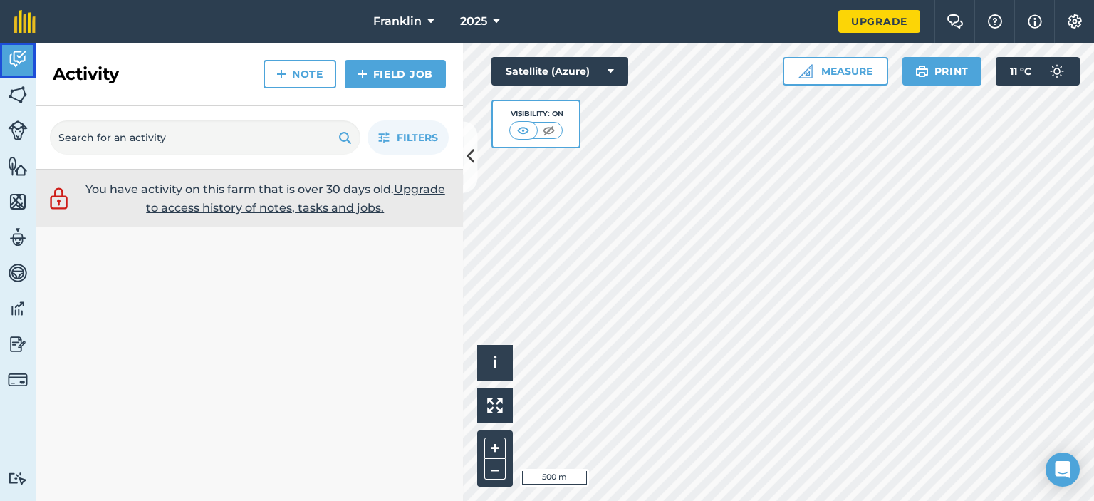
click at [19, 51] on img at bounding box center [18, 58] width 20 height 21
click at [17, 132] on img at bounding box center [18, 130] width 20 height 20
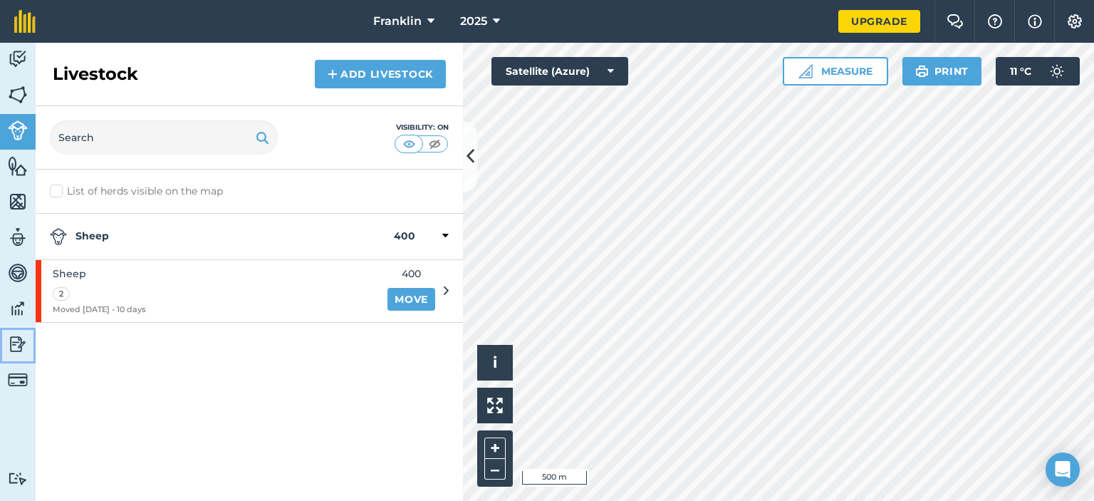
click at [14, 350] on img at bounding box center [18, 343] width 20 height 21
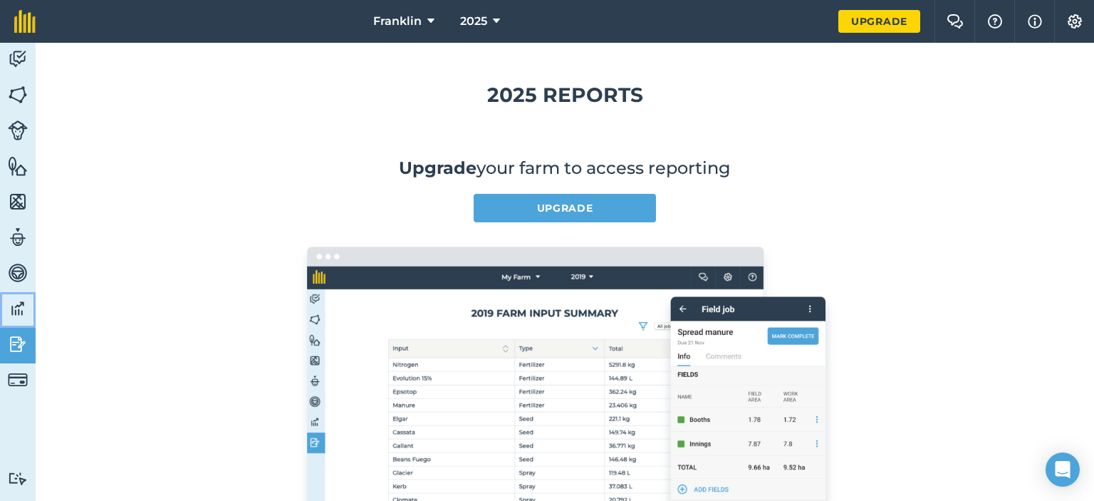
click at [17, 321] on link "Data" at bounding box center [18, 310] width 36 height 36
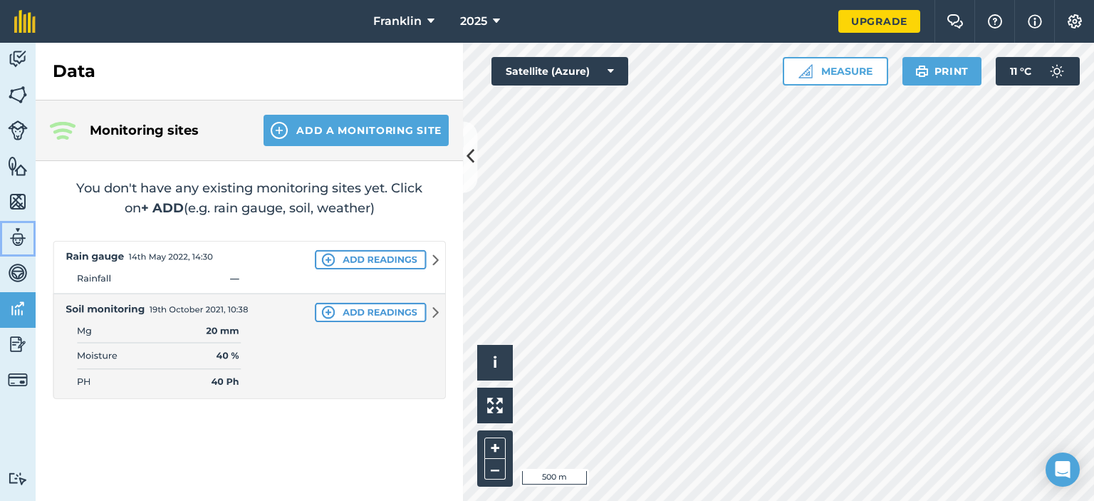
click at [14, 228] on img at bounding box center [18, 237] width 20 height 21
select select "MEMBER"
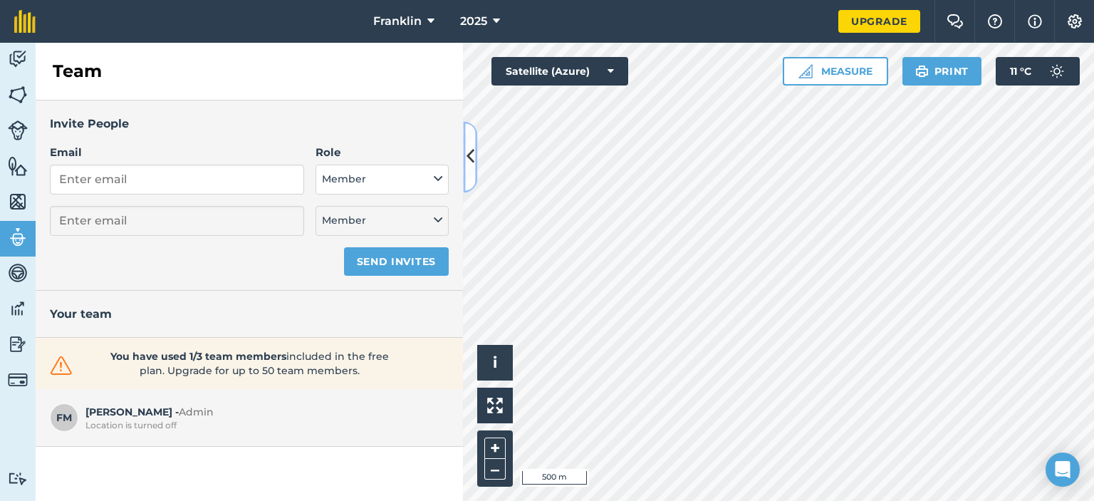
click at [473, 152] on icon at bounding box center [471, 157] width 8 height 25
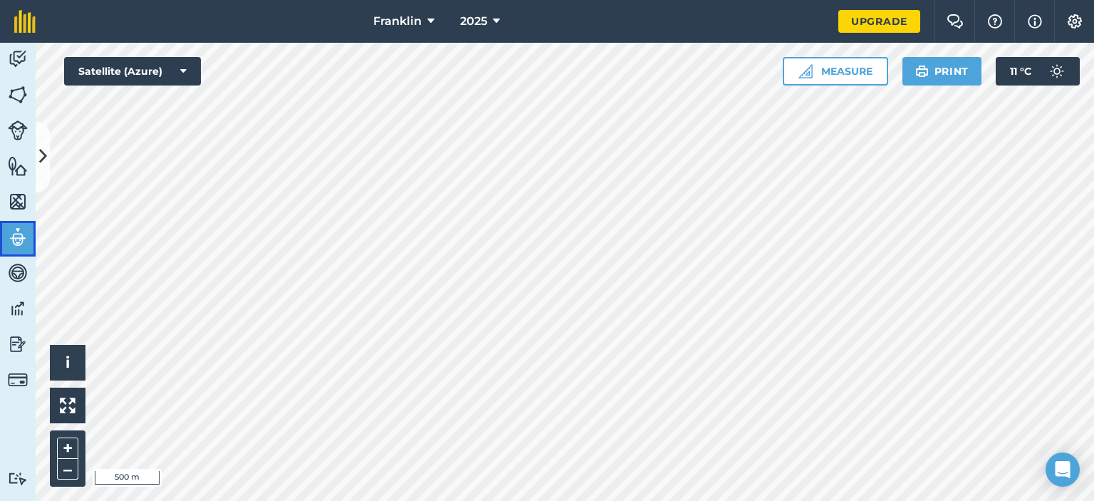
click at [20, 239] on img at bounding box center [18, 237] width 20 height 21
click at [40, 172] on button at bounding box center [43, 156] width 14 height 71
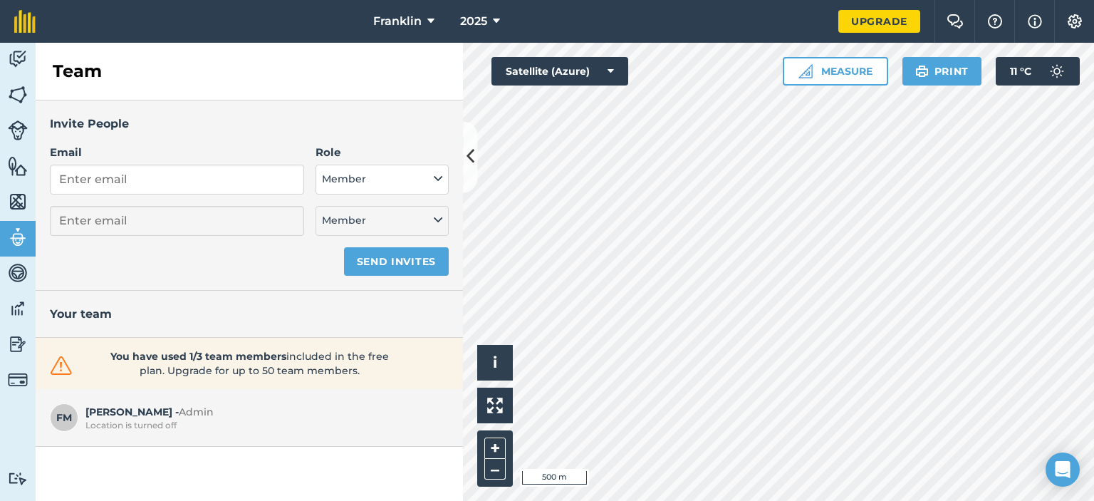
click at [168, 432] on div "FM Franklin M - Admin Location is turned off" at bounding box center [249, 418] width 427 height 58
click at [150, 420] on div "Location is turned off" at bounding box center [263, 425] width 356 height 11
click at [74, 410] on span "FM" at bounding box center [64, 417] width 28 height 28
click at [416, 22] on span "Franklin" at bounding box center [397, 21] width 48 height 17
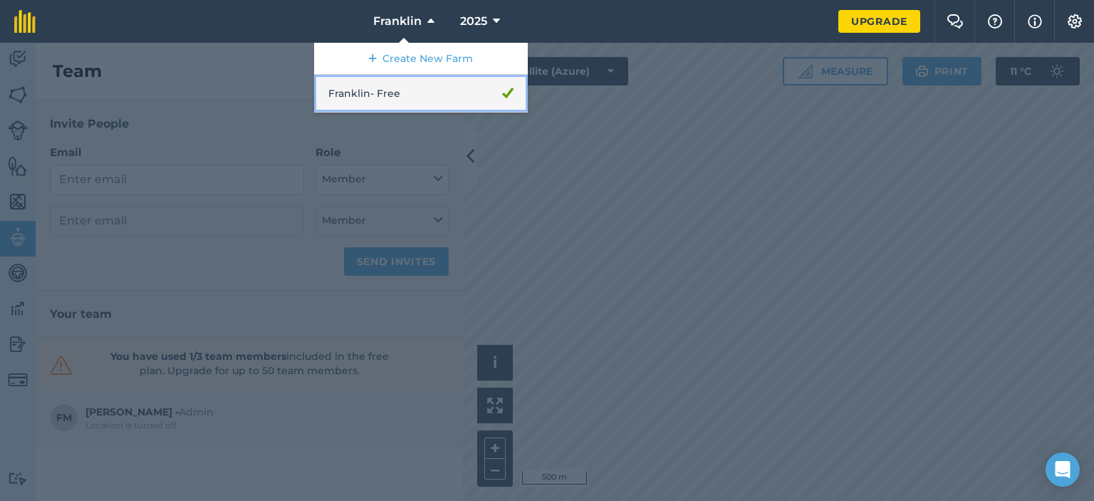
click at [446, 85] on link "Franklin - Free" at bounding box center [421, 94] width 214 height 38
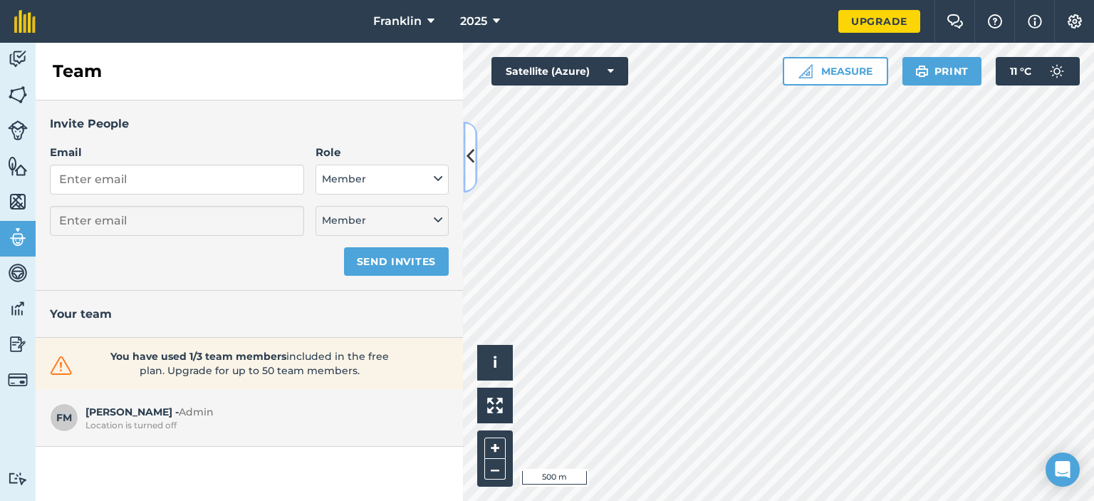
click at [473, 160] on icon at bounding box center [471, 157] width 8 height 25
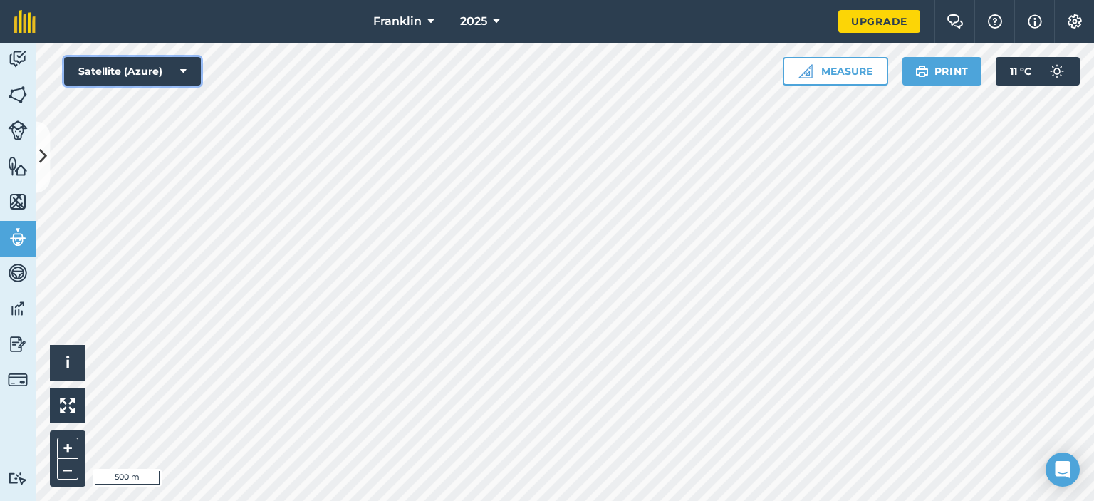
click at [182, 71] on icon at bounding box center [183, 71] width 6 height 14
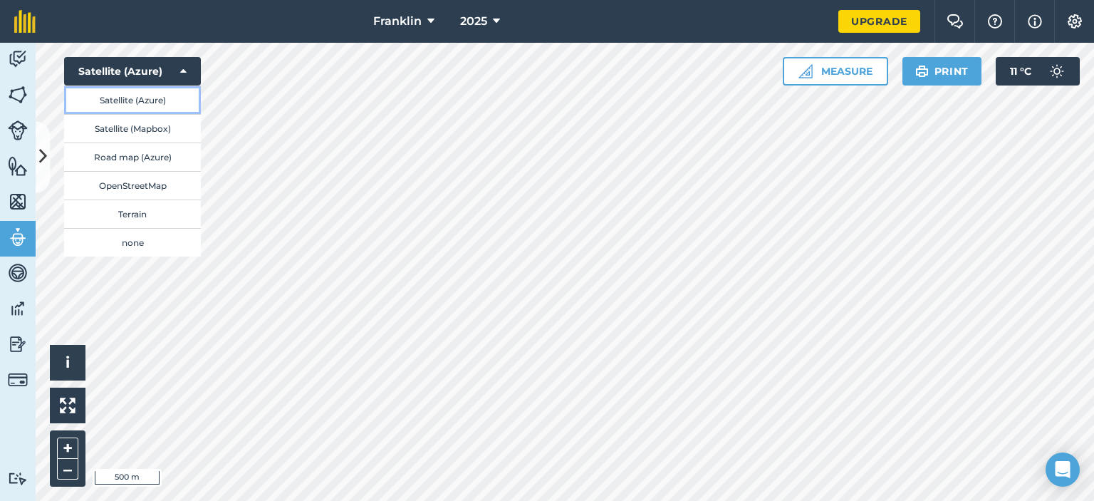
click at [160, 96] on button "Satellite (Azure)" at bounding box center [132, 99] width 137 height 28
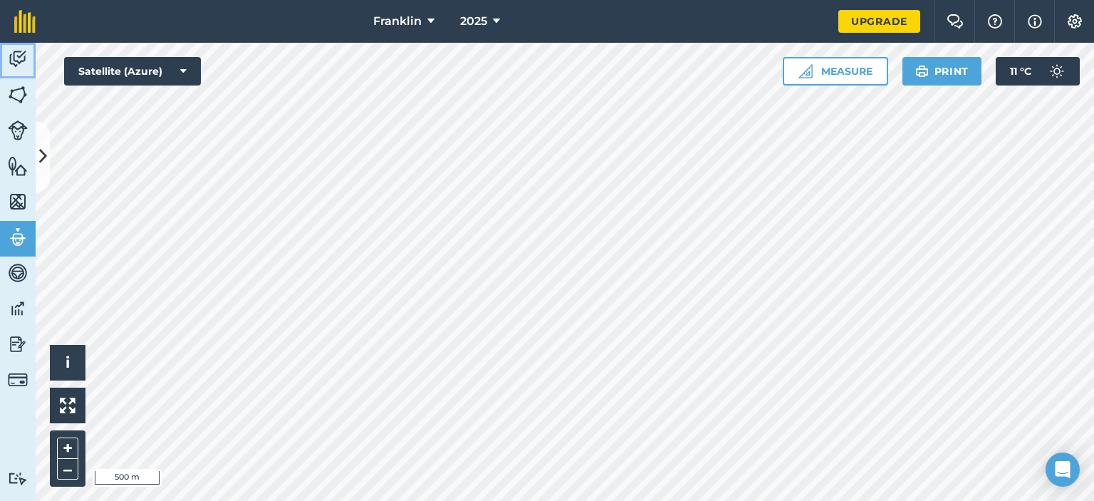
click at [26, 52] on img at bounding box center [18, 58] width 20 height 21
click at [123, 130] on img at bounding box center [122, 130] width 18 height 14
click at [100, 127] on img at bounding box center [97, 130] width 18 height 14
click at [122, 130] on img at bounding box center [122, 130] width 18 height 14
click at [16, 239] on img at bounding box center [18, 237] width 20 height 21
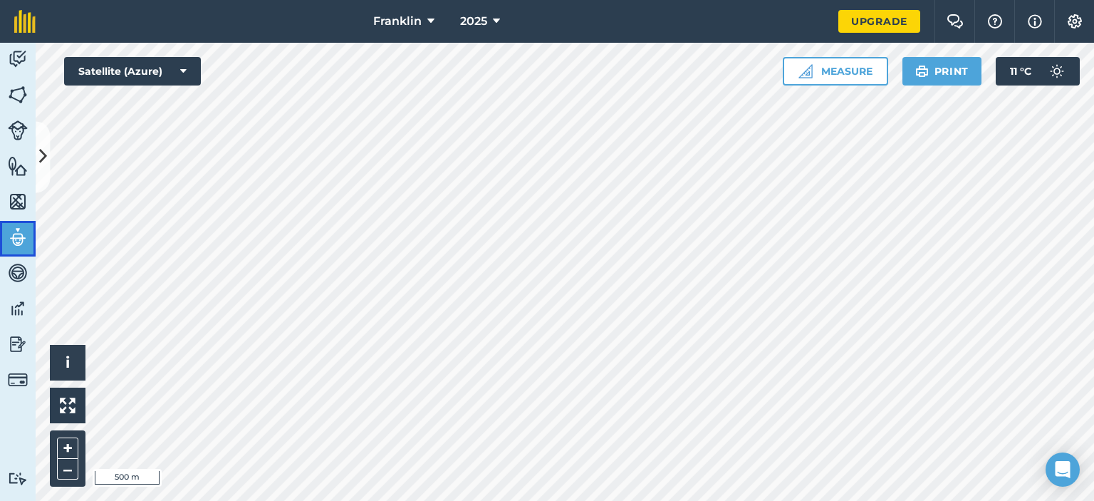
click at [16, 239] on img at bounding box center [18, 237] width 20 height 21
click at [43, 171] on button at bounding box center [43, 156] width 14 height 71
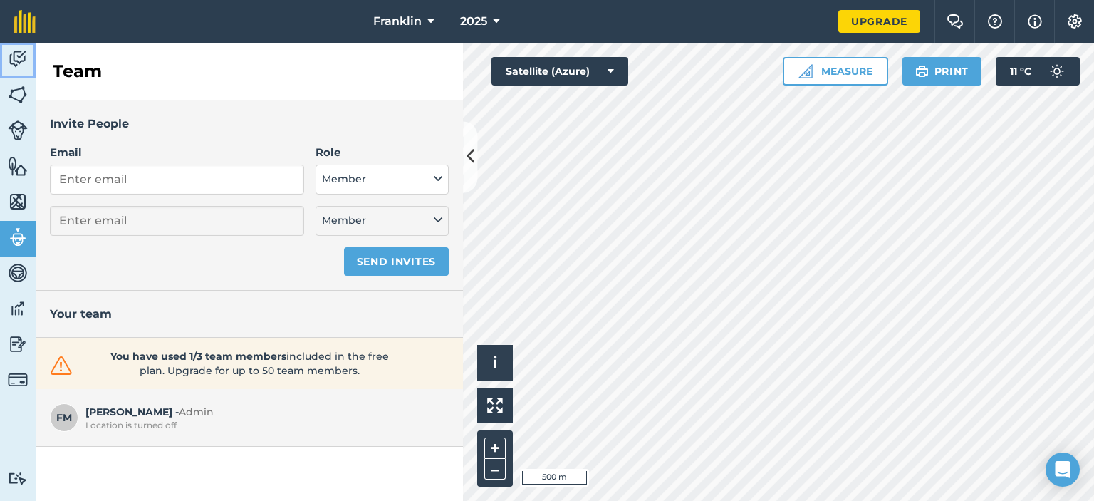
click at [16, 51] on img at bounding box center [18, 58] width 20 height 21
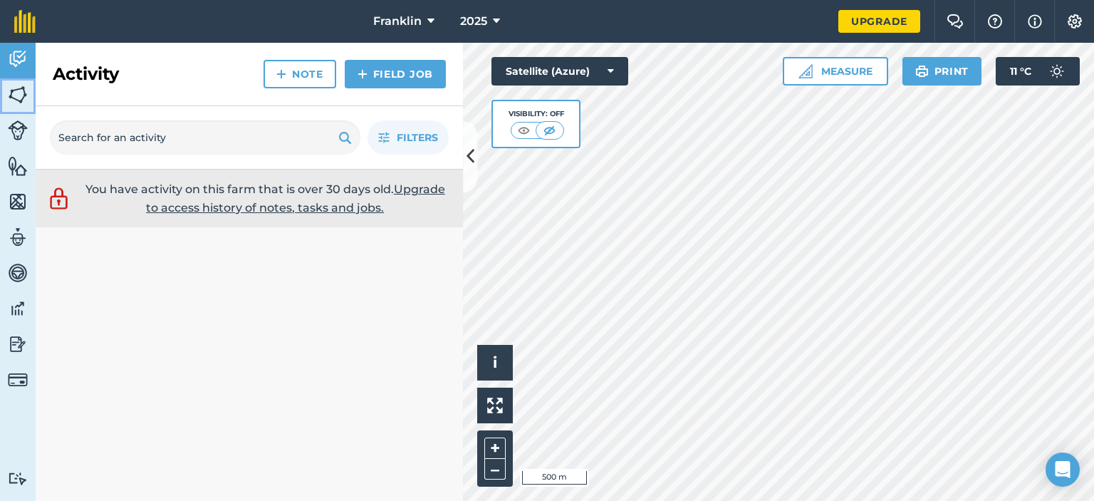
click at [19, 84] on img at bounding box center [18, 94] width 20 height 21
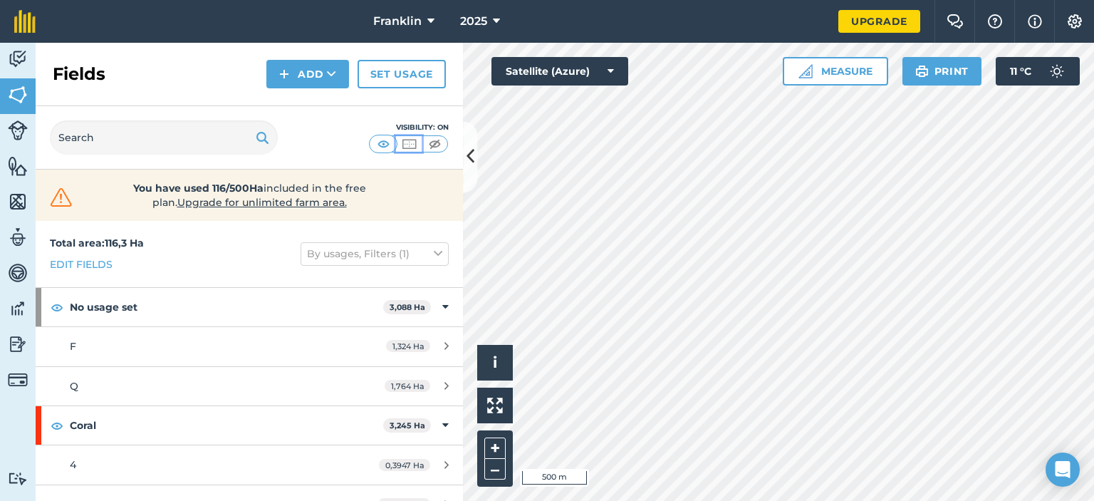
click at [415, 142] on img at bounding box center [409, 144] width 18 height 14
click at [383, 145] on img at bounding box center [384, 144] width 18 height 14
click at [409, 142] on img at bounding box center [409, 144] width 18 height 14
click at [434, 143] on img at bounding box center [435, 144] width 18 height 14
click at [410, 142] on img at bounding box center [409, 144] width 18 height 14
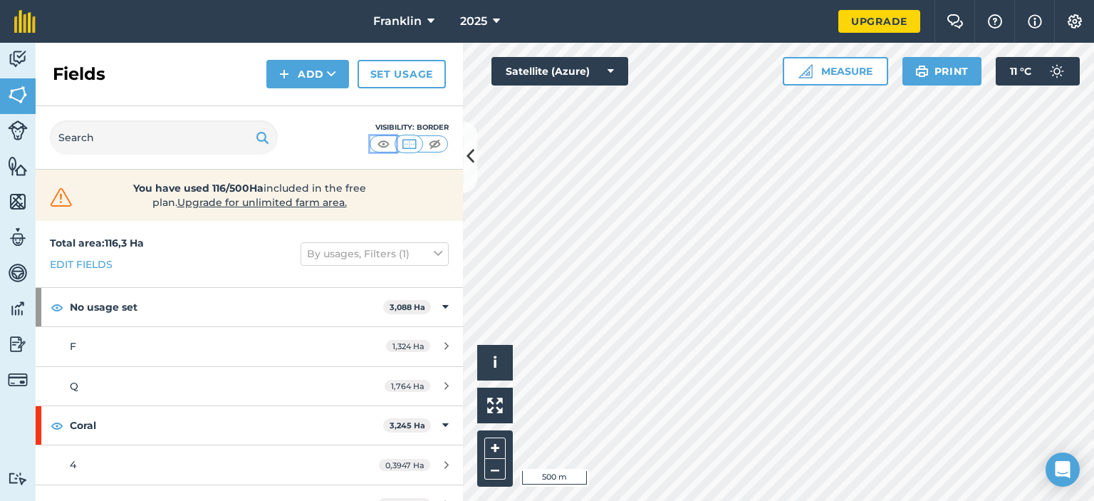
click at [385, 141] on img at bounding box center [384, 144] width 18 height 14
click at [407, 144] on img at bounding box center [409, 144] width 18 height 14
click at [971, 80] on button "Print" at bounding box center [942, 71] width 80 height 28
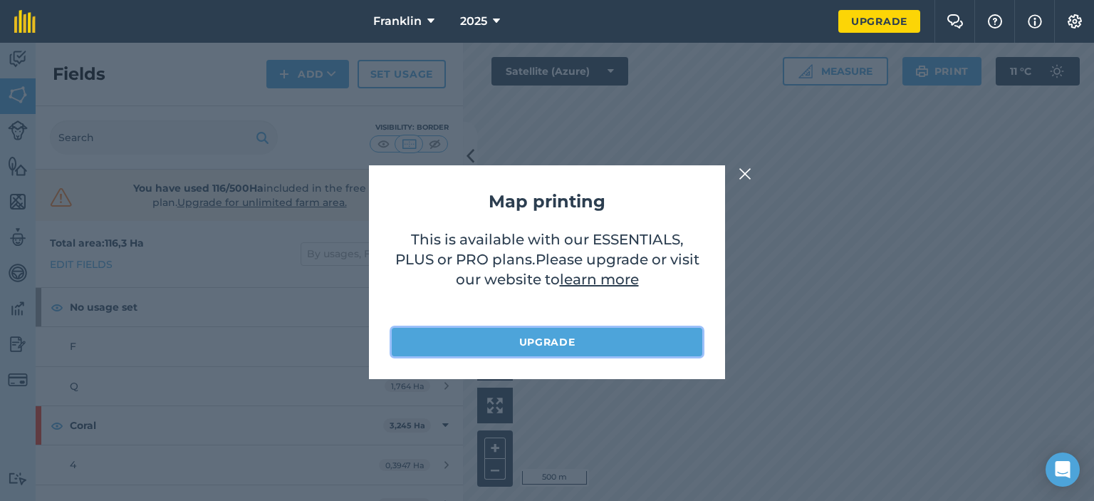
click at [607, 339] on link "Upgrade" at bounding box center [547, 342] width 311 height 28
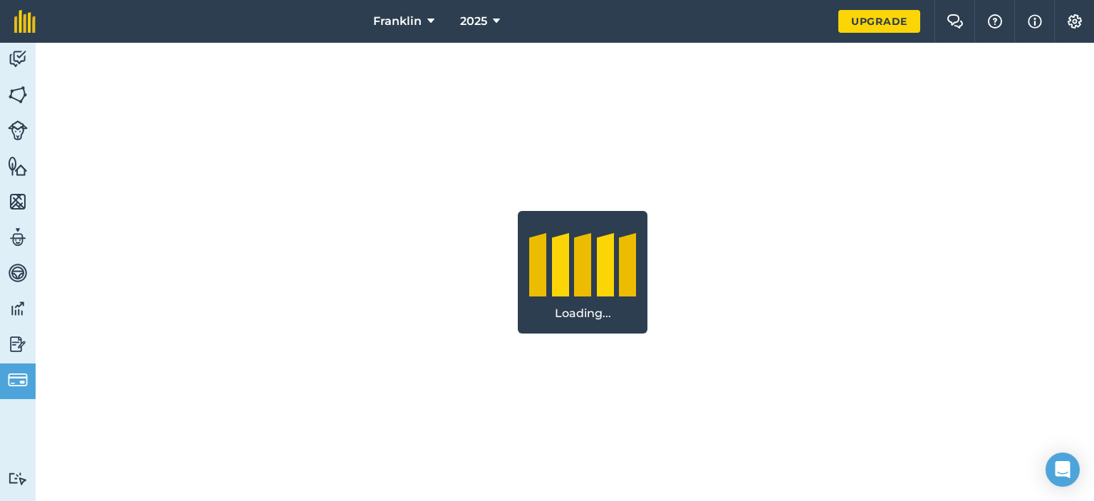
click at [607, 339] on div "Loading..." at bounding box center [583, 272] width 1094 height 458
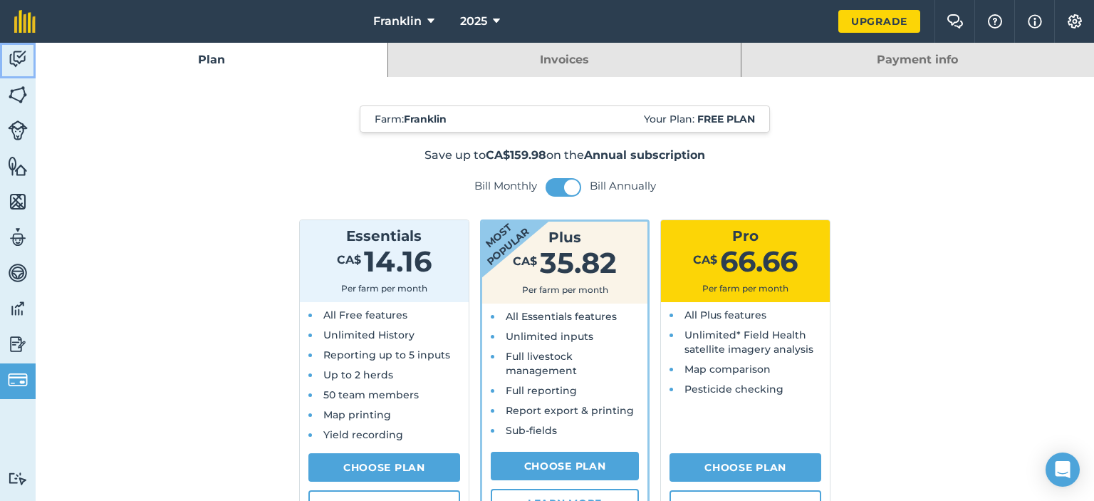
click at [14, 65] on img at bounding box center [18, 58] width 20 height 21
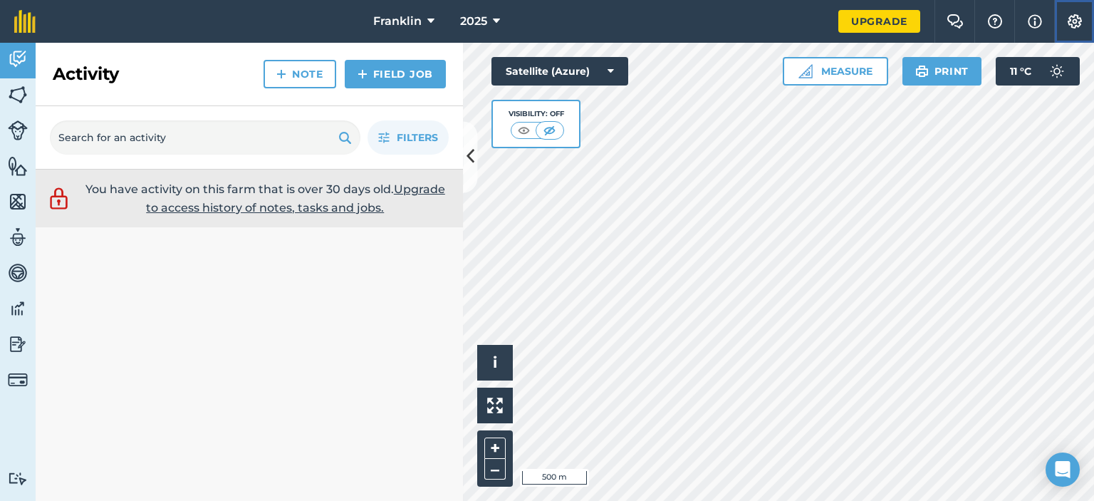
click at [1078, 19] on img at bounding box center [1074, 21] width 17 height 14
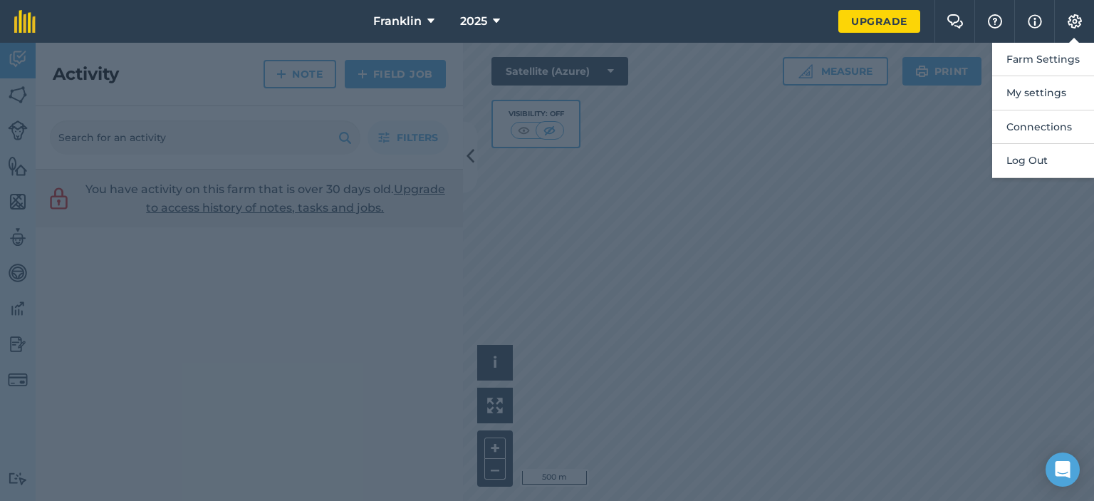
click at [796, 338] on div at bounding box center [547, 272] width 1094 height 458
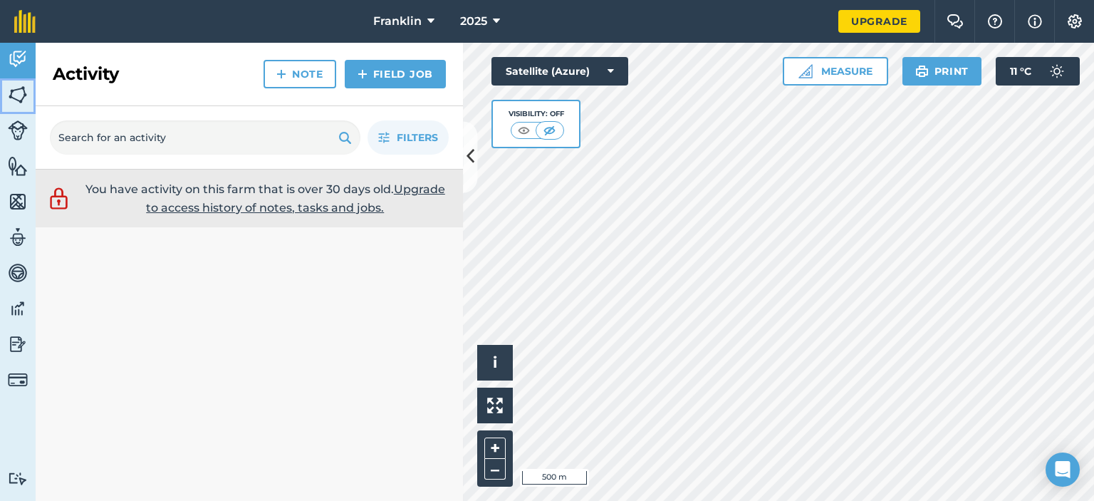
click at [26, 95] on img at bounding box center [18, 94] width 20 height 21
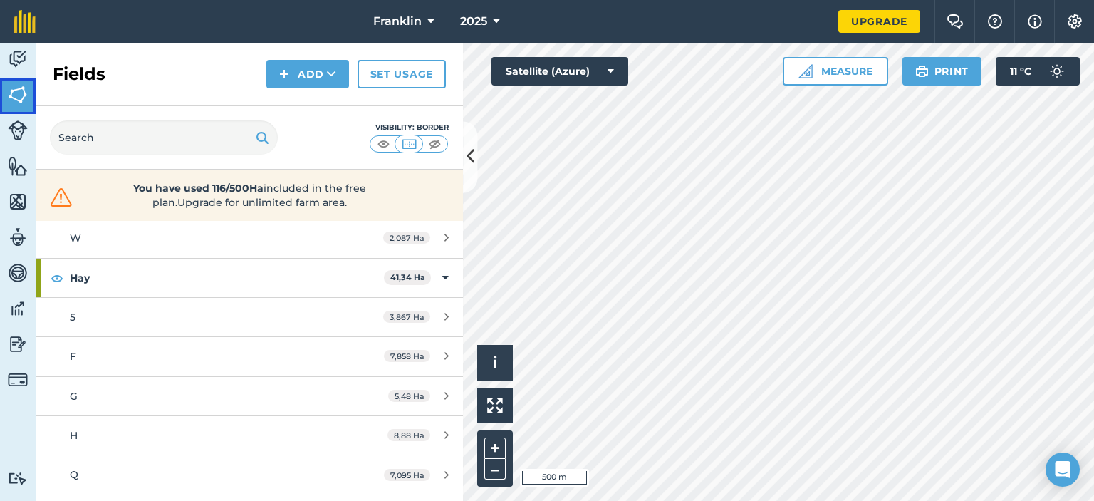
scroll to position [308, 0]
click at [792, 500] on html "Franklin 2025 Upgrade Farm Chat Help Info Settings Map printing is not availabl…" at bounding box center [547, 250] width 1094 height 501
